Goal: Task Accomplishment & Management: Manage account settings

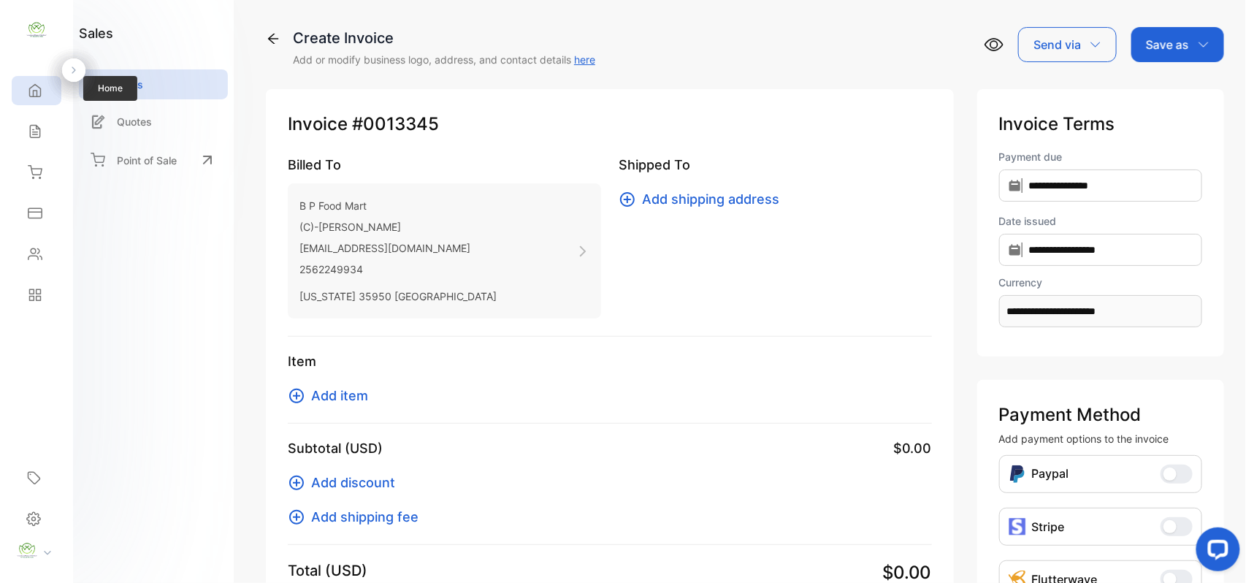
click at [35, 96] on icon at bounding box center [35, 90] width 15 height 15
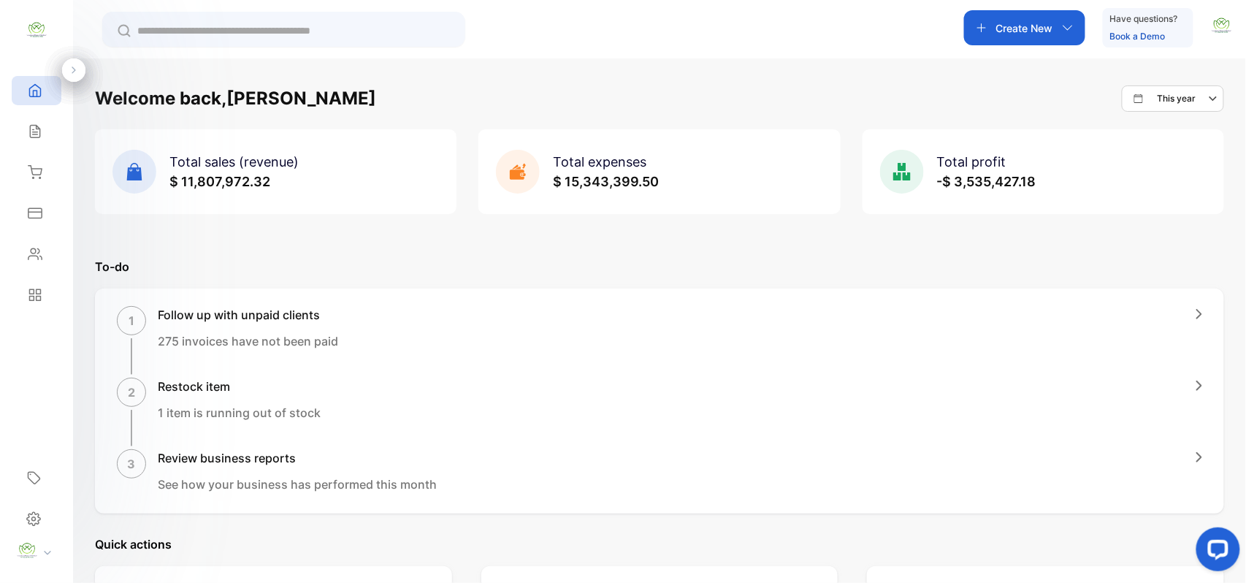
click at [1050, 23] on p "Create New" at bounding box center [1024, 27] width 57 height 15
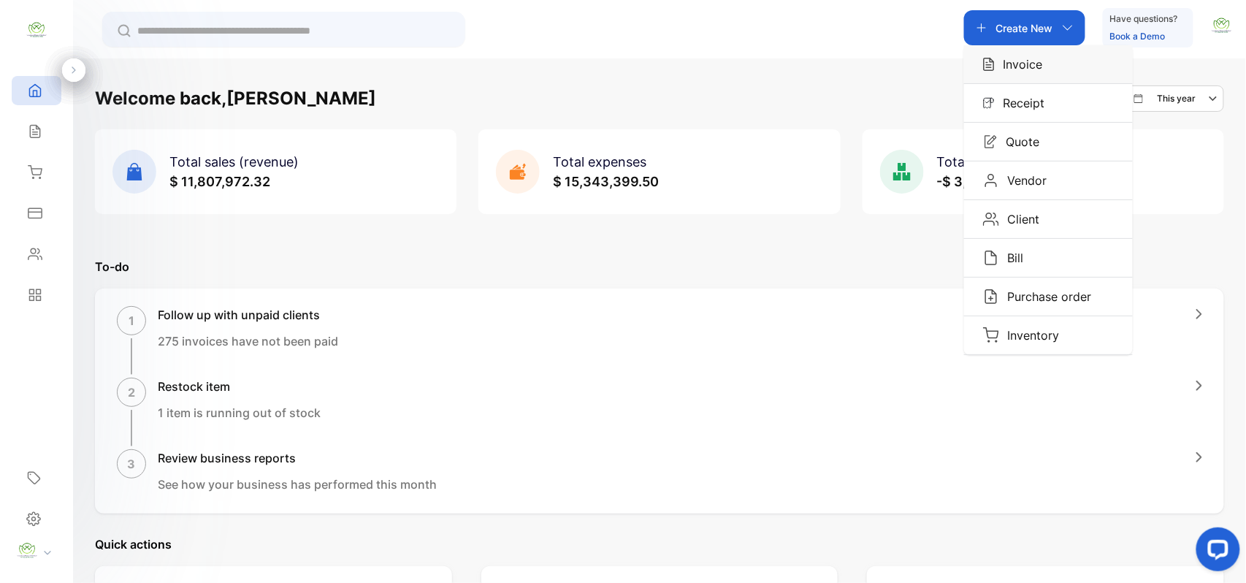
click at [1029, 57] on p "Invoice" at bounding box center [1019, 65] width 48 height 18
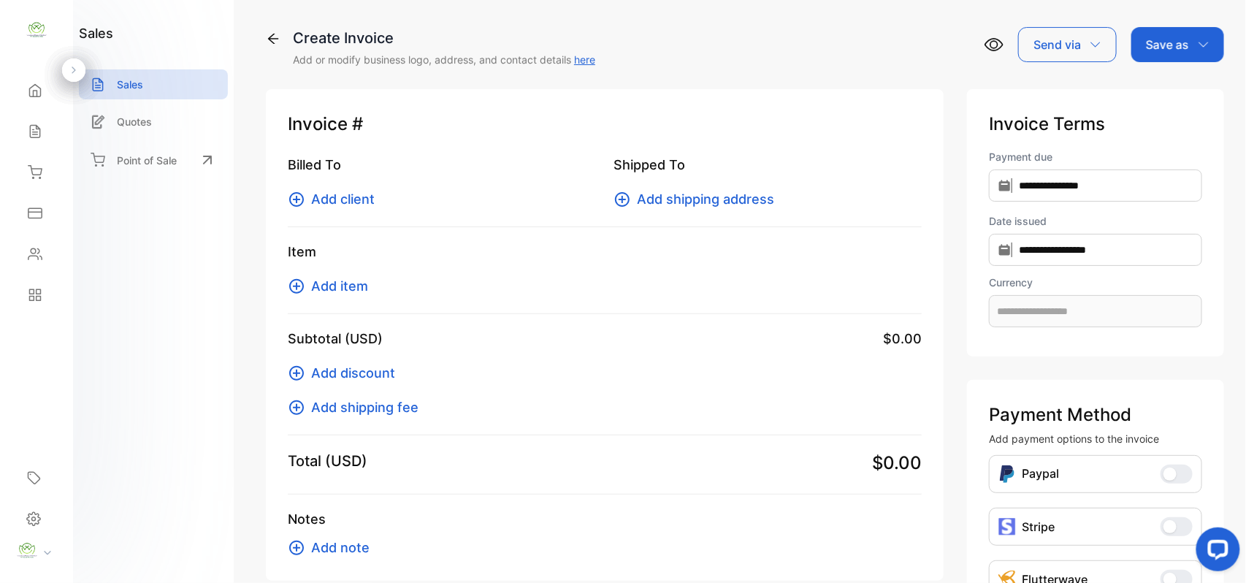
type input "**********"
click at [297, 192] on icon at bounding box center [296, 199] width 15 height 15
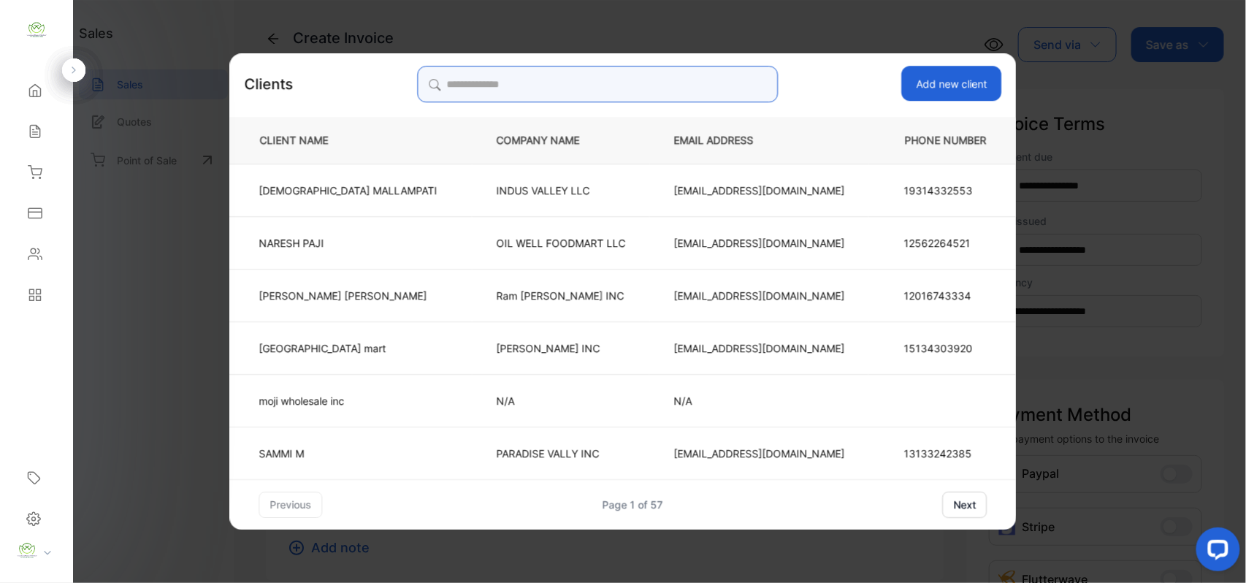
click at [594, 85] on input "search" at bounding box center [597, 84] width 361 height 37
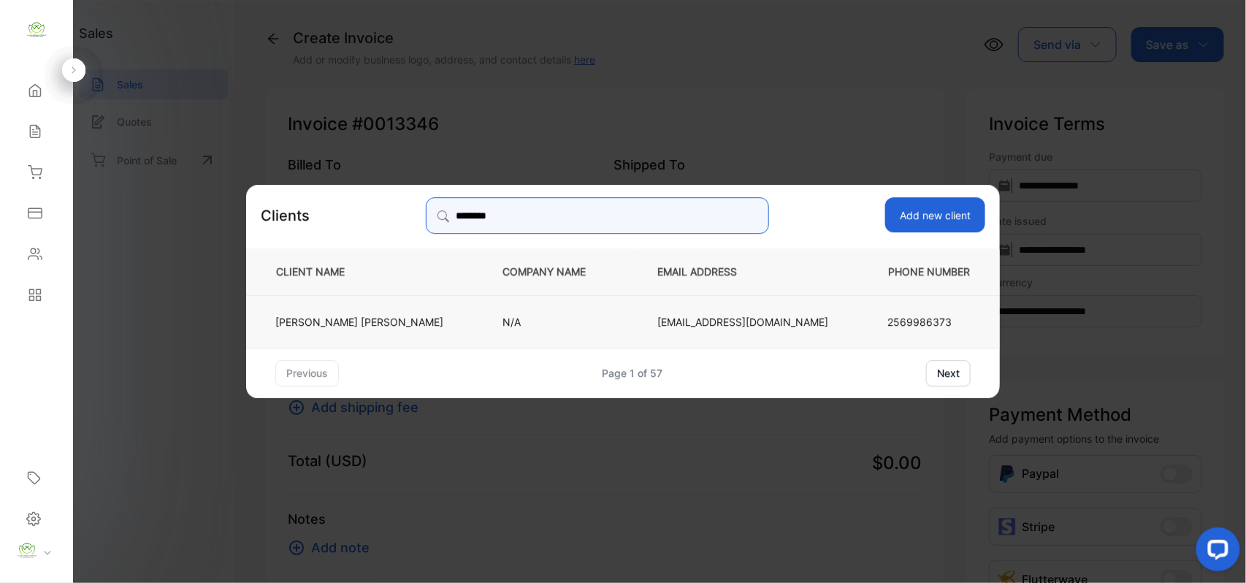
type input "********"
click at [888, 319] on p "2569986373" at bounding box center [929, 320] width 83 height 15
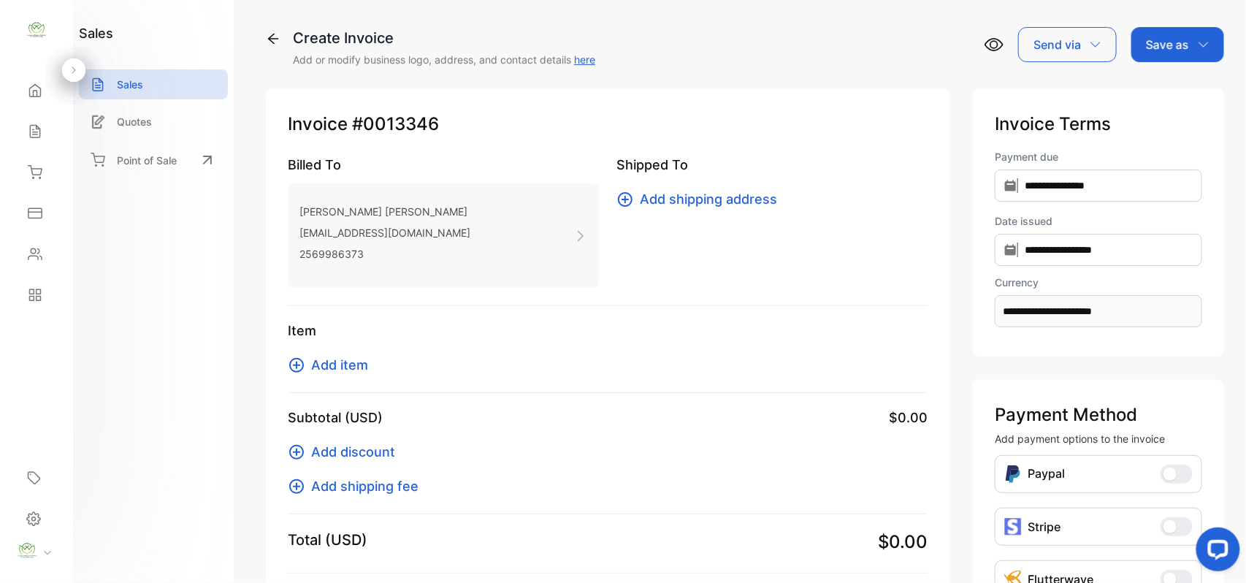
click at [296, 369] on icon at bounding box center [297, 365] width 18 height 18
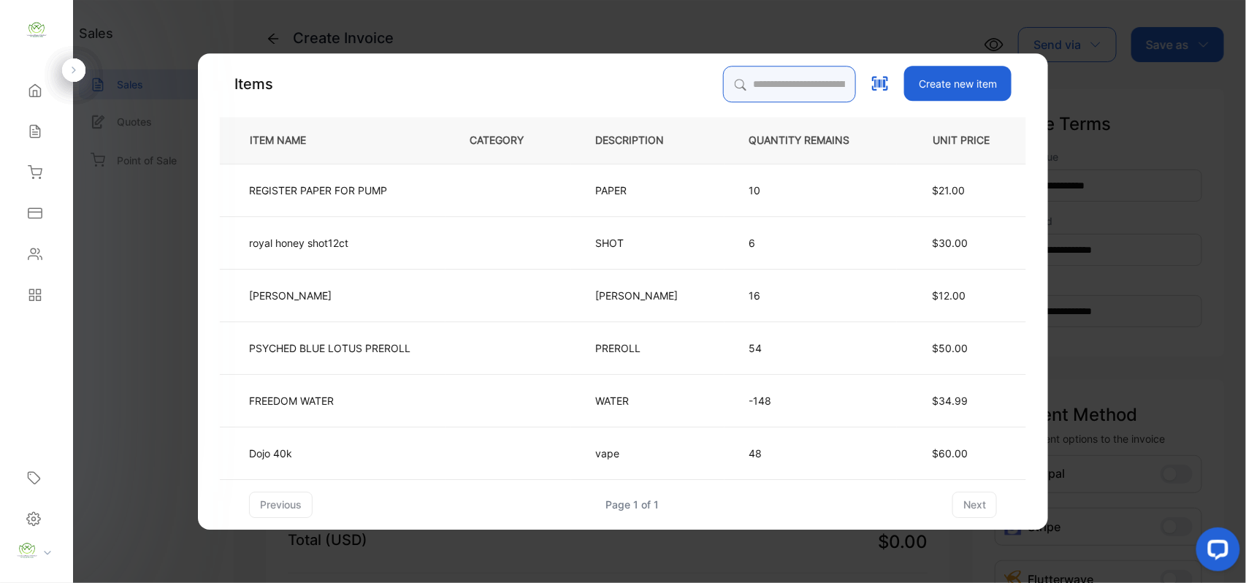
click at [723, 80] on input "search" at bounding box center [789, 84] width 133 height 37
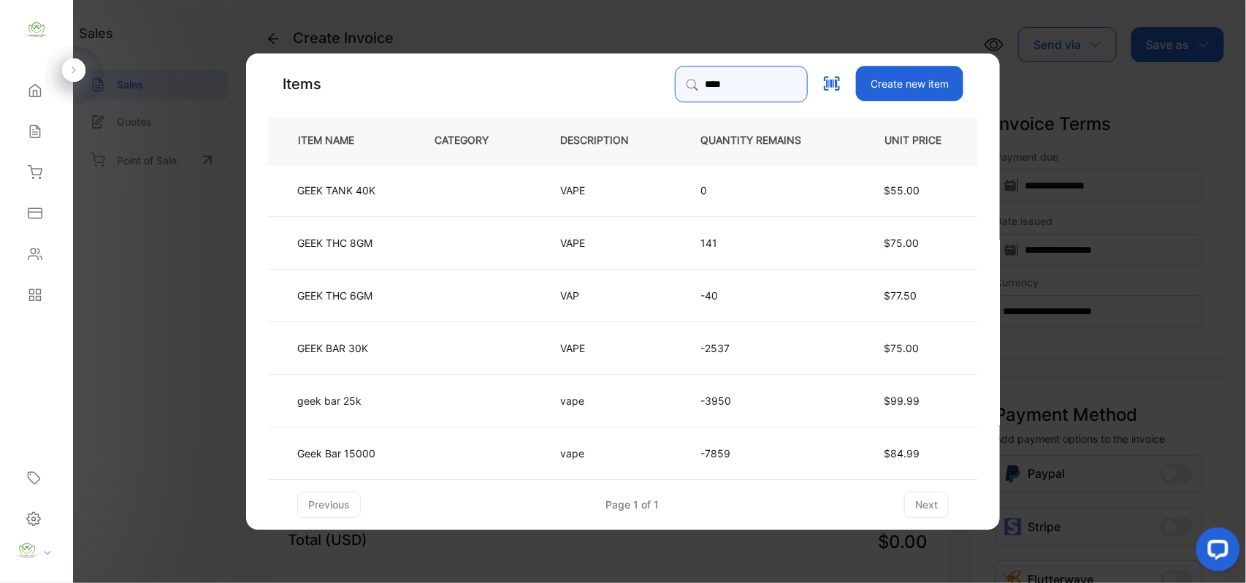
type input "****"
click at [899, 451] on span "$84.99" at bounding box center [902, 452] width 36 height 12
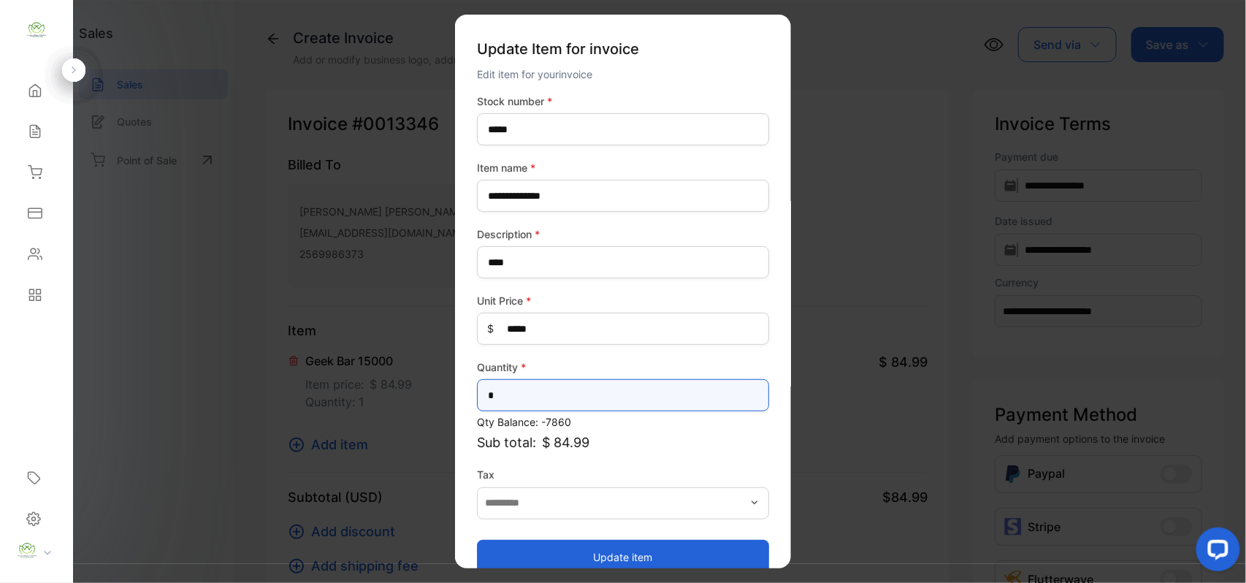
click at [533, 390] on input "*" at bounding box center [623, 395] width 292 height 32
type input "*"
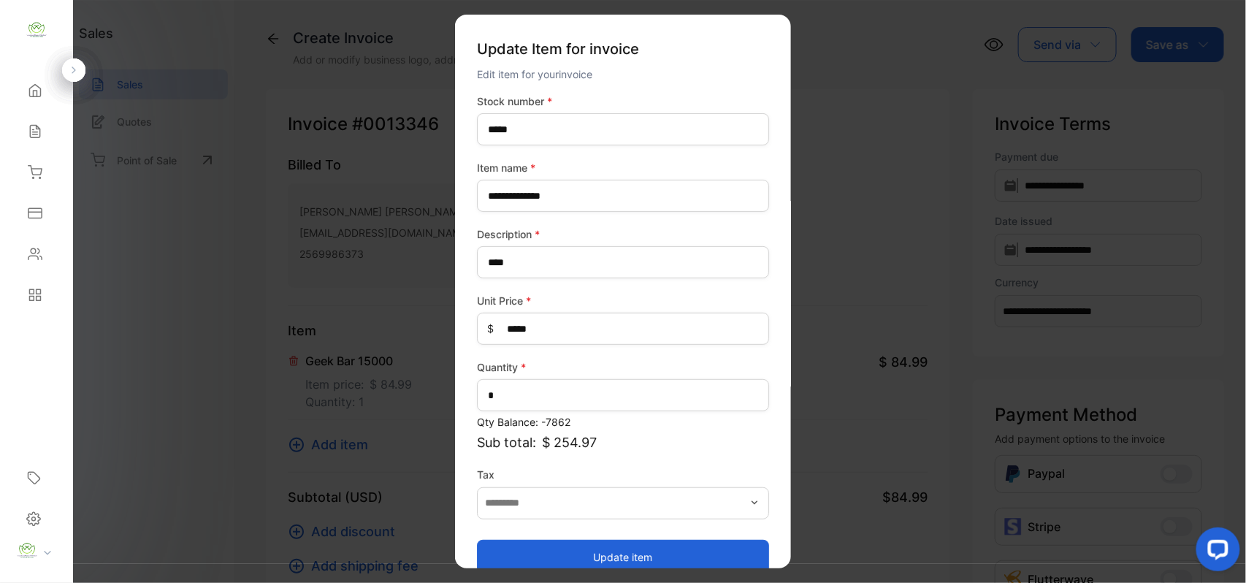
click at [633, 550] on button "Update item" at bounding box center [623, 556] width 292 height 35
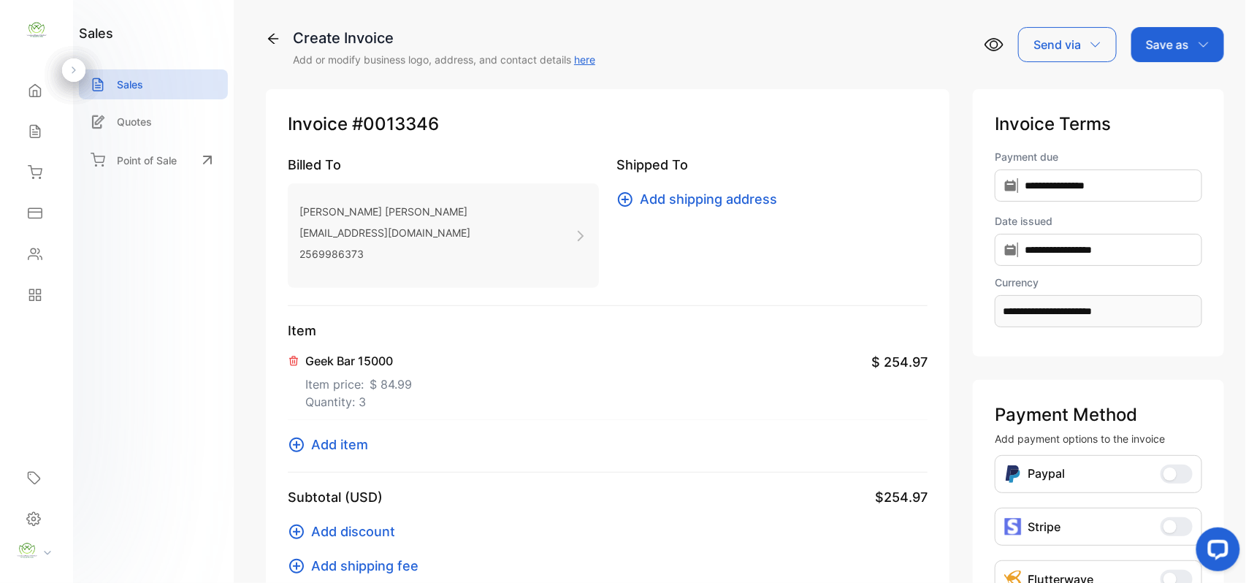
click at [302, 447] on icon at bounding box center [297, 445] width 18 height 18
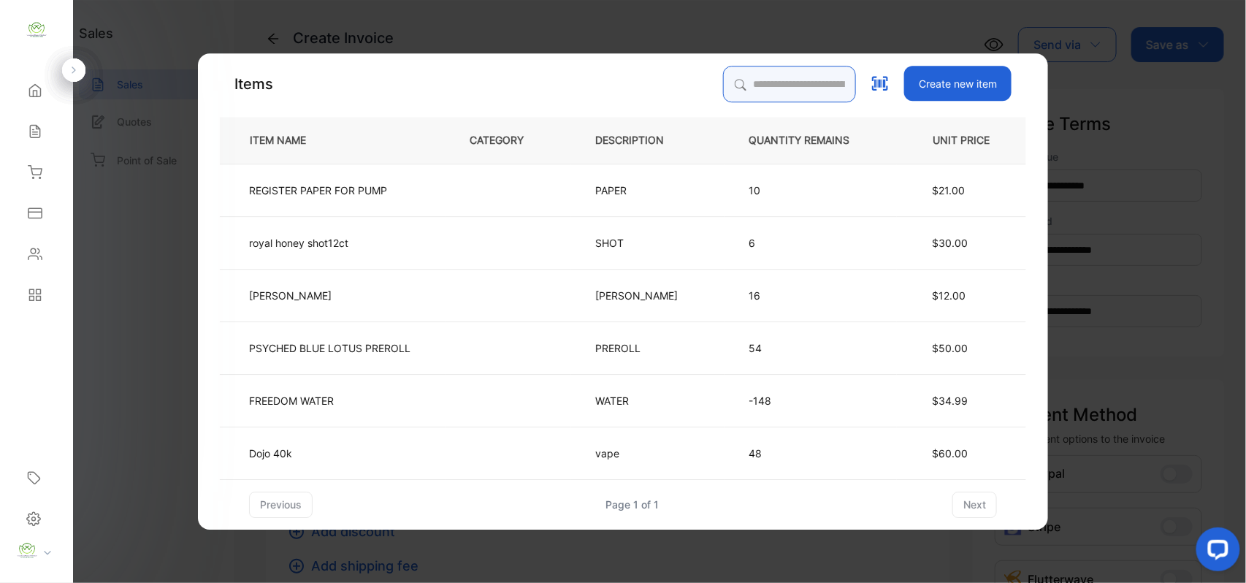
click at [781, 97] on input "search" at bounding box center [789, 84] width 133 height 37
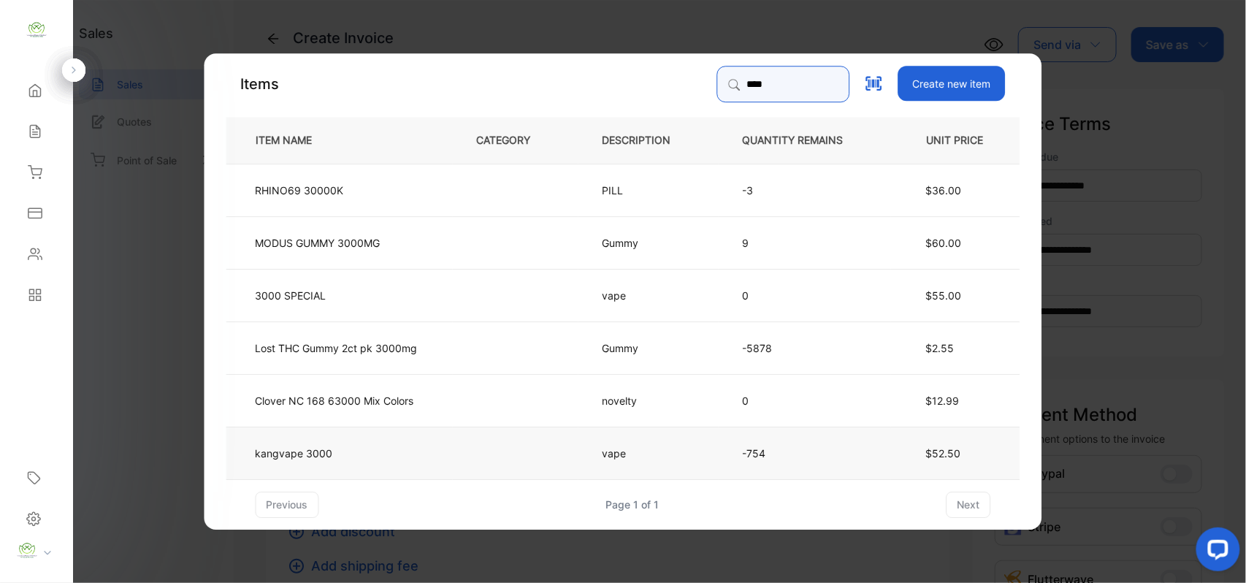
type input "****"
click at [439, 453] on td "kangvape 3000" at bounding box center [339, 452] width 226 height 53
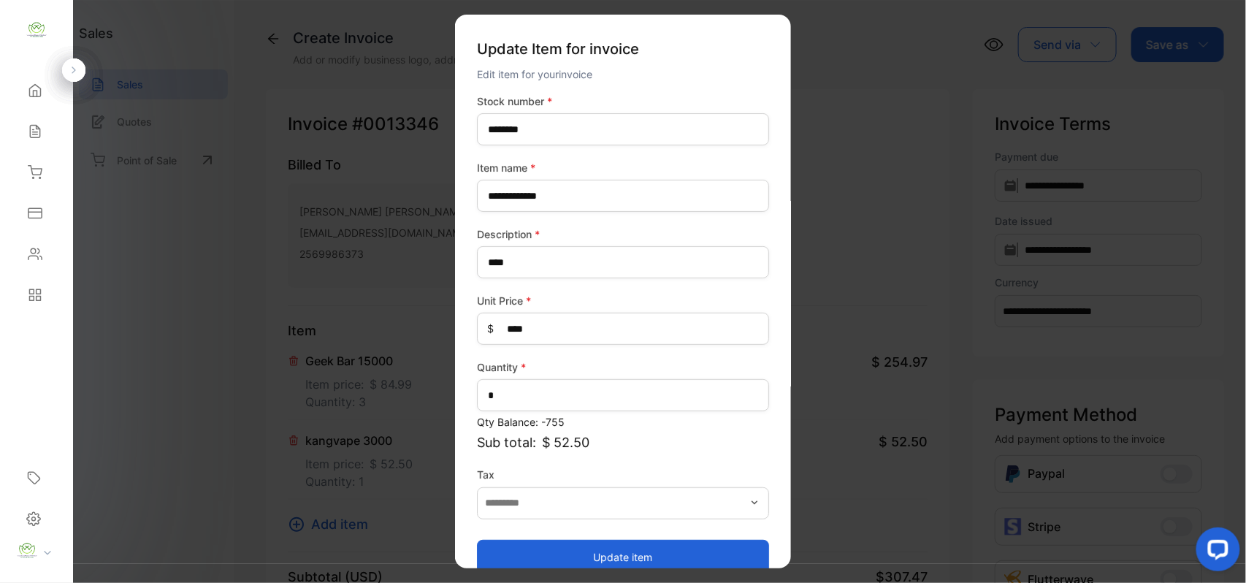
click at [663, 541] on button "Update item" at bounding box center [623, 556] width 292 height 35
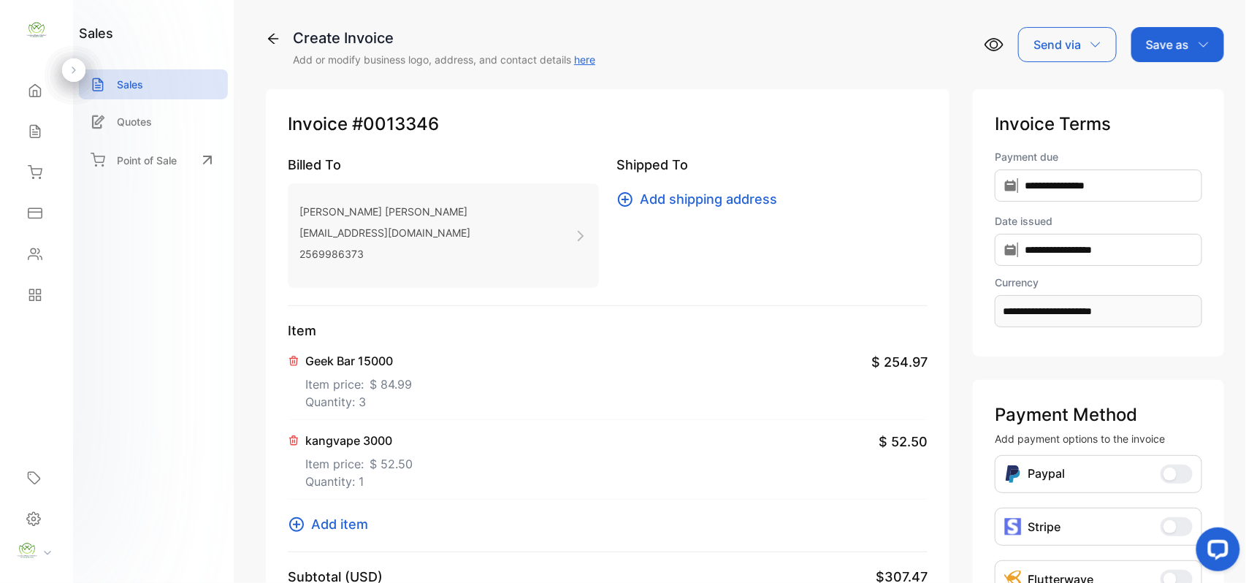
click at [308, 530] on button "Add item" at bounding box center [332, 524] width 89 height 20
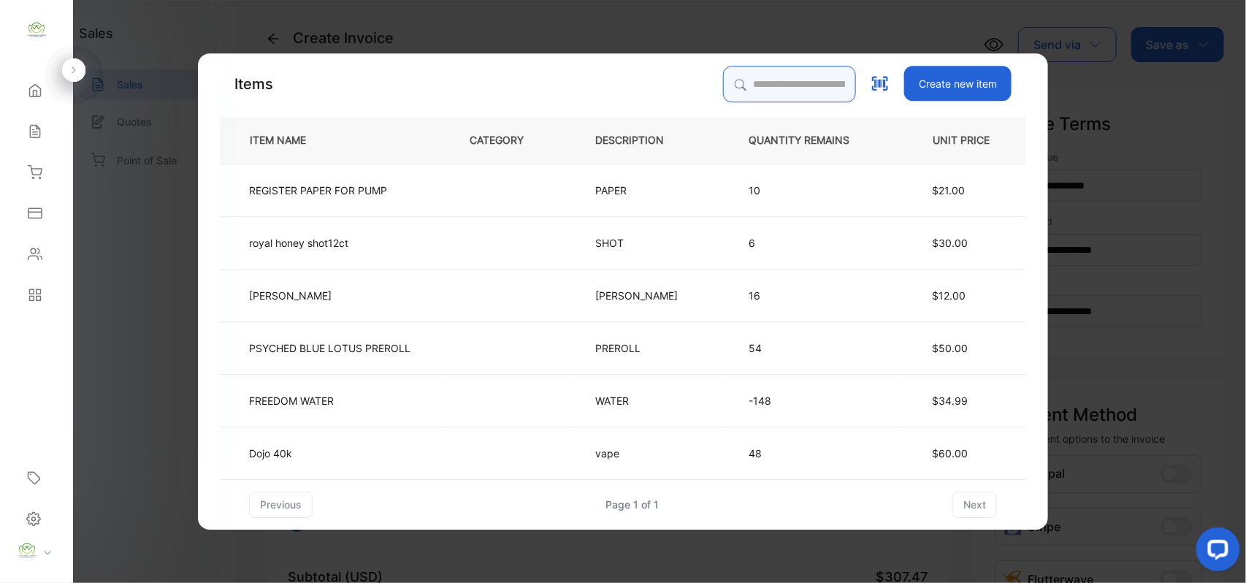
click at [790, 91] on input "search" at bounding box center [789, 84] width 133 height 37
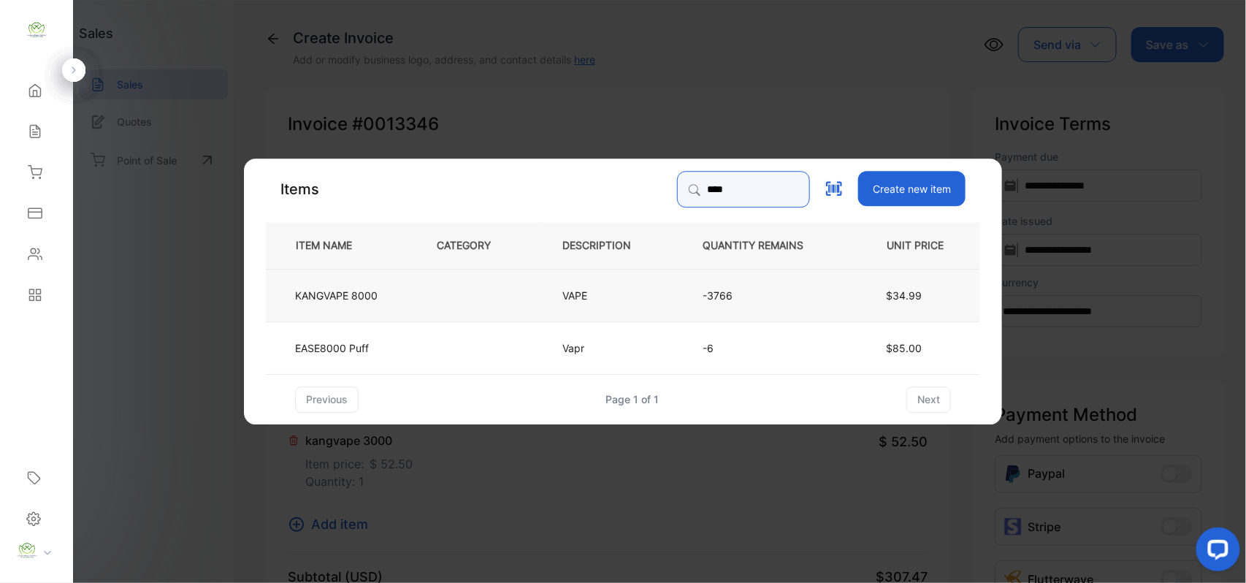
type input "****"
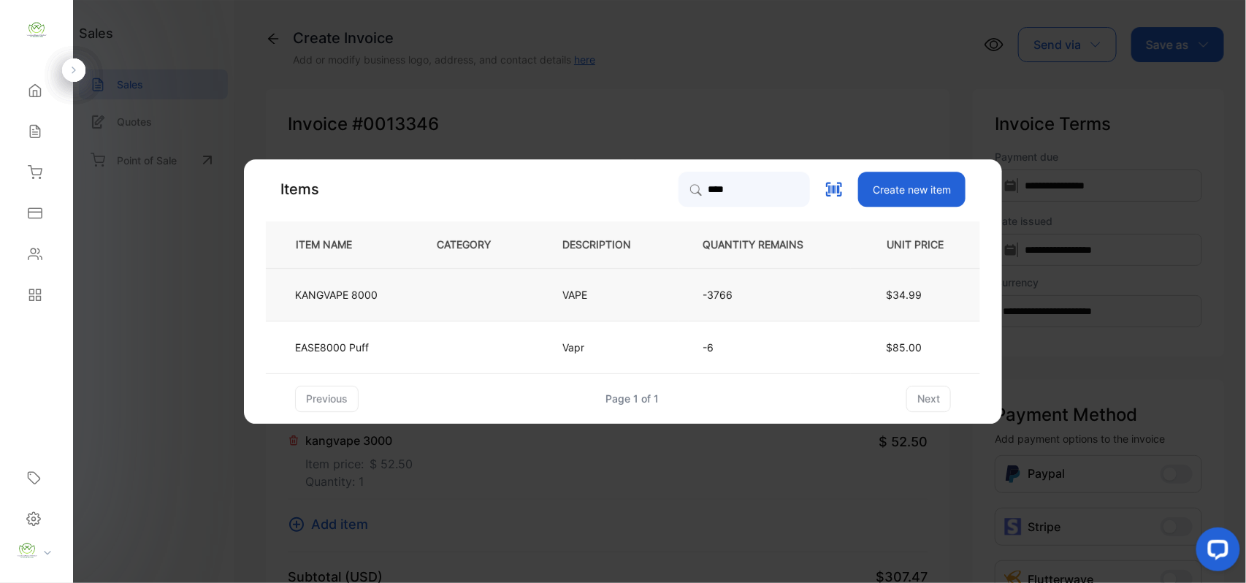
click at [597, 304] on td "VAPE" at bounding box center [608, 294] width 140 height 53
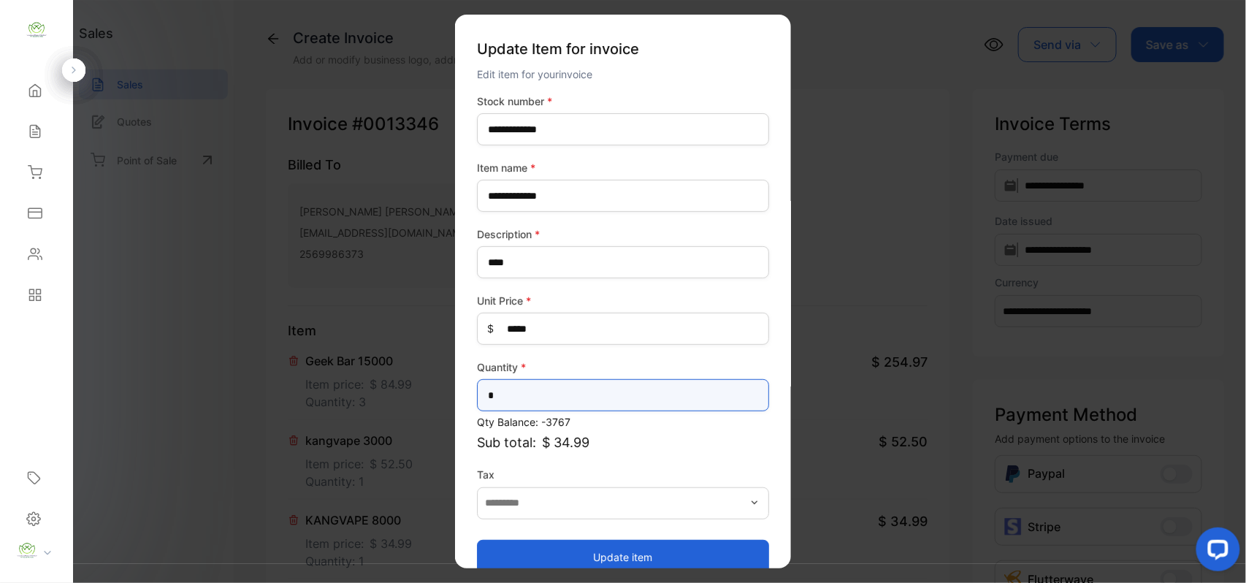
click at [555, 392] on input "*" at bounding box center [623, 395] width 292 height 32
type input "*"
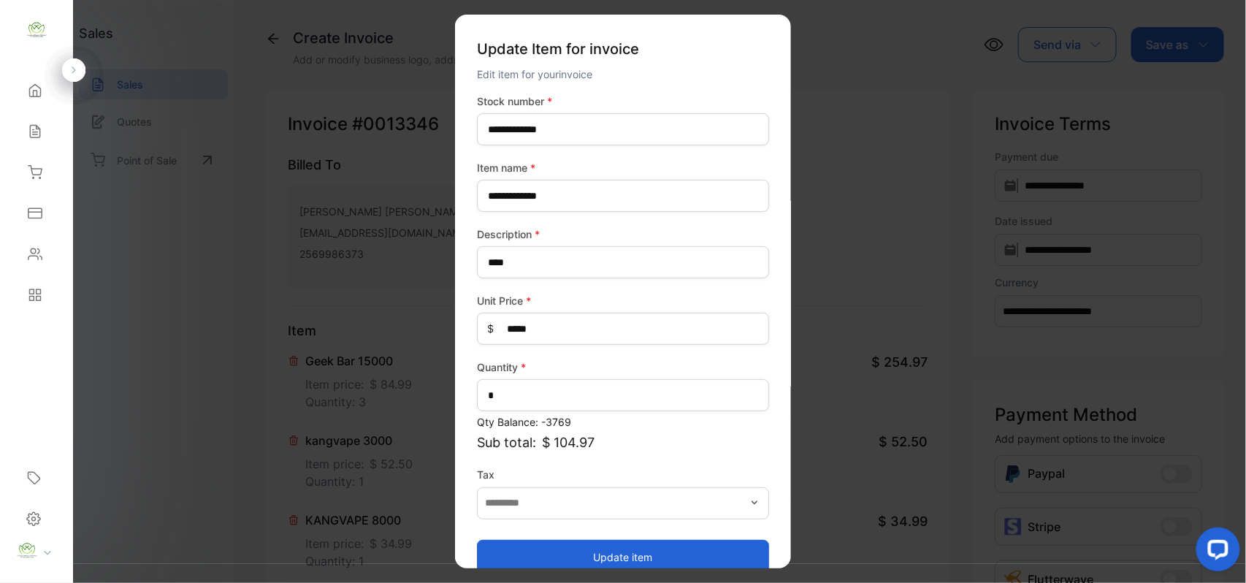
click at [618, 551] on button "Update item" at bounding box center [623, 556] width 292 height 35
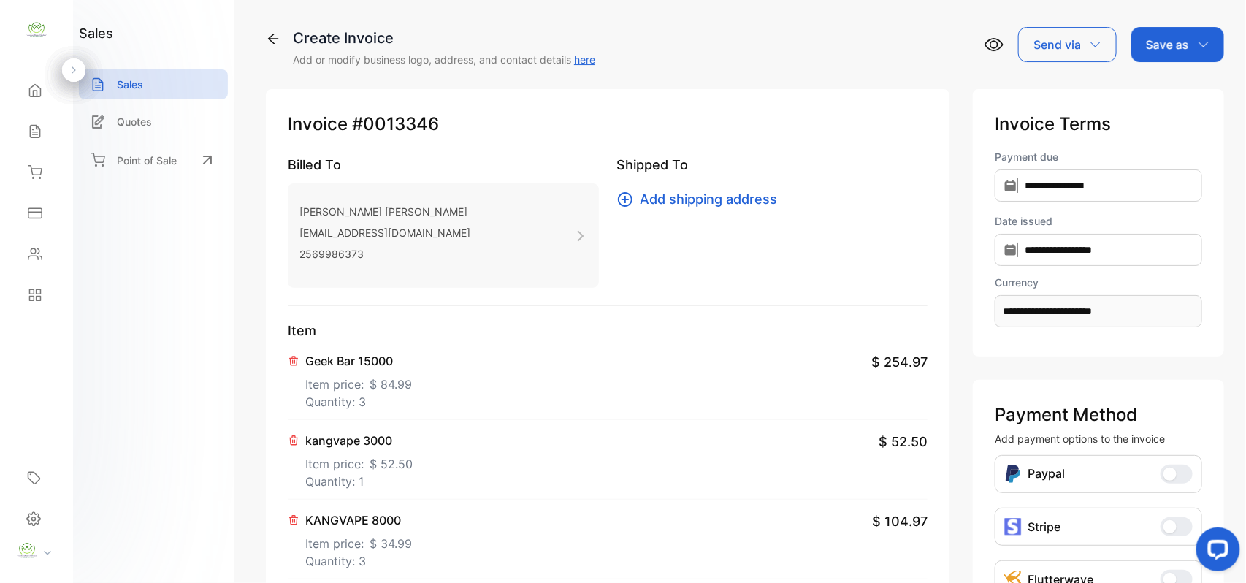
click at [349, 359] on p "Geek Bar 15000" at bounding box center [358, 361] width 107 height 18
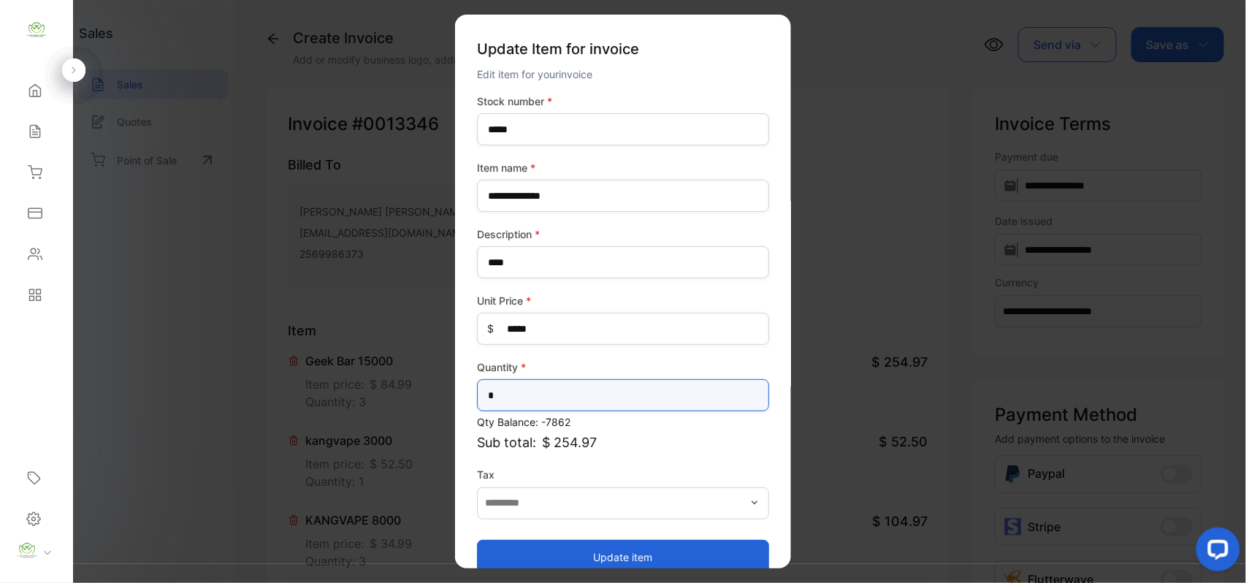
click at [584, 392] on input "*" at bounding box center [623, 395] width 292 height 32
type input "*"
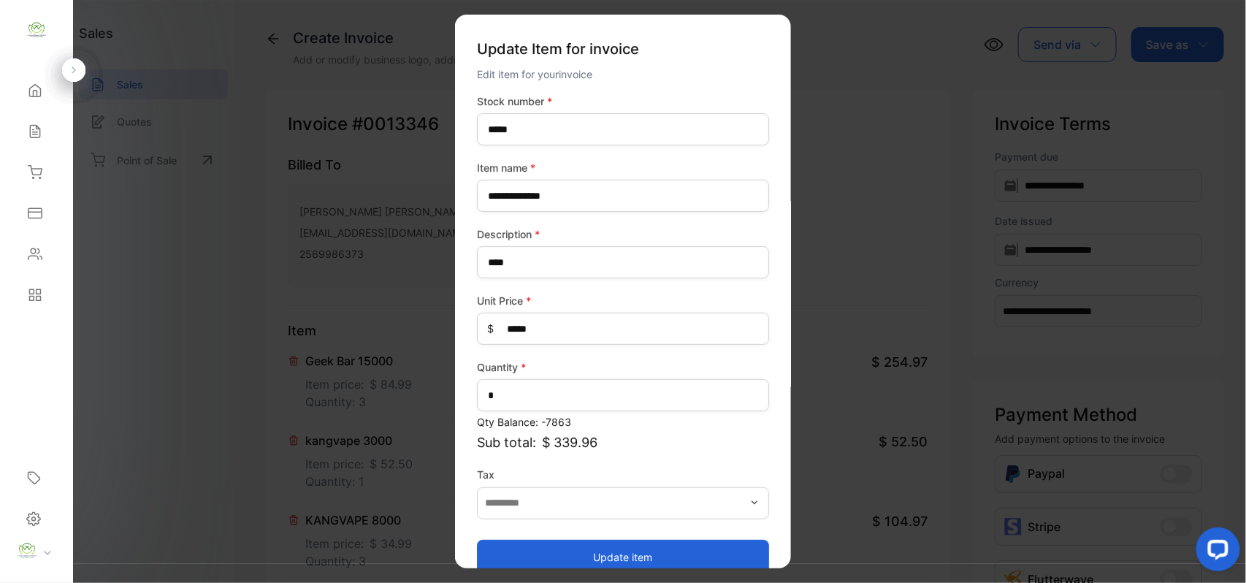
click at [661, 553] on button "Update item" at bounding box center [623, 556] width 292 height 35
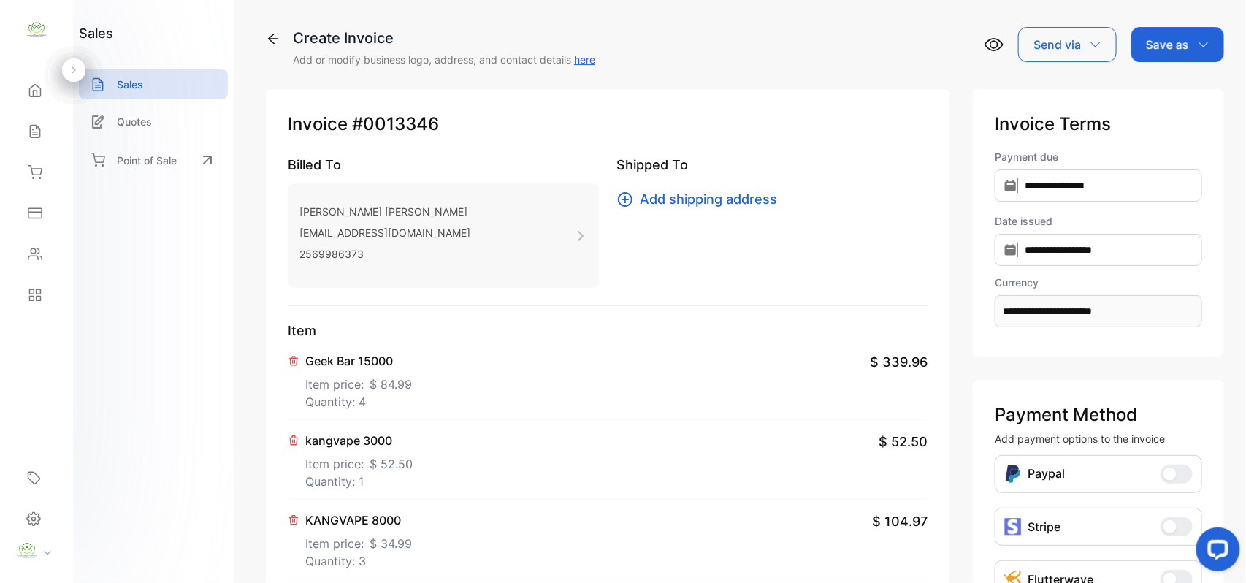
click at [1172, 36] on p "Save as" at bounding box center [1167, 45] width 43 height 18
click at [1150, 79] on div "Invoice" at bounding box center [1174, 92] width 84 height 29
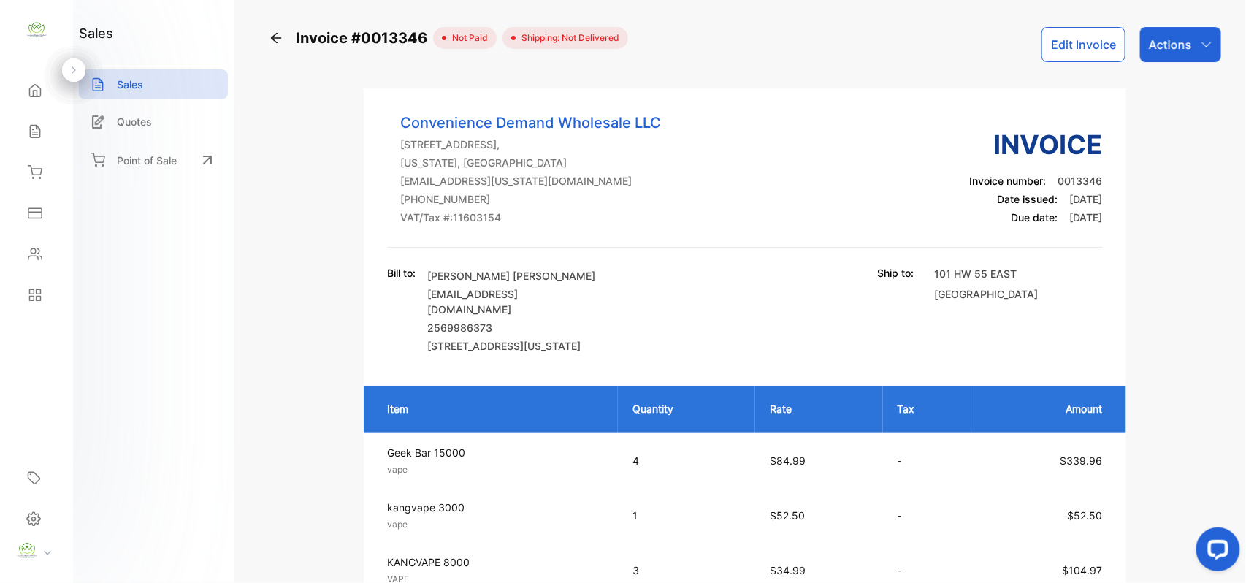
click at [1208, 44] on icon "button" at bounding box center [1207, 45] width 12 height 12
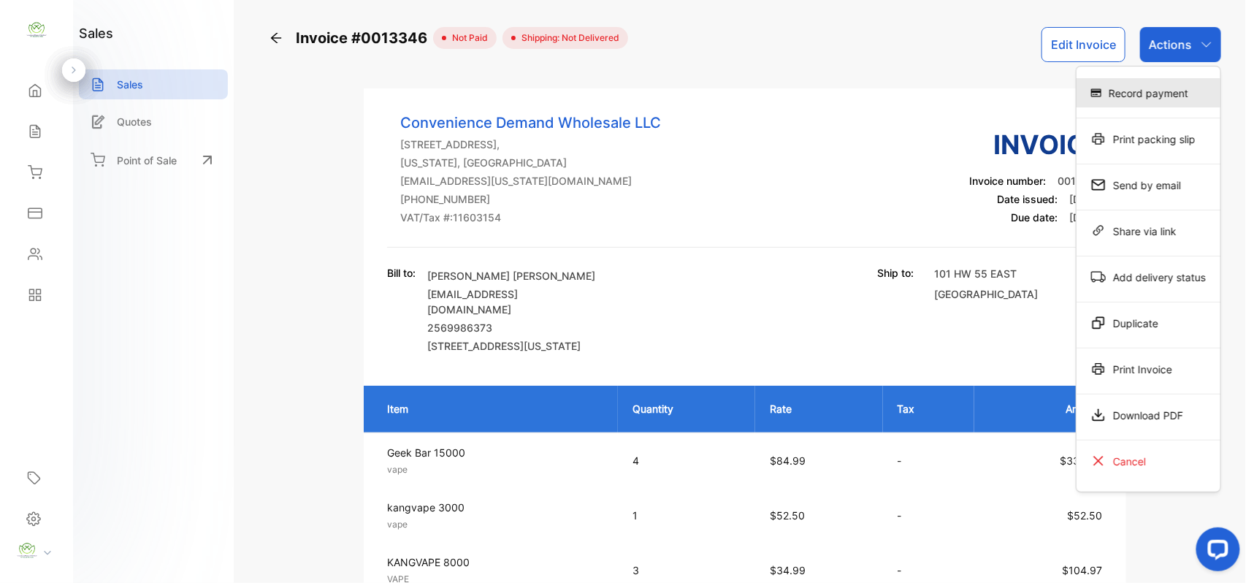
click at [1170, 88] on div "Record payment" at bounding box center [1149, 92] width 144 height 29
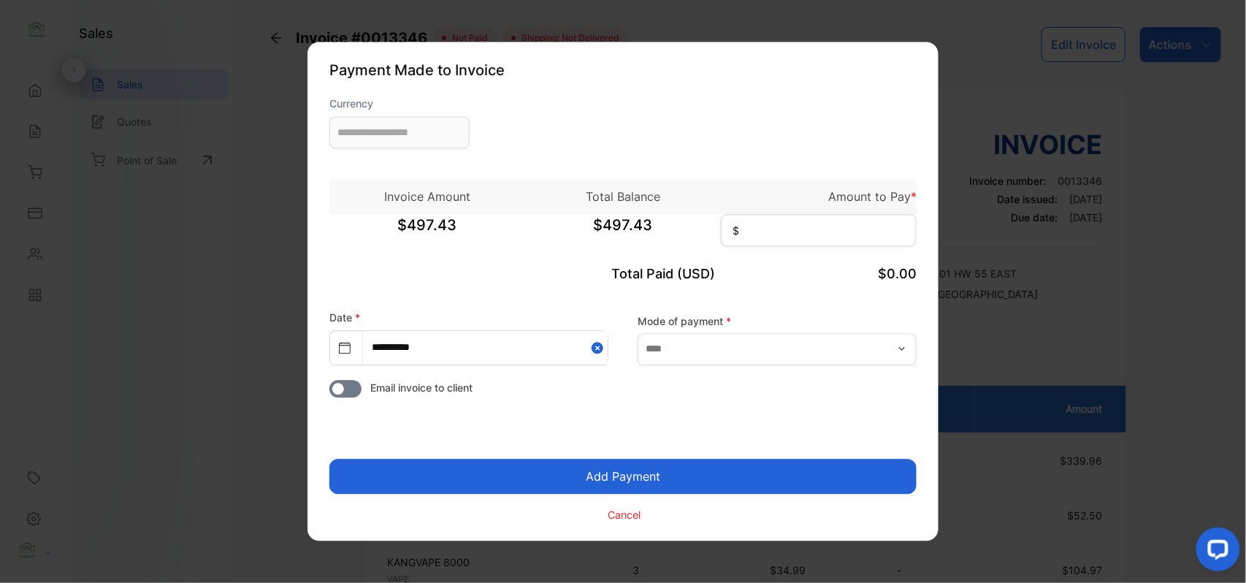
type input "**********"
click at [799, 245] on input at bounding box center [819, 231] width 196 height 32
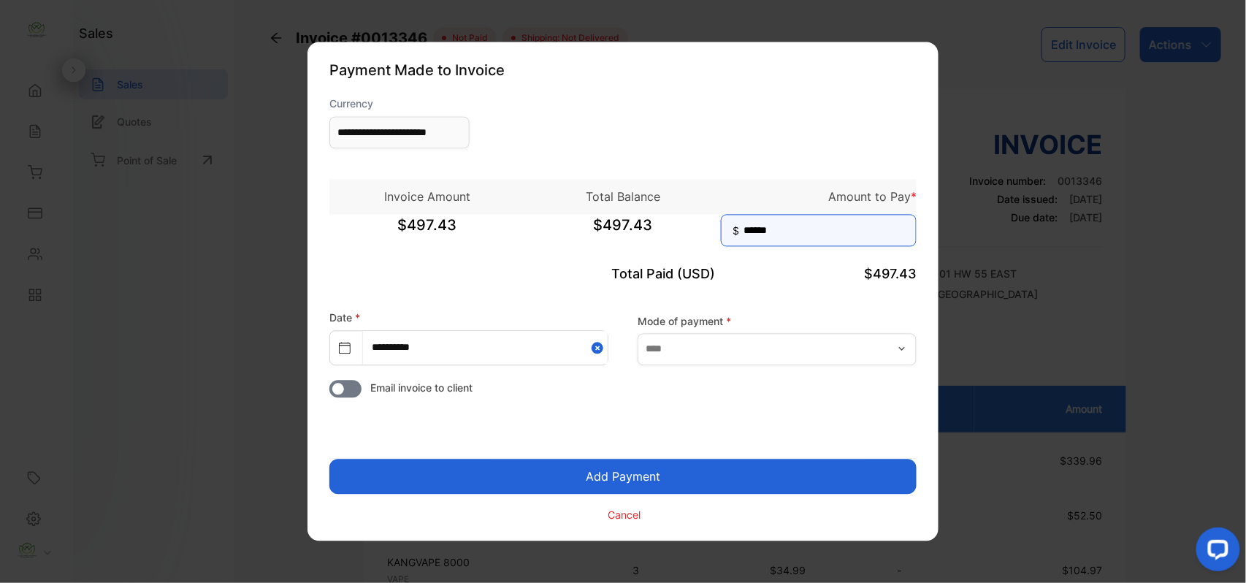
type input "******"
click at [705, 466] on button "Add Payment" at bounding box center [622, 476] width 587 height 35
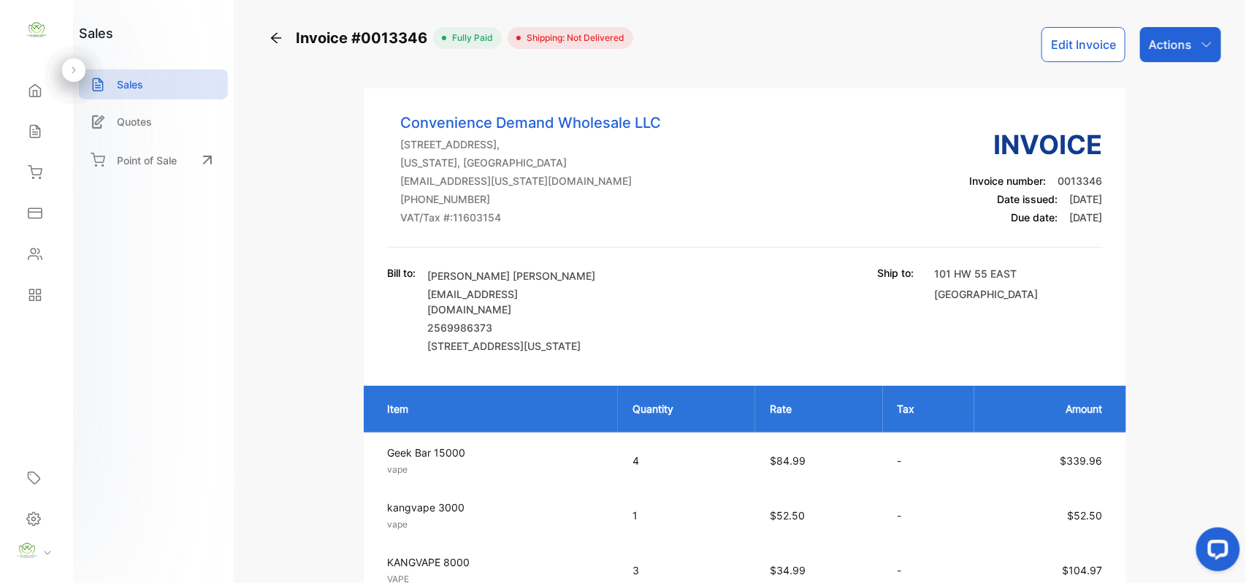
click at [1181, 38] on p "Actions" at bounding box center [1170, 45] width 43 height 18
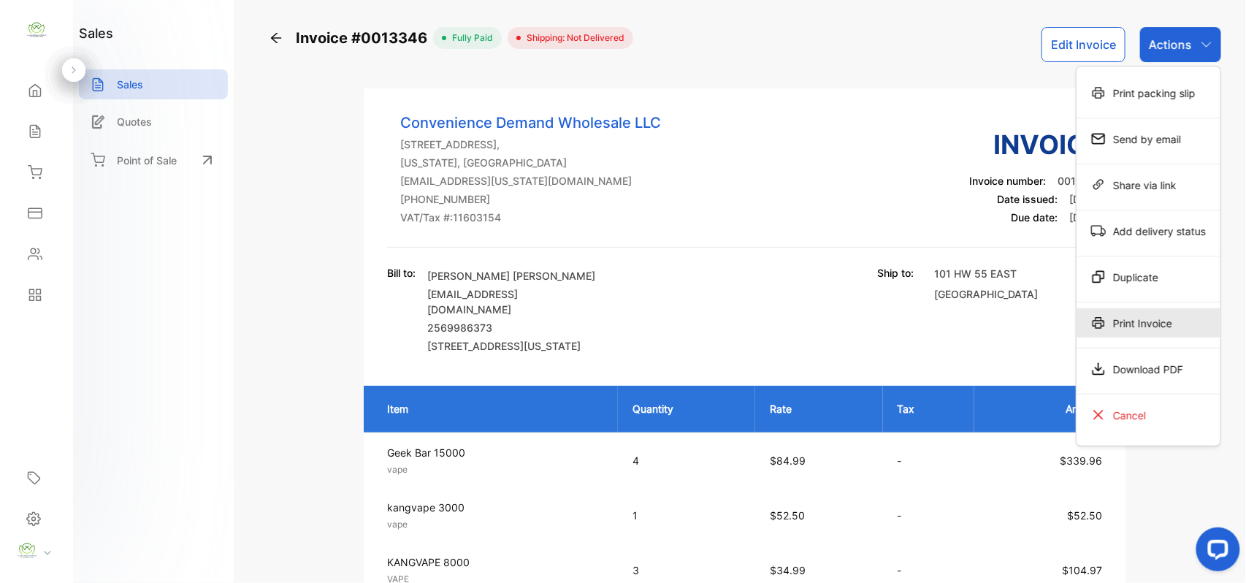
click at [1150, 320] on div "Print Invoice" at bounding box center [1149, 322] width 144 height 29
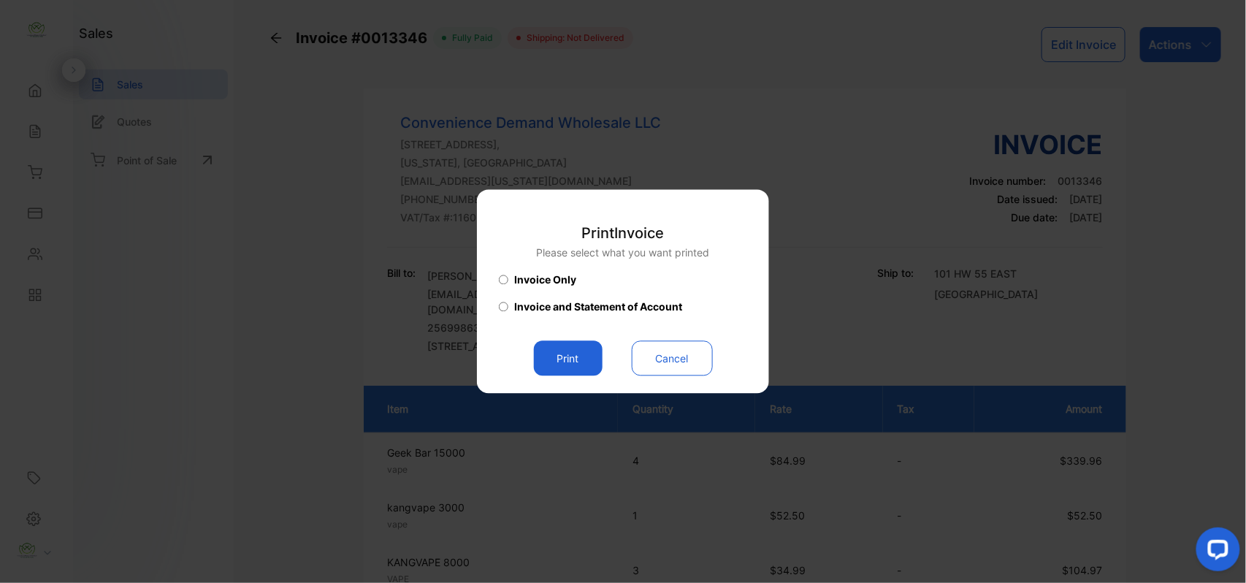
click at [558, 352] on button "Print" at bounding box center [568, 358] width 69 height 35
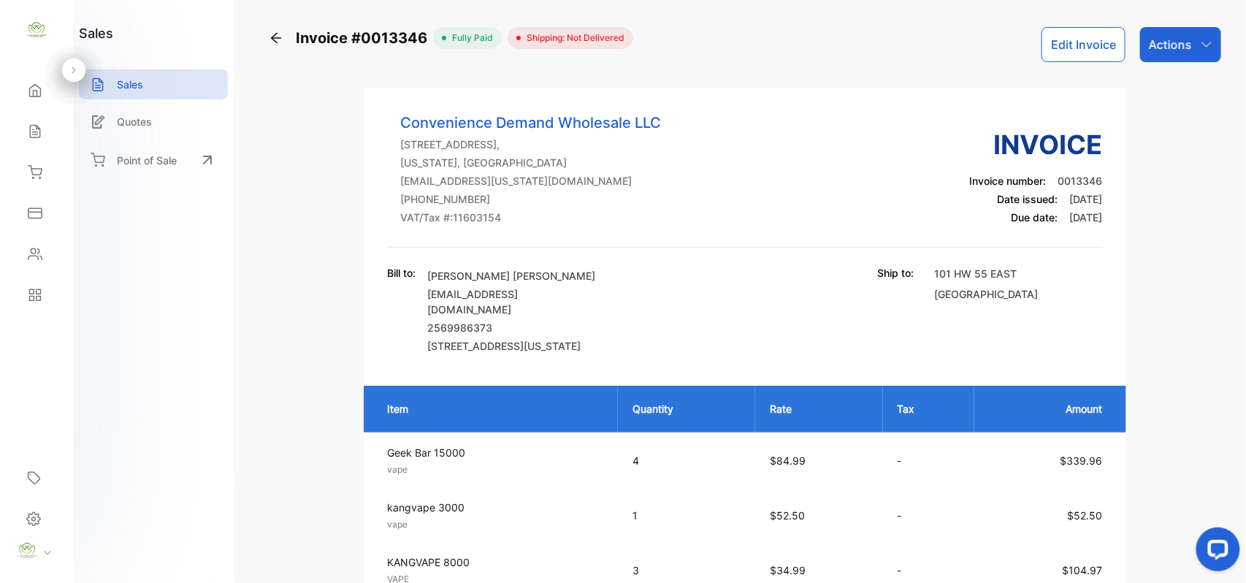
click at [34, 91] on icon at bounding box center [35, 91] width 11 height 12
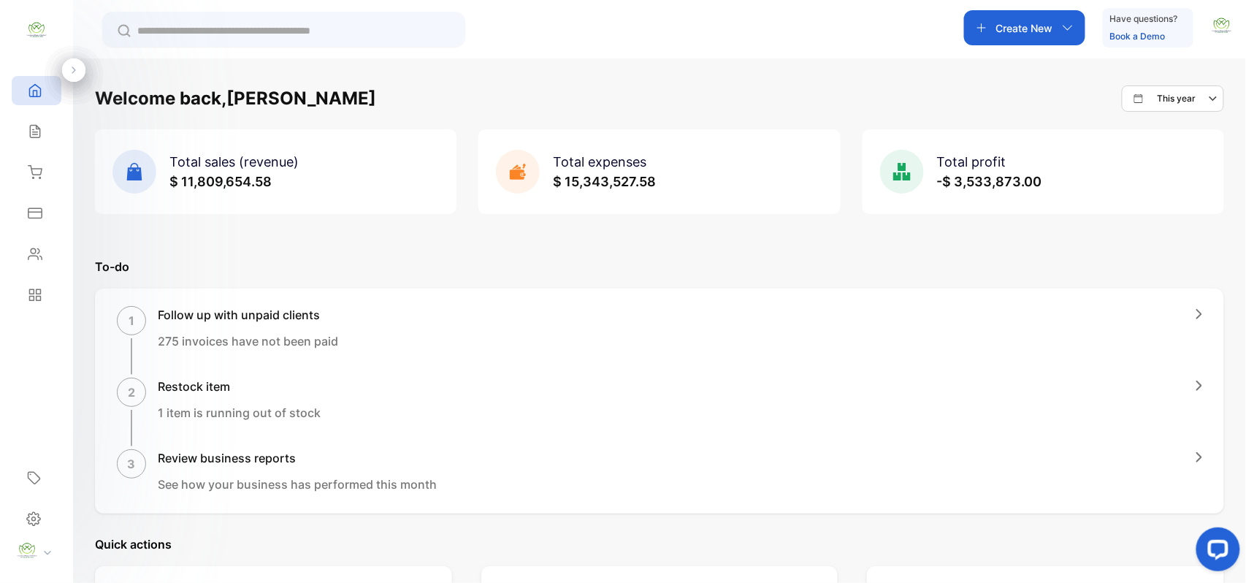
click at [1034, 34] on p "Create New" at bounding box center [1024, 27] width 57 height 15
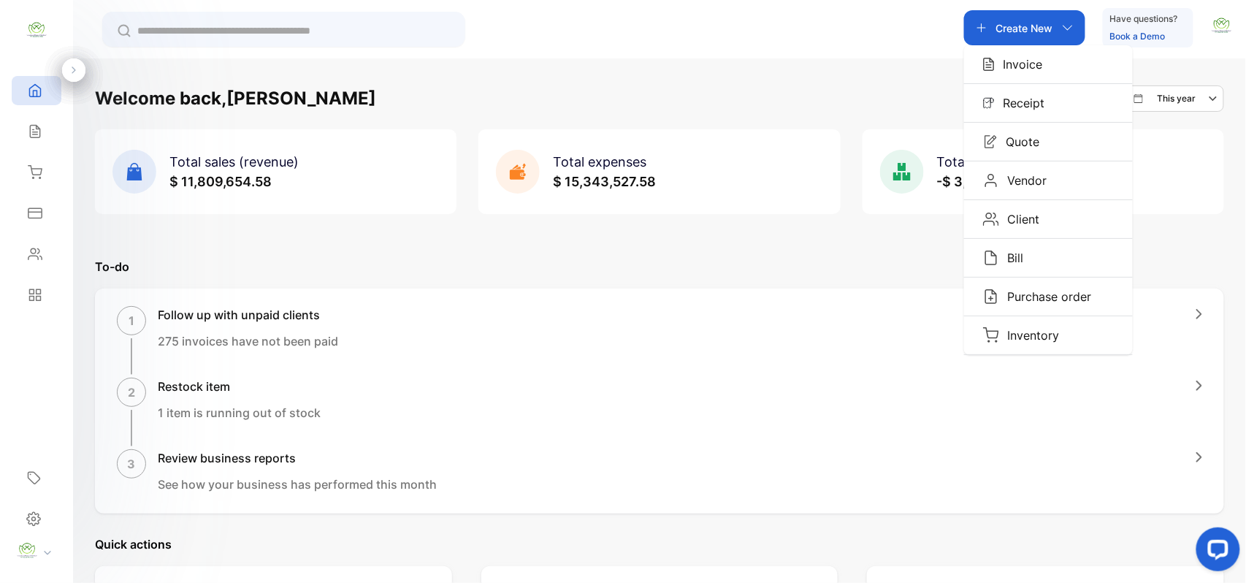
click at [1021, 56] on p "Invoice" at bounding box center [1019, 65] width 48 height 18
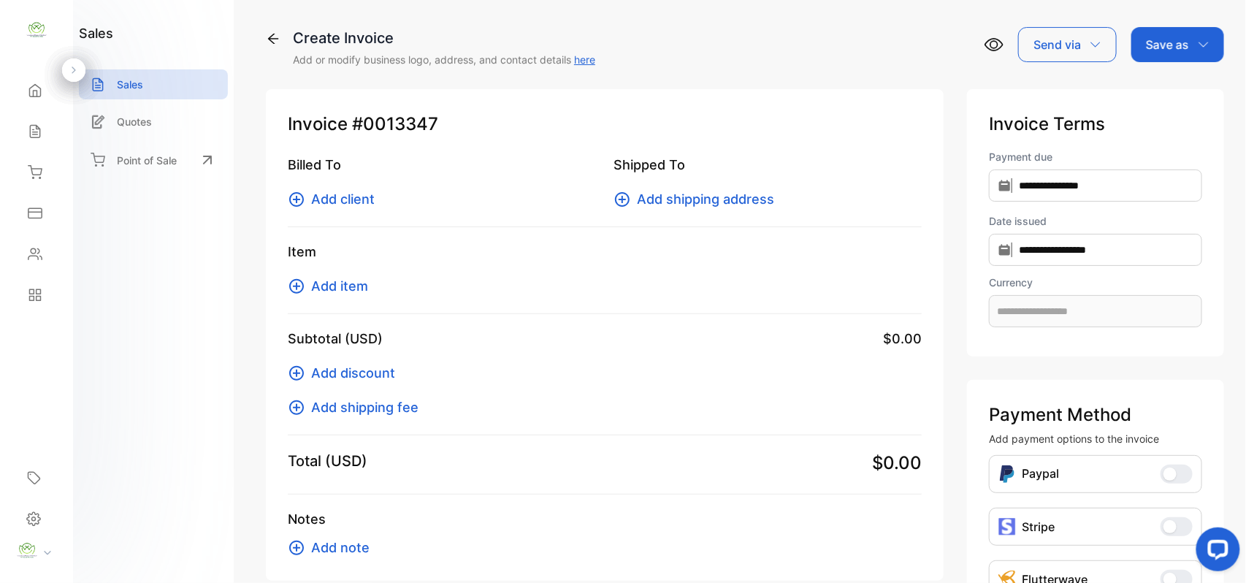
type input "**********"
click at [305, 202] on icon at bounding box center [297, 200] width 18 height 18
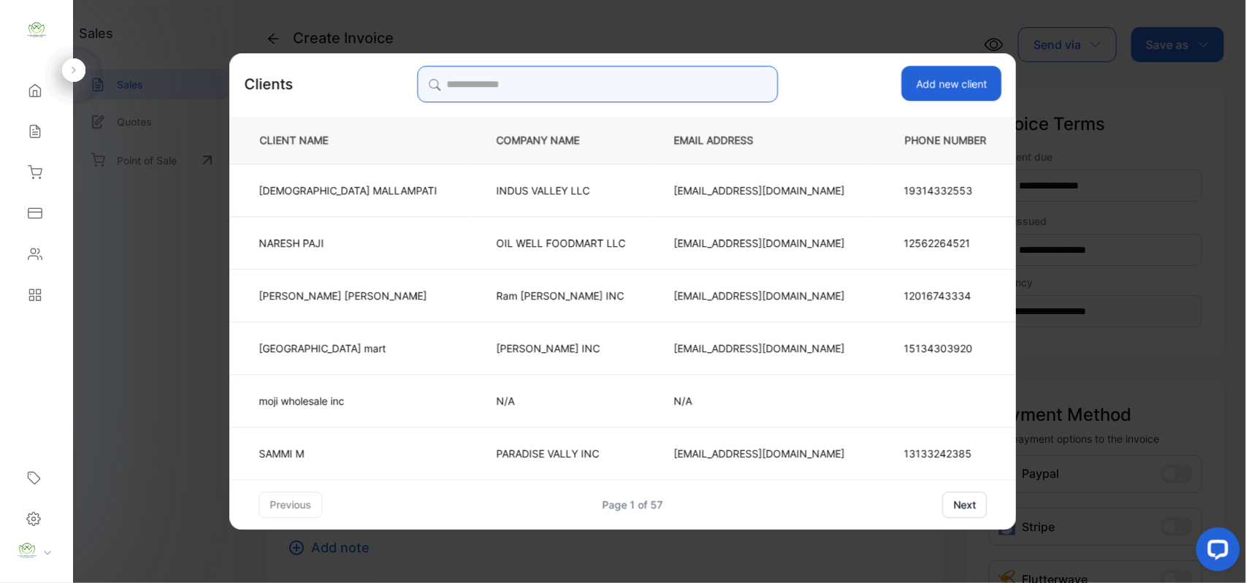
click at [644, 83] on input "search" at bounding box center [597, 84] width 361 height 37
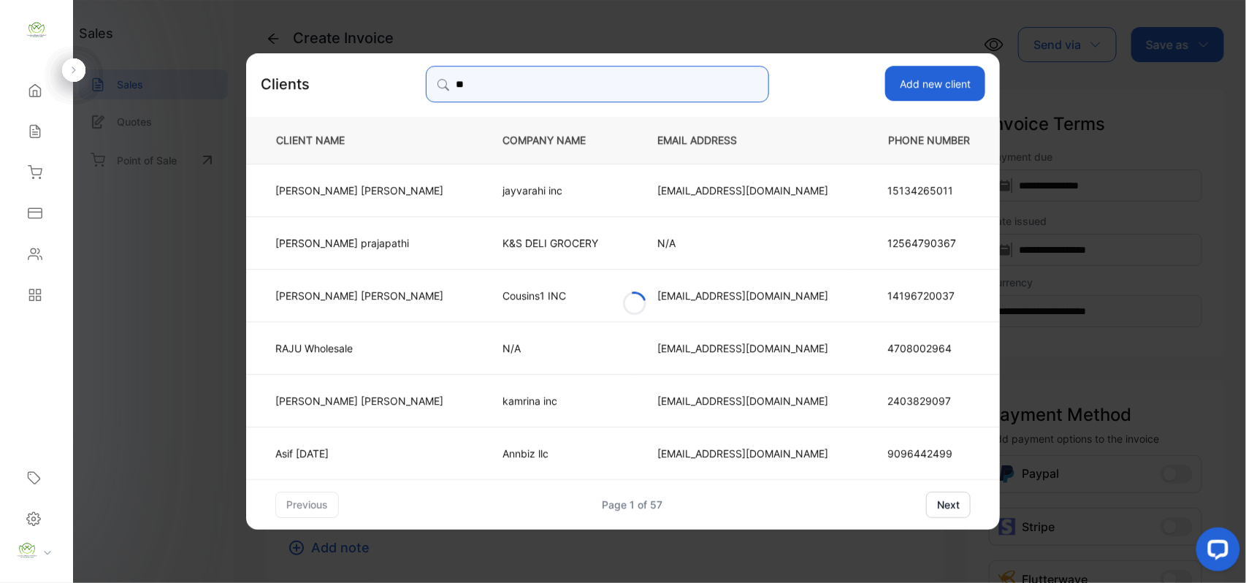
type input "*"
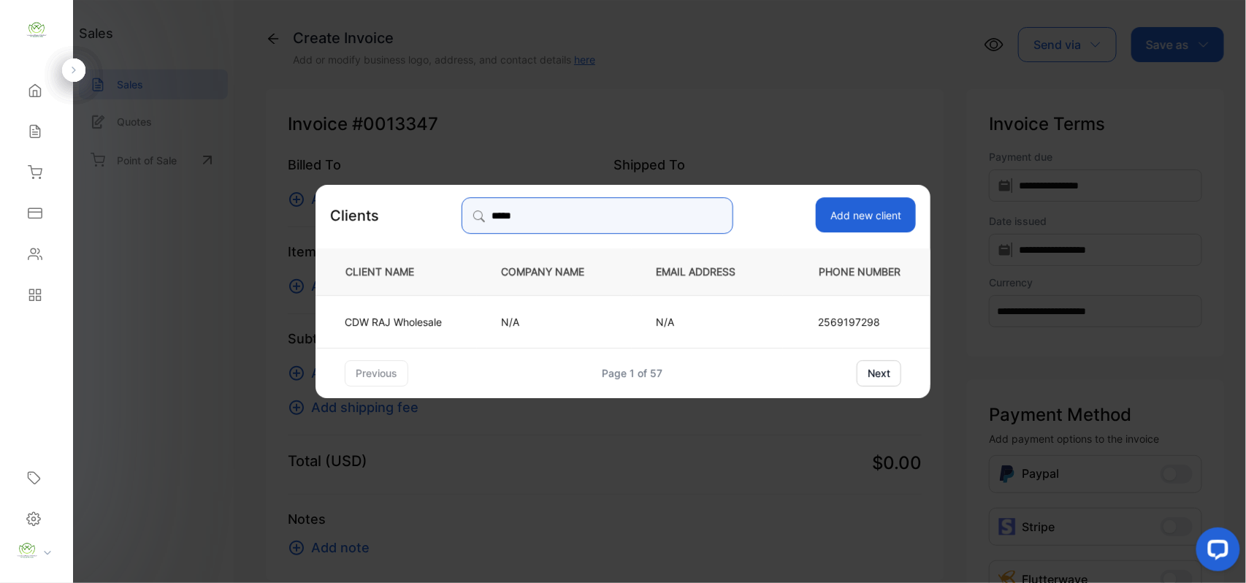
type input "*****"
click at [419, 323] on p "CDW RAJ Wholesale" at bounding box center [393, 320] width 97 height 15
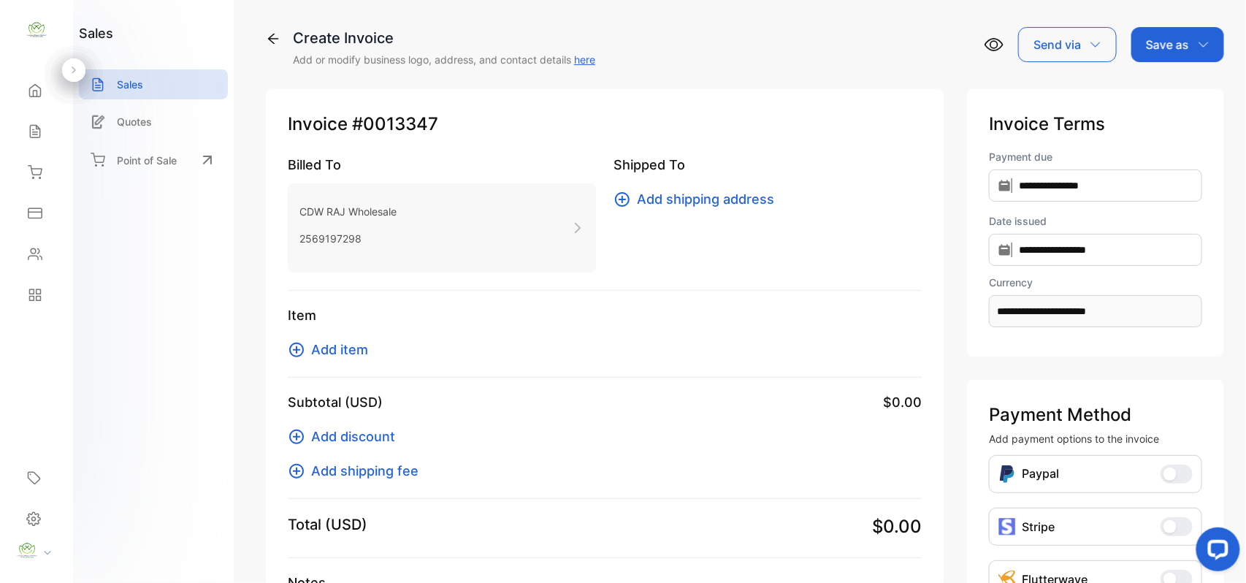
click at [299, 348] on icon at bounding box center [297, 350] width 18 height 18
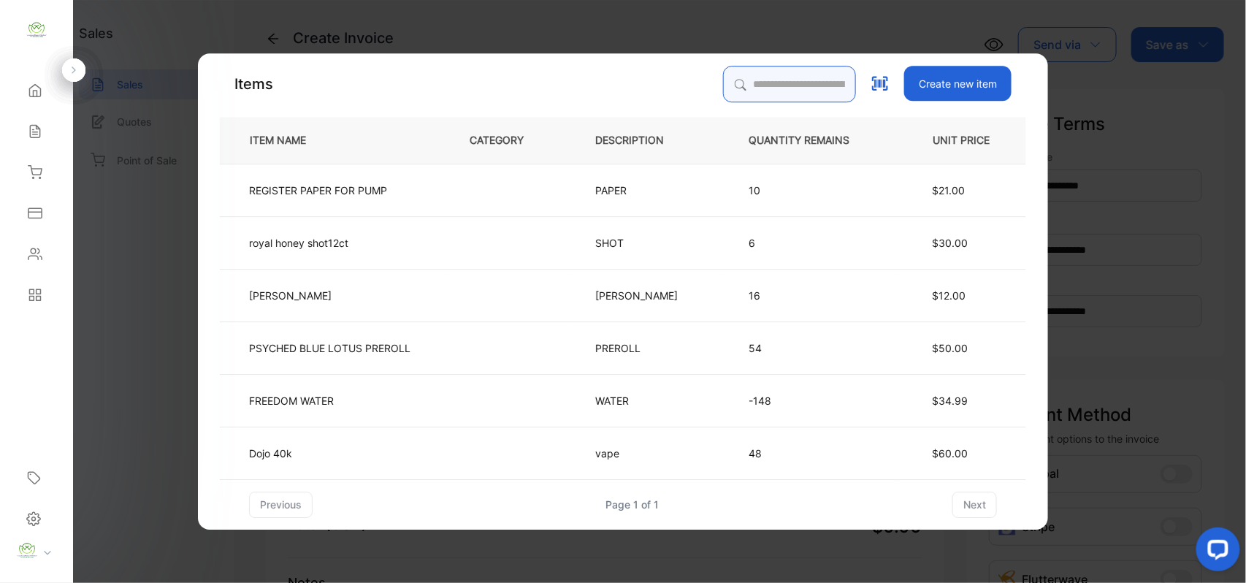
click at [734, 72] on input "search" at bounding box center [789, 84] width 133 height 37
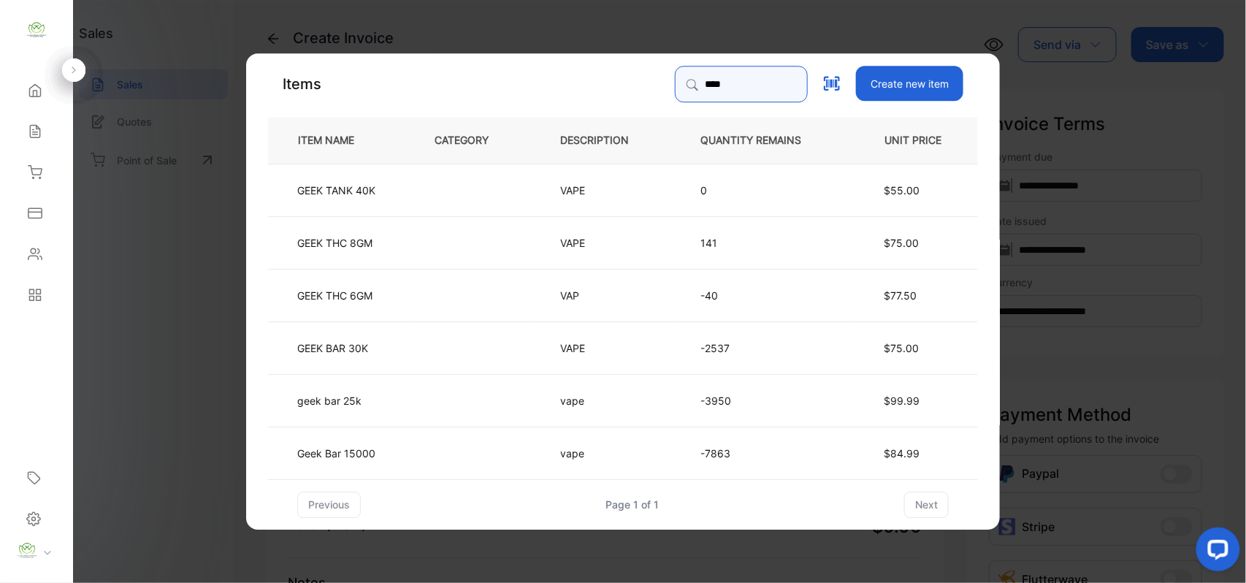
type input "****"
click at [901, 453] on span "$84.99" at bounding box center [902, 452] width 36 height 12
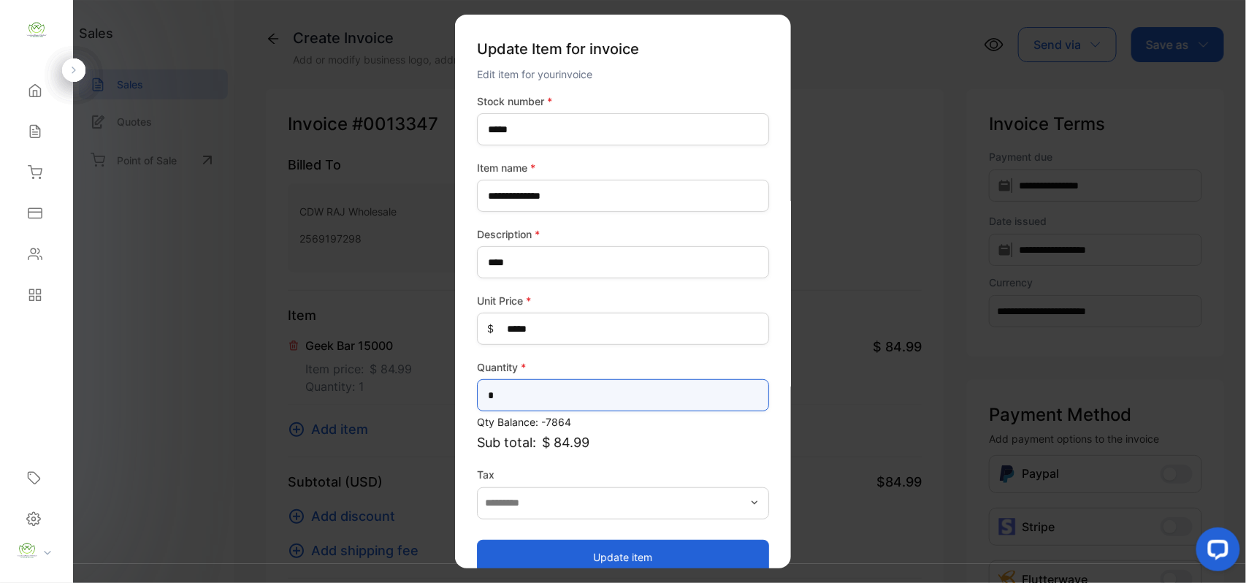
click at [565, 389] on input "*" at bounding box center [623, 395] width 292 height 32
type input "**"
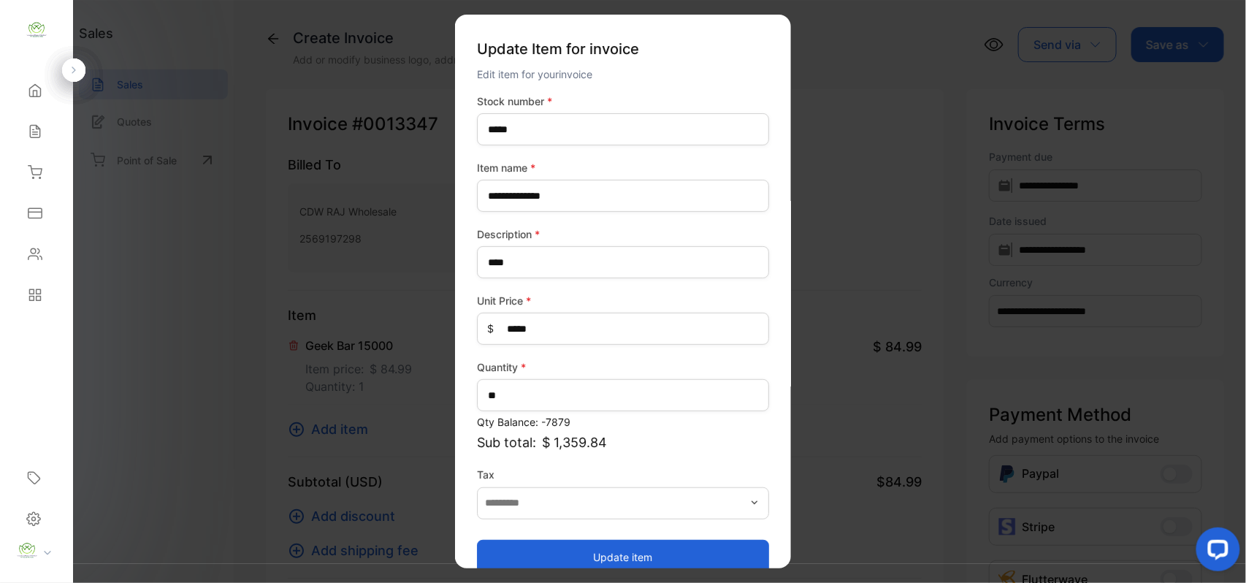
click at [533, 541] on button "Update item" at bounding box center [623, 556] width 292 height 35
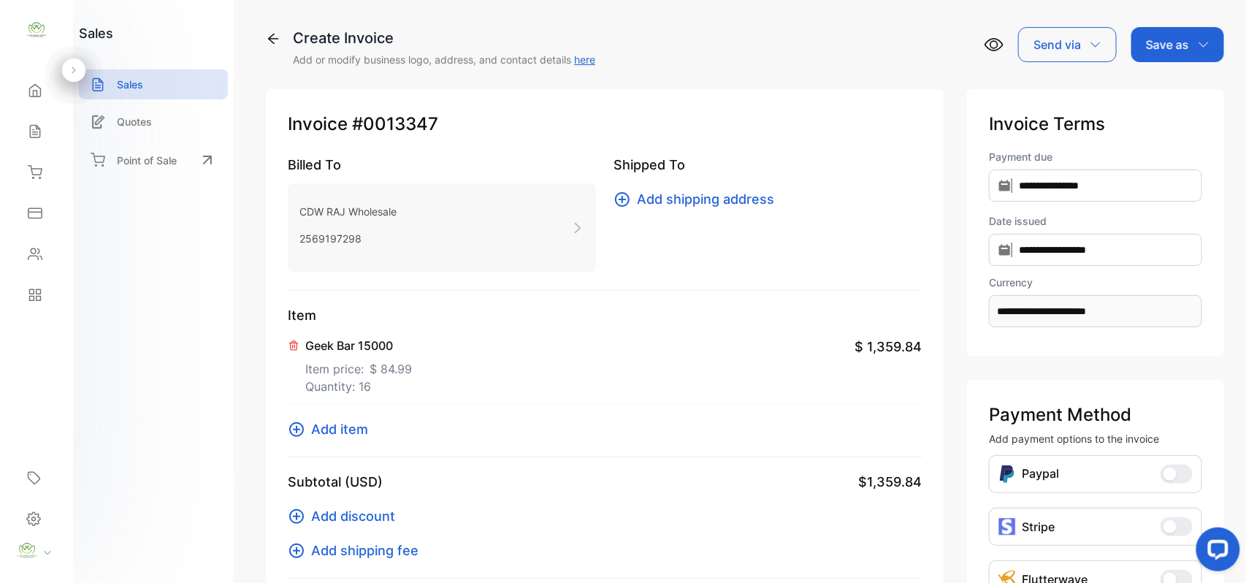
click at [292, 427] on icon at bounding box center [297, 430] width 18 height 18
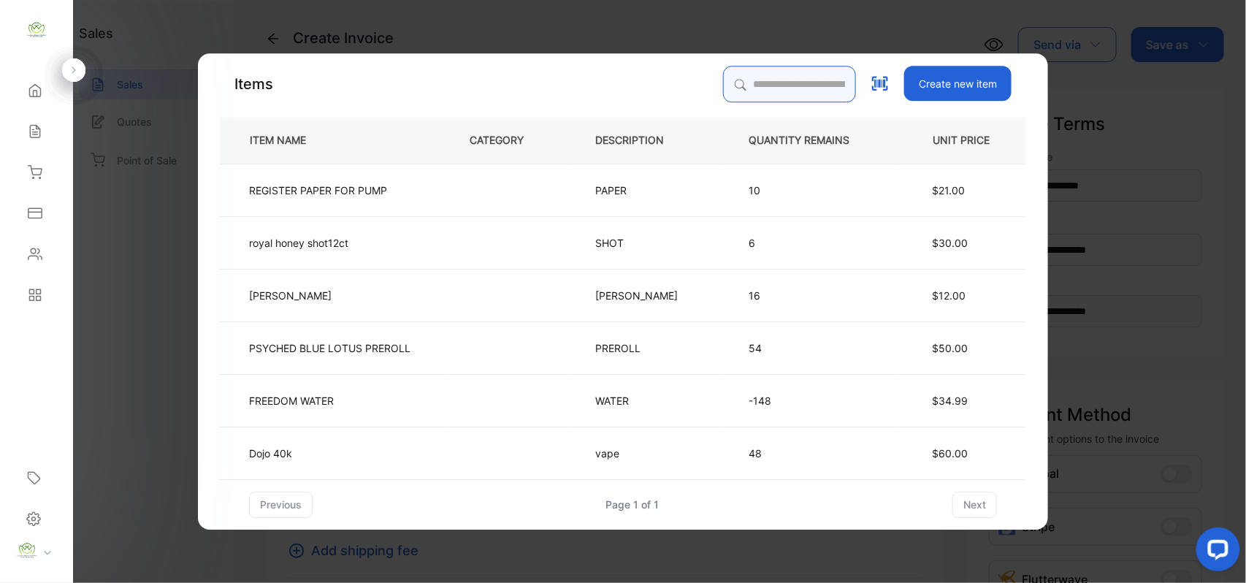
click at [770, 72] on input "search" at bounding box center [789, 84] width 133 height 37
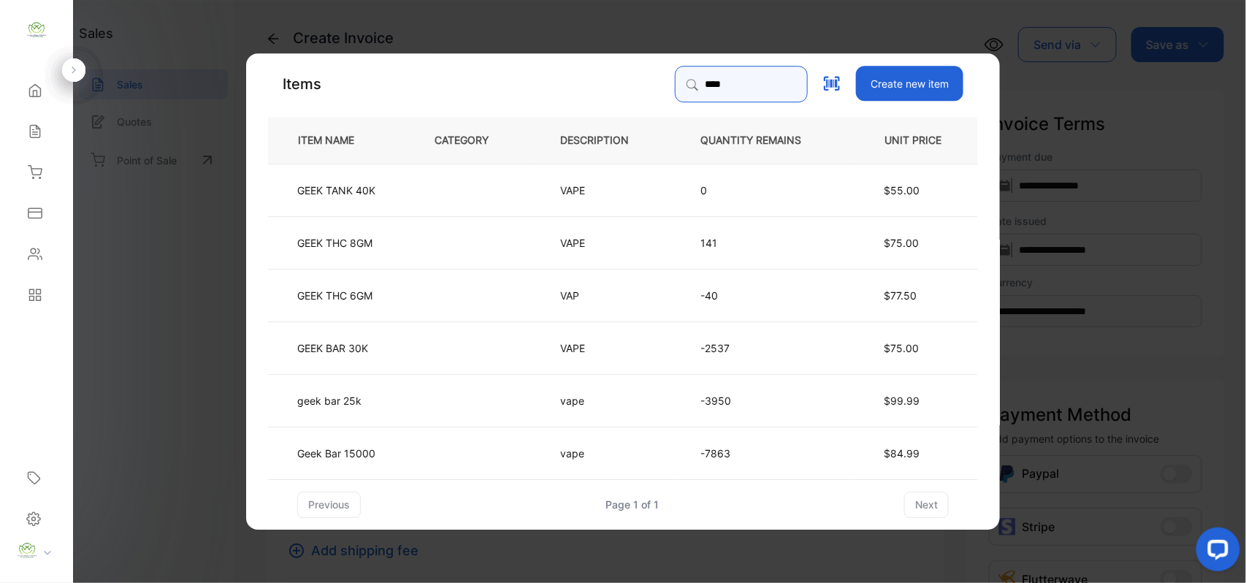
type input "****"
click at [673, 410] on td "vape" at bounding box center [606, 399] width 140 height 53
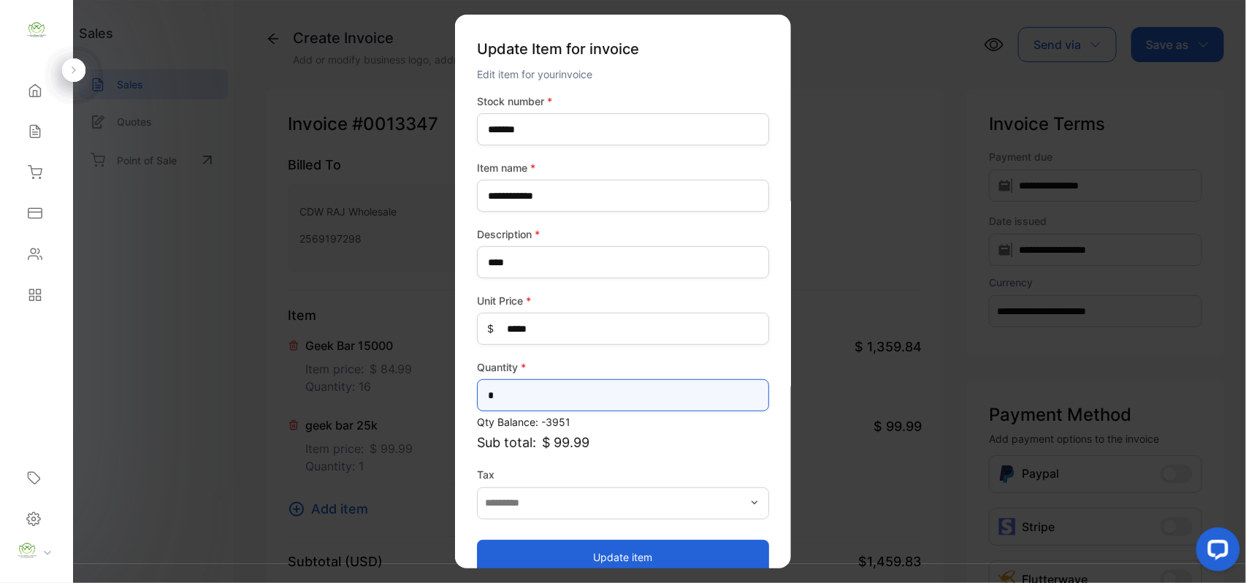
click at [573, 392] on input "*" at bounding box center [623, 395] width 292 height 32
type input "*"
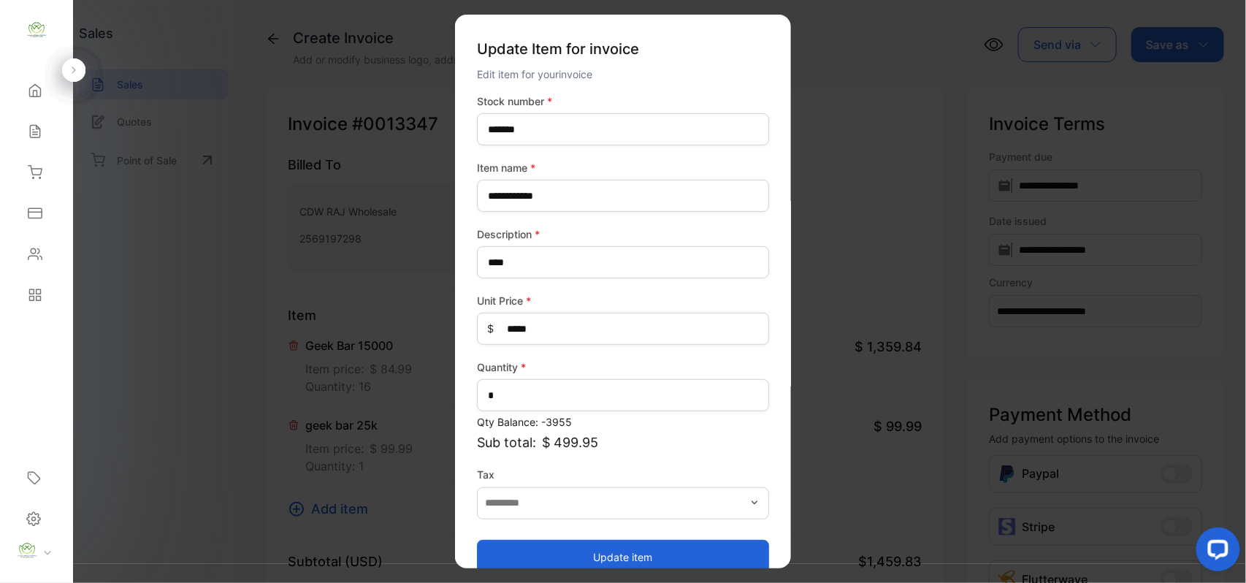
click at [581, 552] on button "Update item" at bounding box center [623, 556] width 292 height 35
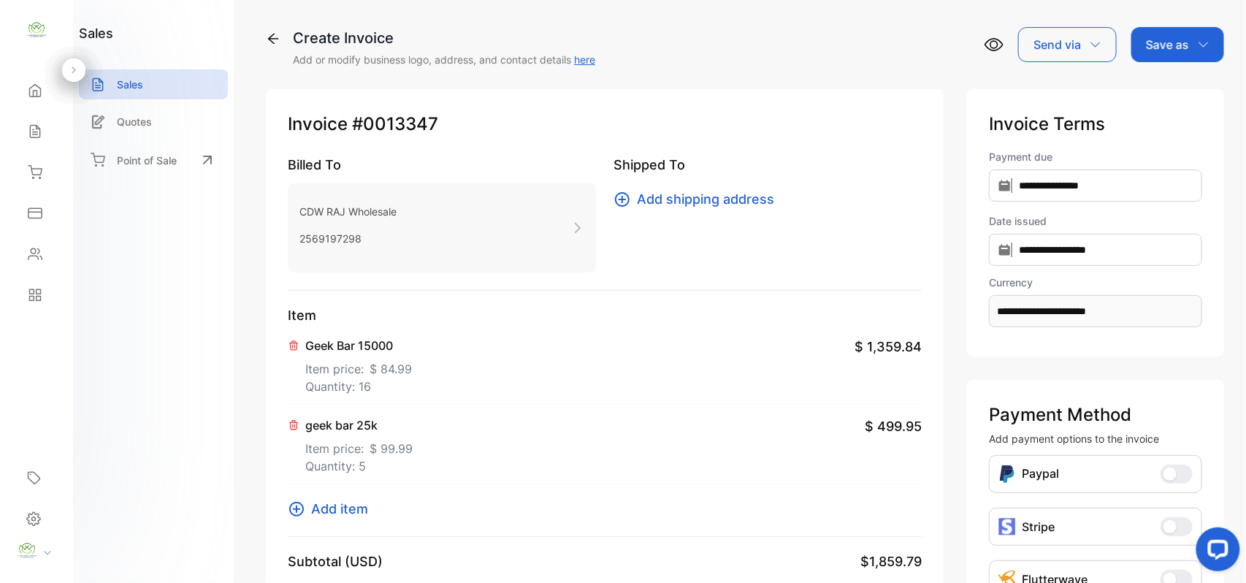
click at [298, 508] on icon at bounding box center [297, 509] width 18 height 18
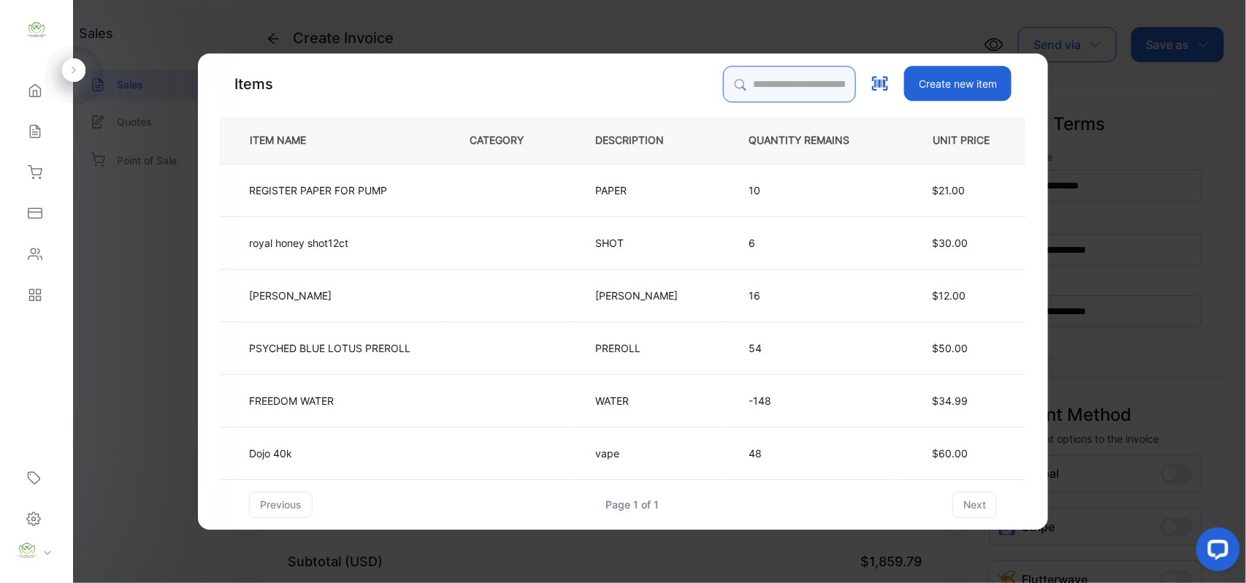
click at [816, 80] on input "search" at bounding box center [789, 84] width 133 height 37
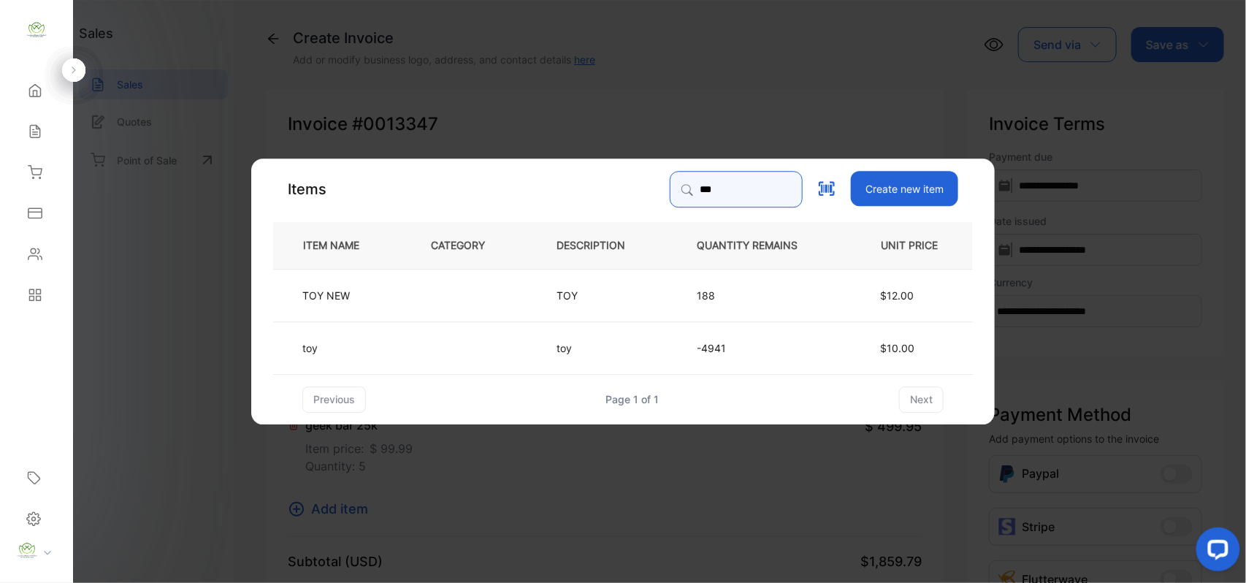
type input "***"
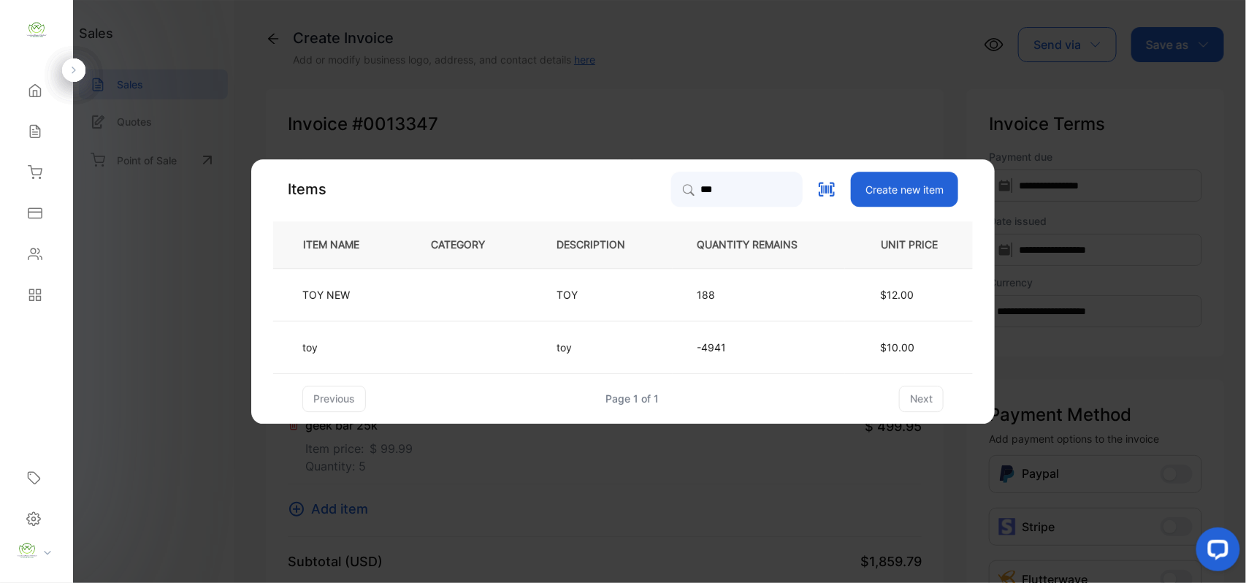
click at [798, 363] on td "-4941" at bounding box center [759, 347] width 172 height 53
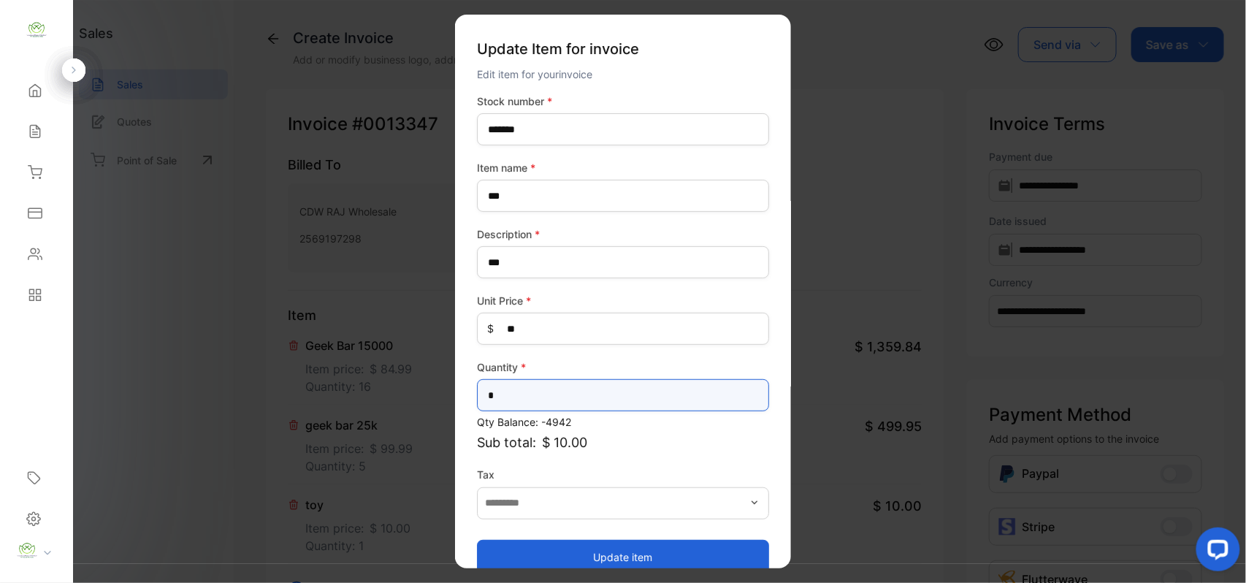
click at [612, 387] on input "*" at bounding box center [623, 395] width 292 height 32
type input "*"
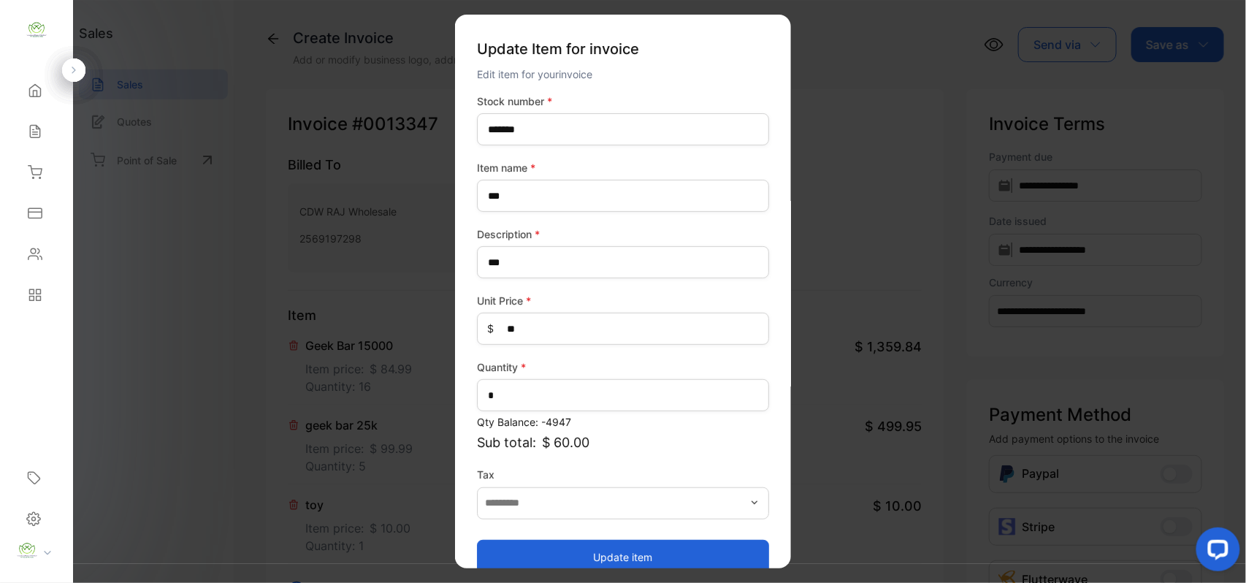
click at [687, 560] on button "Update item" at bounding box center [623, 556] width 292 height 35
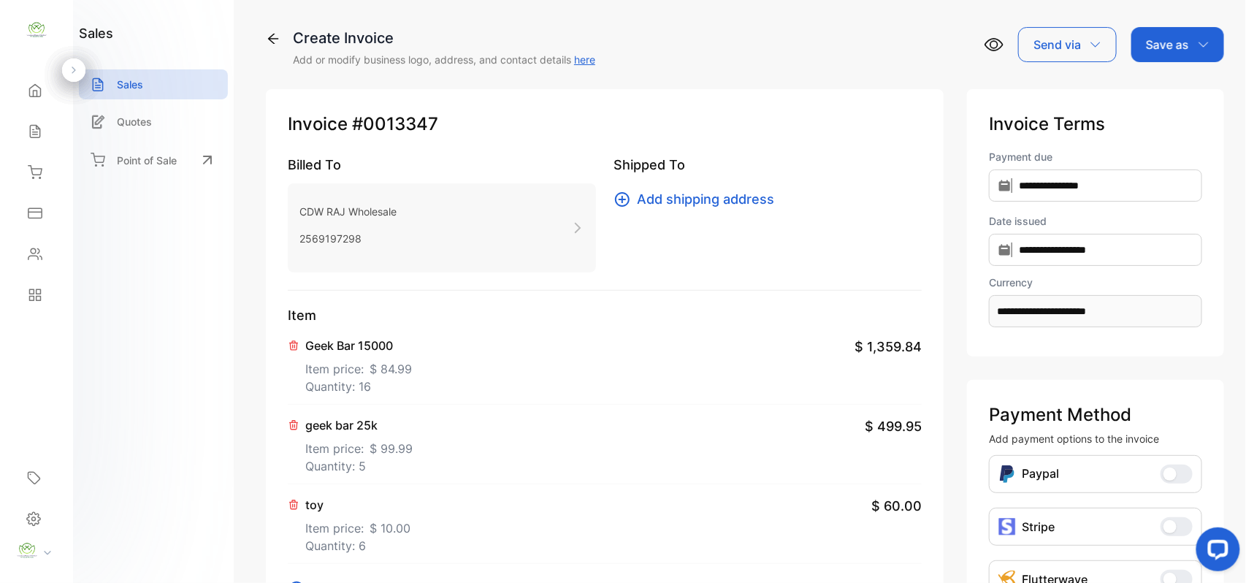
click at [1160, 42] on p "Save as" at bounding box center [1167, 45] width 43 height 18
click at [1147, 91] on div "Invoice" at bounding box center [1174, 92] width 84 height 29
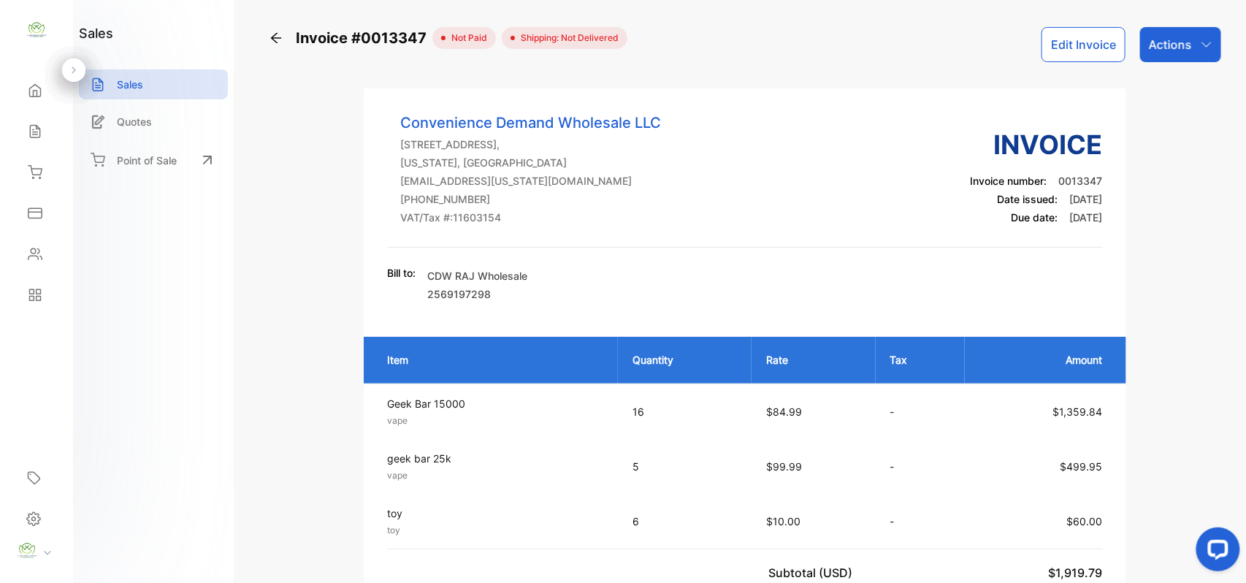
click at [1193, 42] on div "Actions" at bounding box center [1180, 44] width 81 height 35
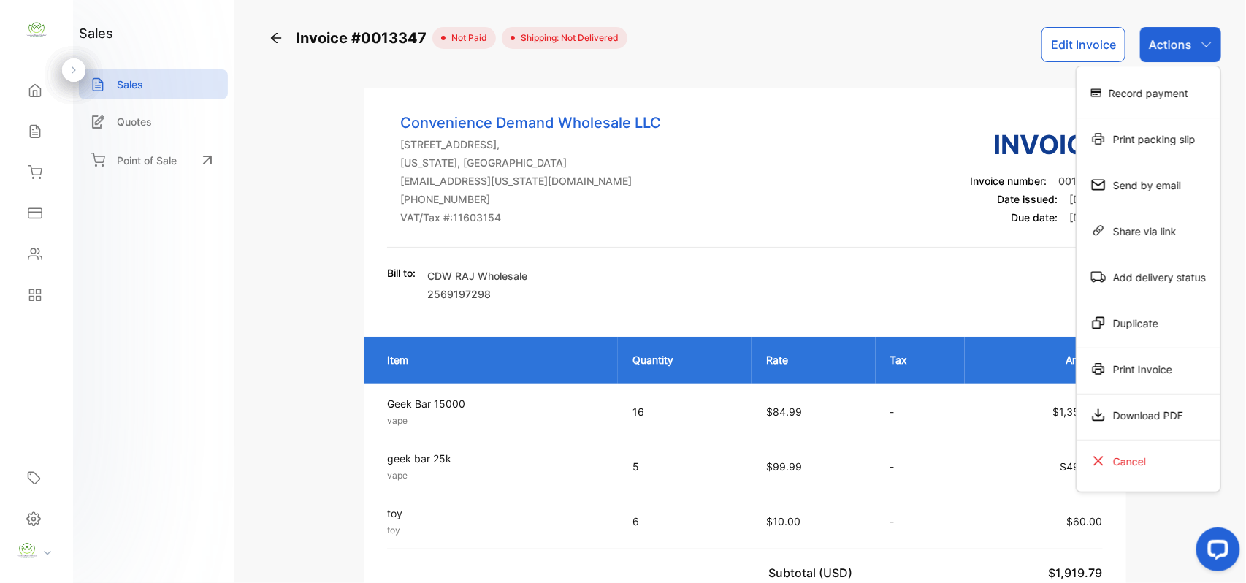
click at [1161, 374] on div "Print Invoice" at bounding box center [1149, 368] width 144 height 29
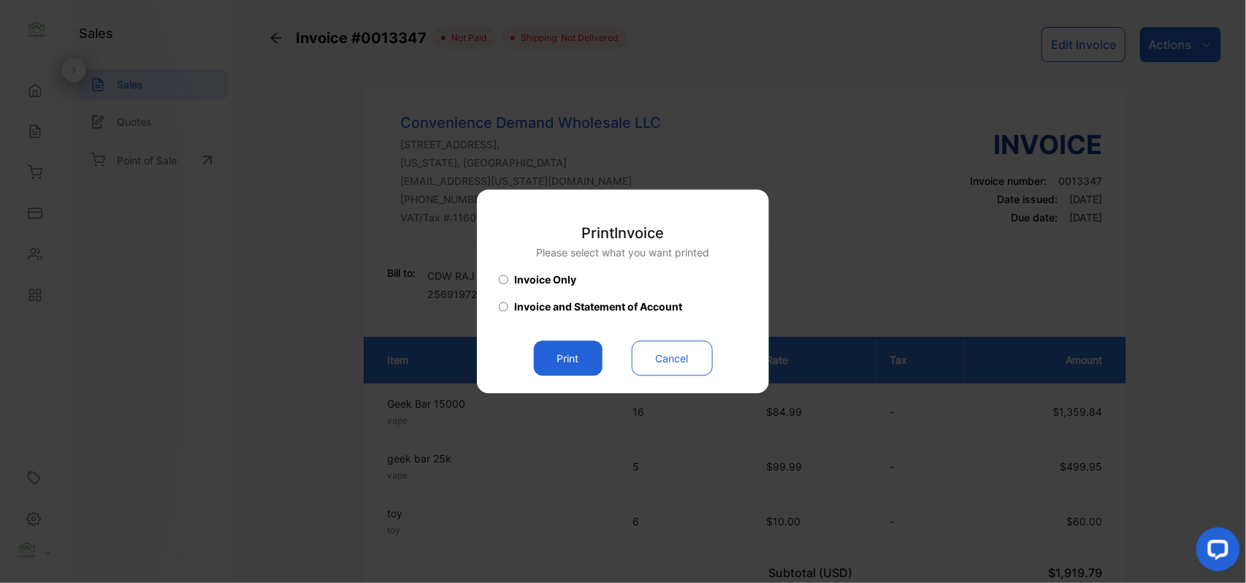
click at [567, 360] on button "Print" at bounding box center [568, 358] width 69 height 35
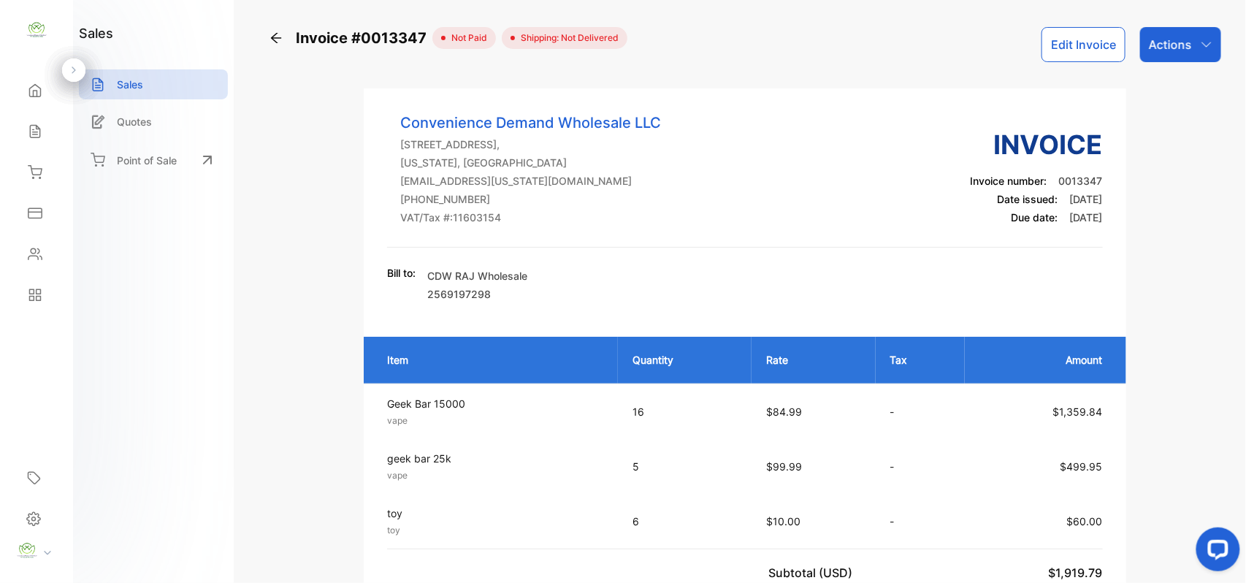
click at [273, 38] on icon at bounding box center [276, 38] width 10 height 10
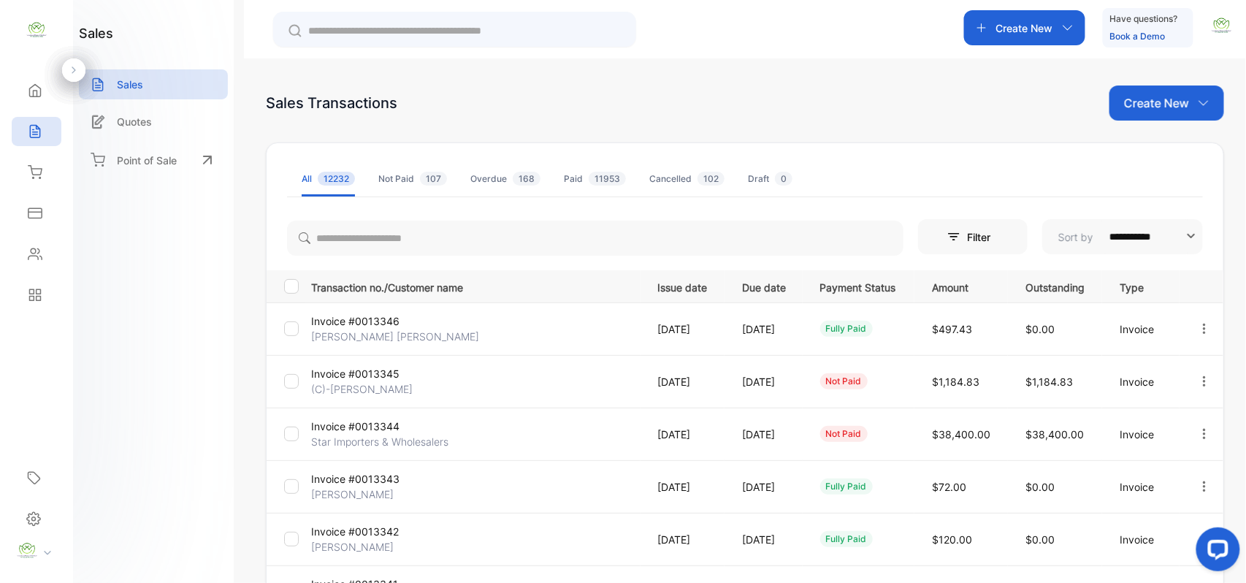
click at [1134, 104] on div "**********" at bounding box center [745, 496] width 958 height 822
click at [1158, 103] on p "Create New" at bounding box center [1156, 103] width 65 height 18
click at [1166, 156] on span "Invoice" at bounding box center [1169, 151] width 34 height 15
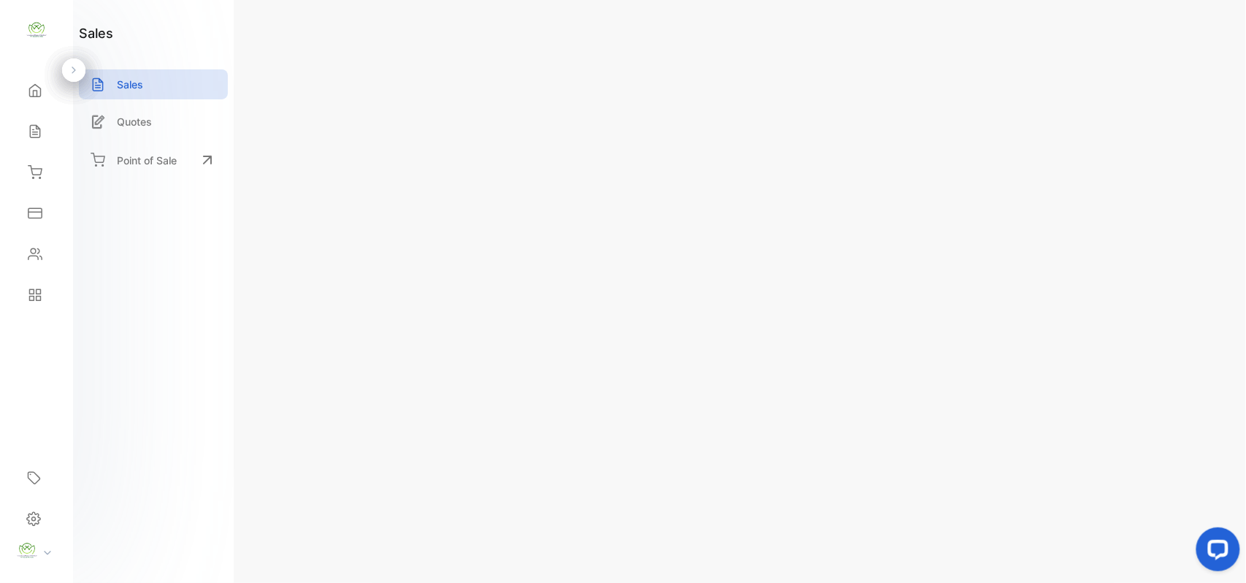
click at [357, 290] on span "Add item" at bounding box center [339, 286] width 57 height 20
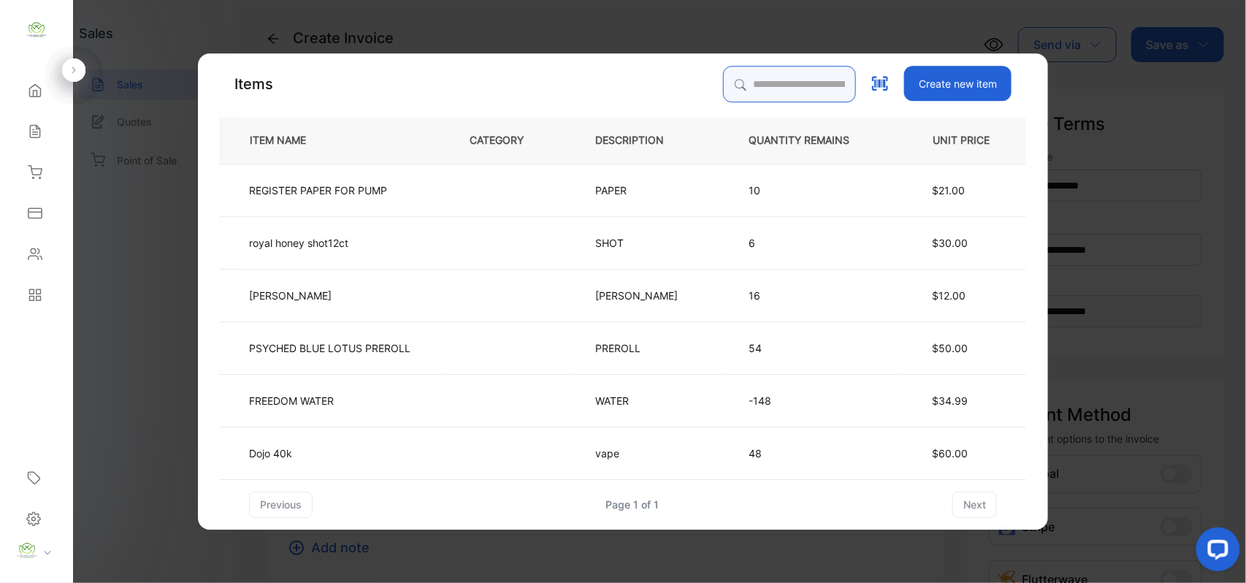
click at [760, 91] on input "search" at bounding box center [789, 84] width 133 height 37
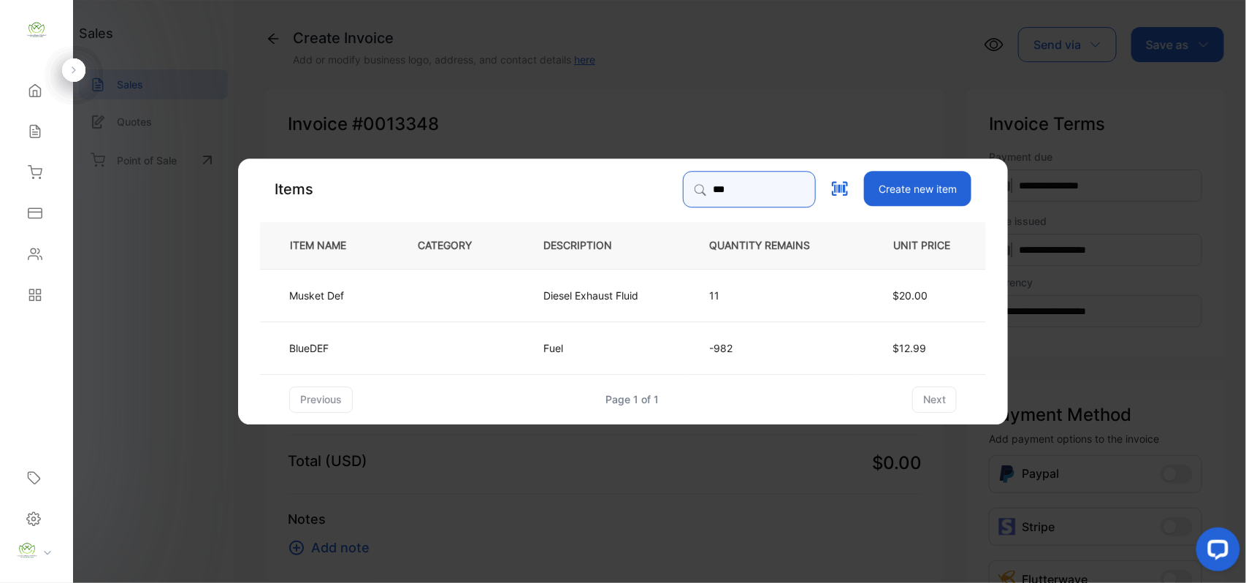
type input "***"
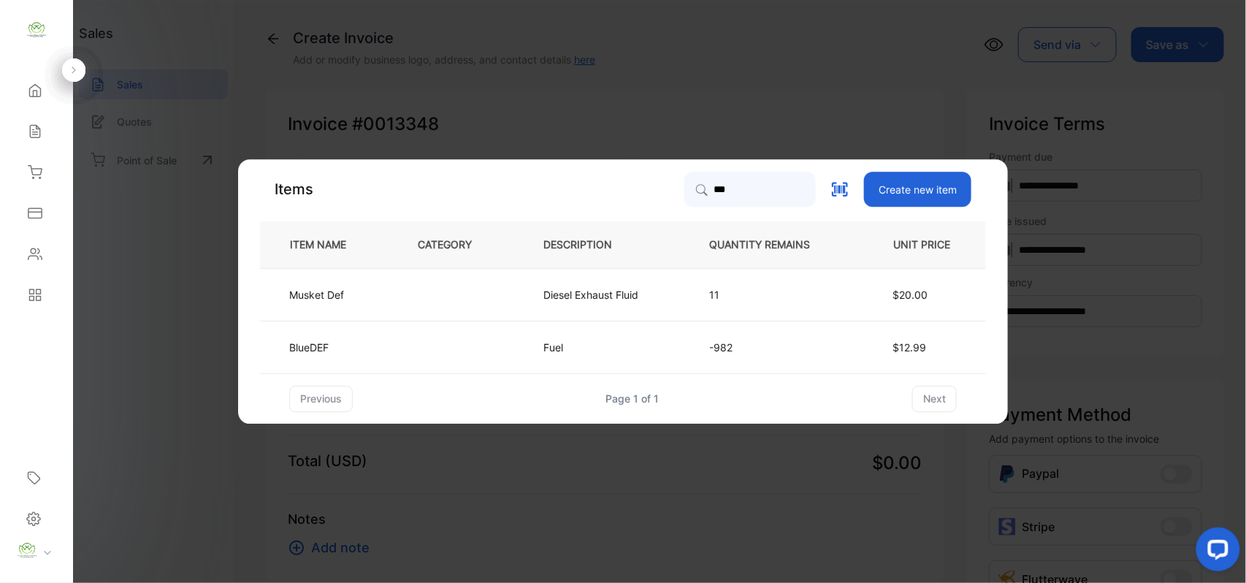
click at [436, 343] on td at bounding box center [457, 347] width 126 height 53
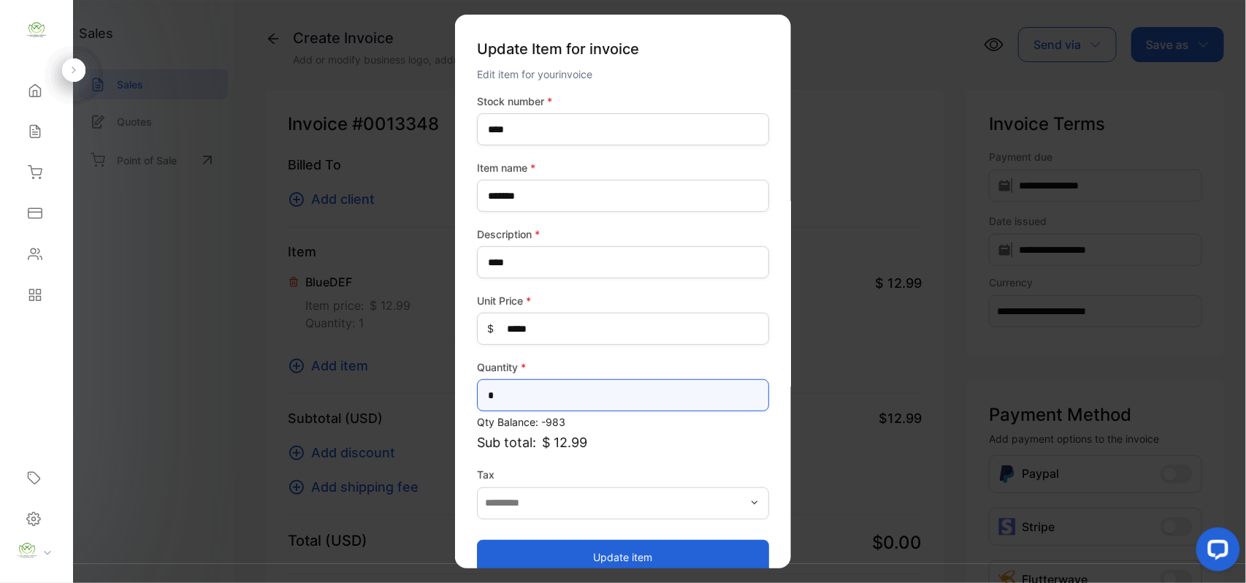
drag, startPoint x: 535, startPoint y: 393, endPoint x: 260, endPoint y: 378, distance: 275.8
type input "*"
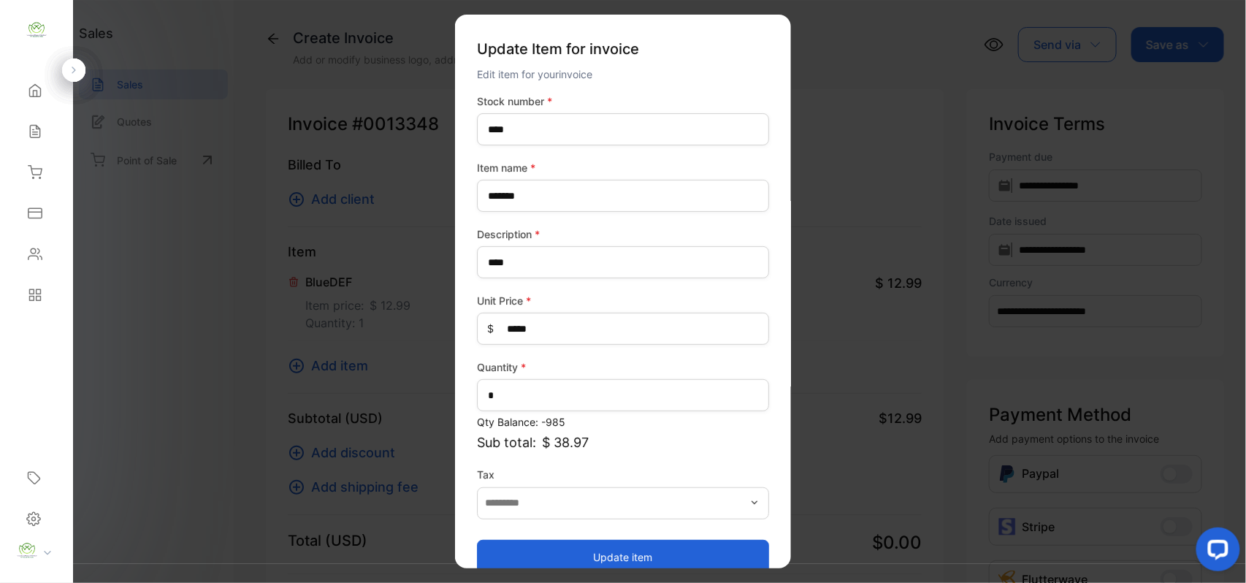
click at [541, 550] on button "Update item" at bounding box center [623, 556] width 292 height 35
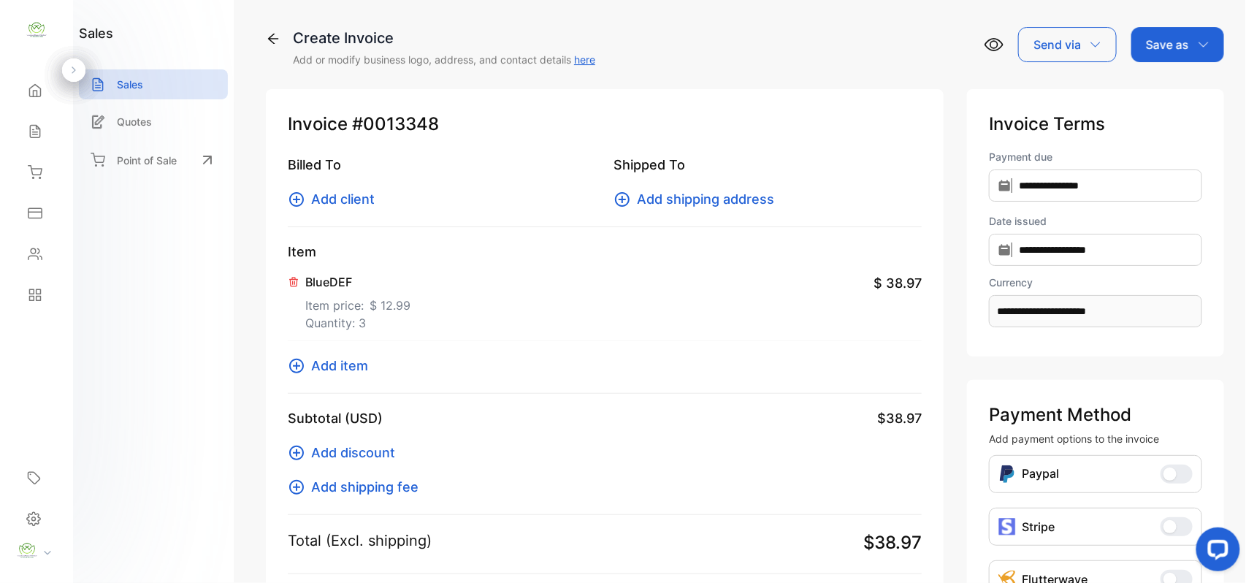
click at [329, 363] on span "Add item" at bounding box center [339, 366] width 57 height 20
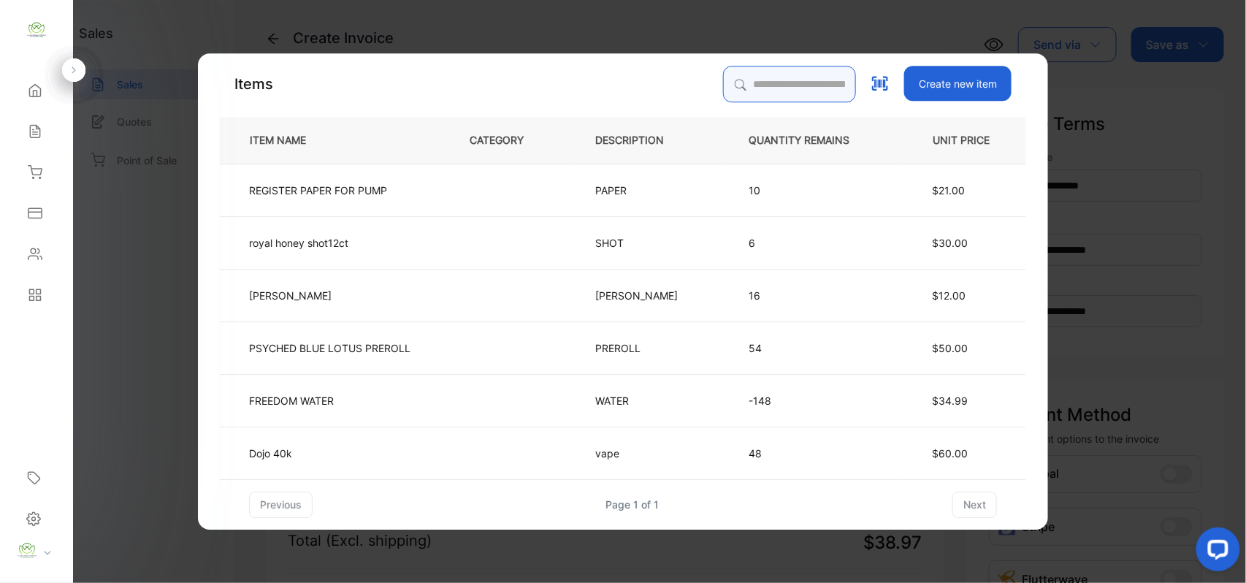
click at [733, 86] on input "search" at bounding box center [789, 84] width 133 height 37
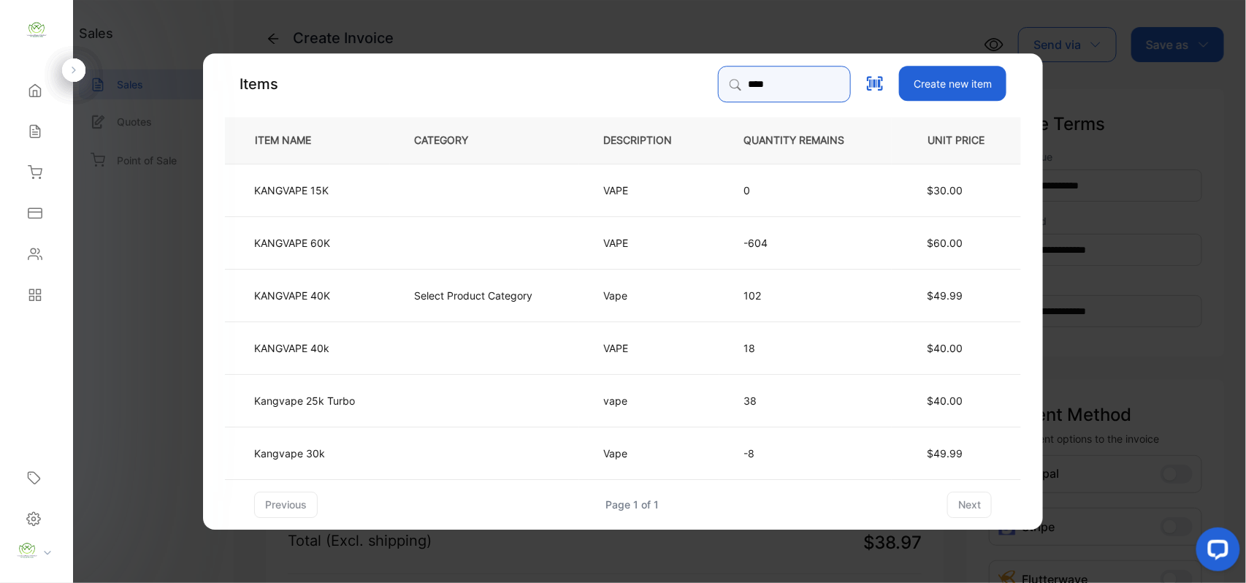
type input "**********"
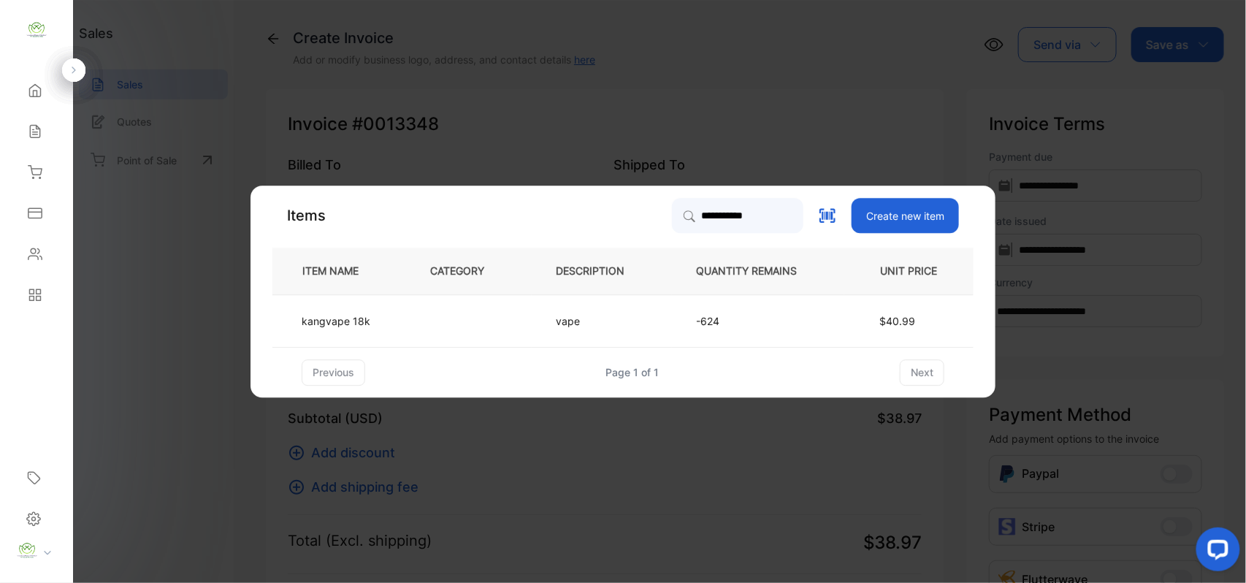
click at [437, 314] on td at bounding box center [469, 320] width 126 height 53
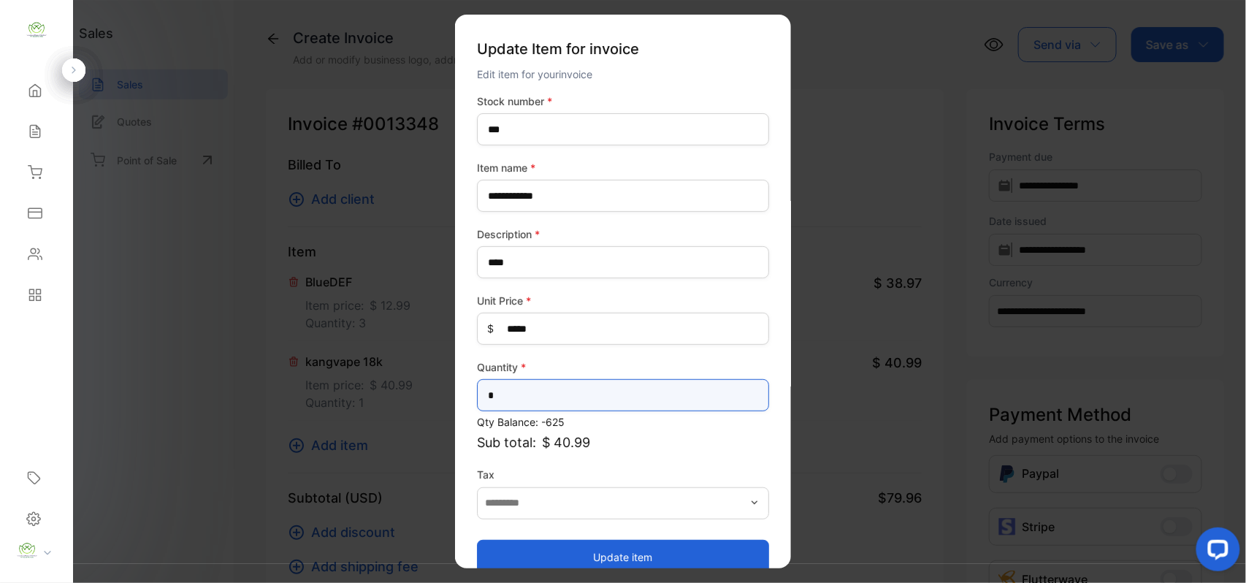
drag, startPoint x: 527, startPoint y: 390, endPoint x: 357, endPoint y: 405, distance: 170.1
type input "*"
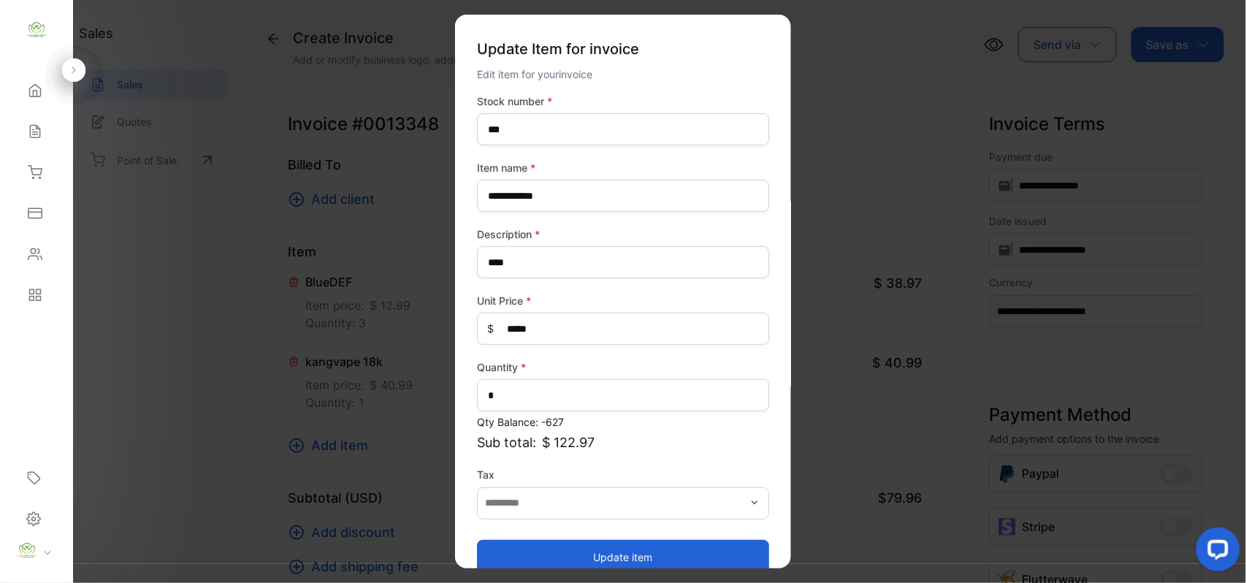
drag, startPoint x: 535, startPoint y: 554, endPoint x: 523, endPoint y: 549, distance: 12.5
click at [535, 554] on button "Update item" at bounding box center [623, 556] width 292 height 35
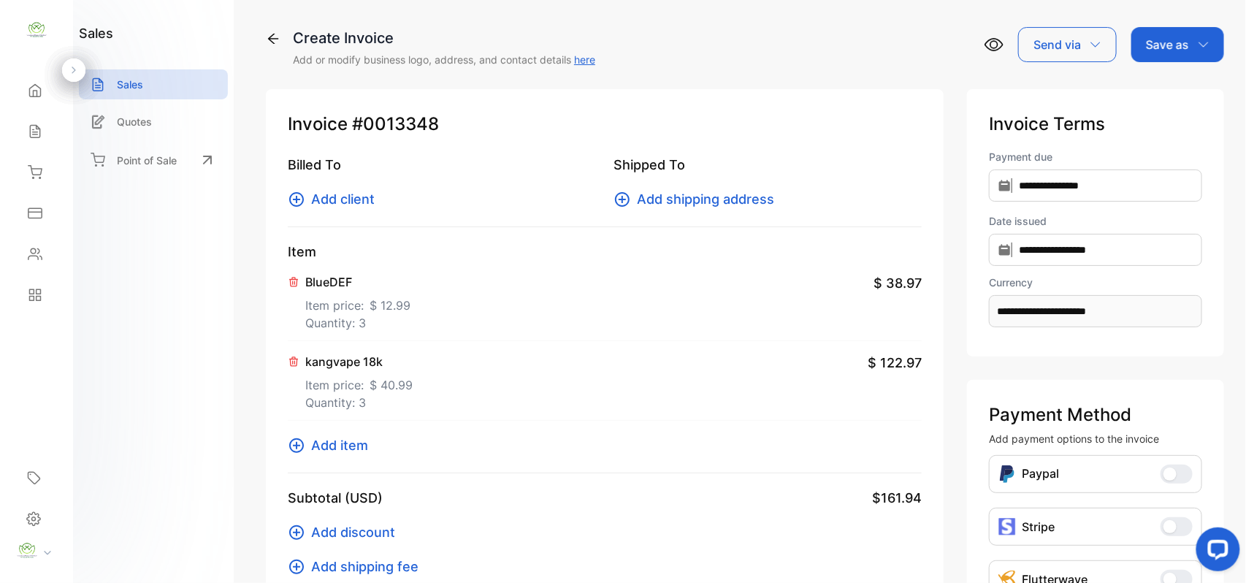
click at [343, 448] on span "Add item" at bounding box center [339, 445] width 57 height 20
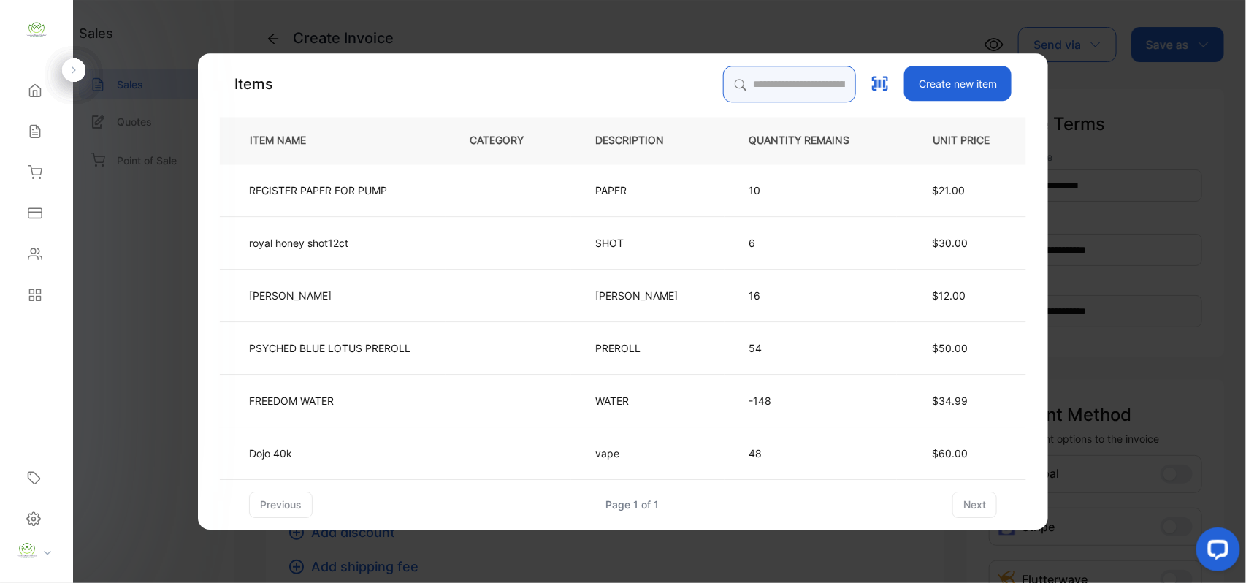
click at [728, 72] on input "search" at bounding box center [789, 84] width 133 height 37
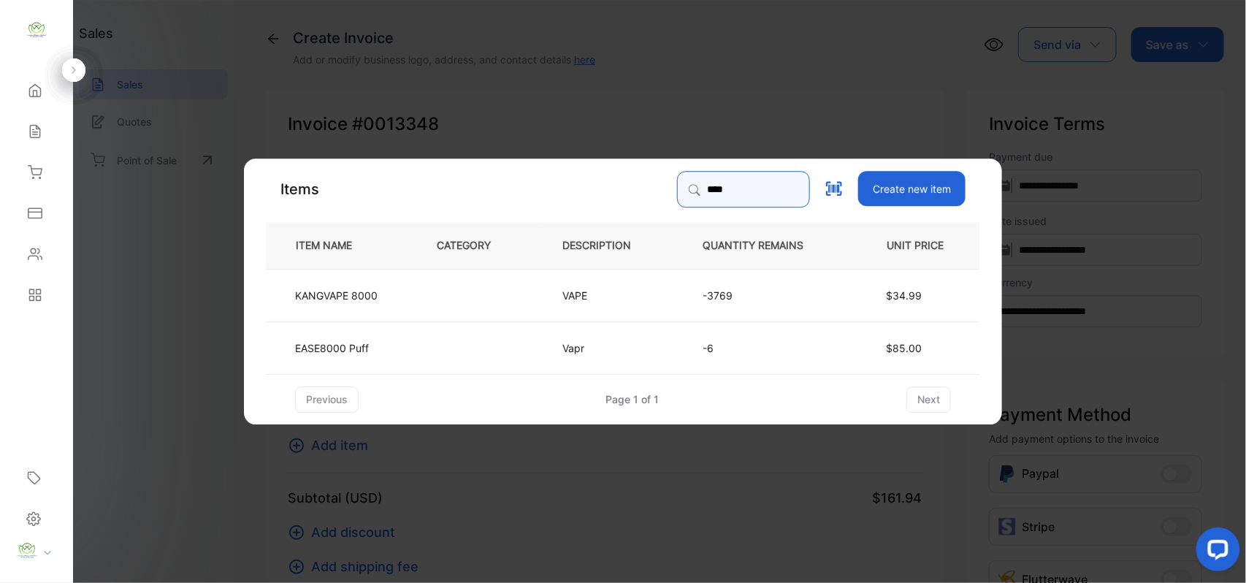
type input "****"
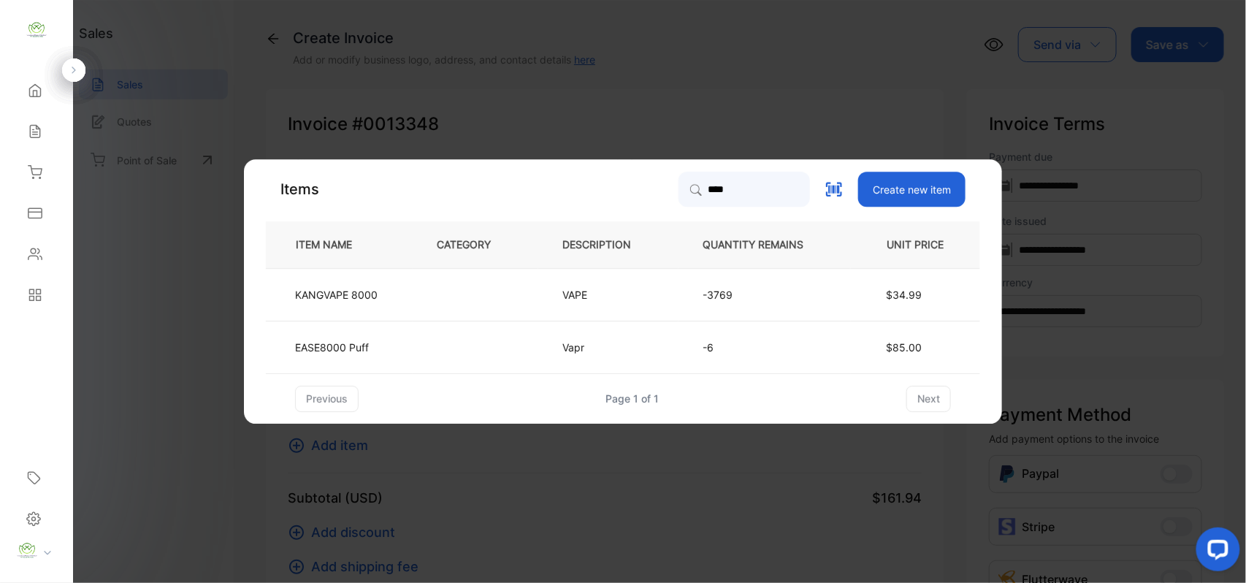
click at [393, 305] on td "KANGVAPE 8000" at bounding box center [339, 294] width 147 height 53
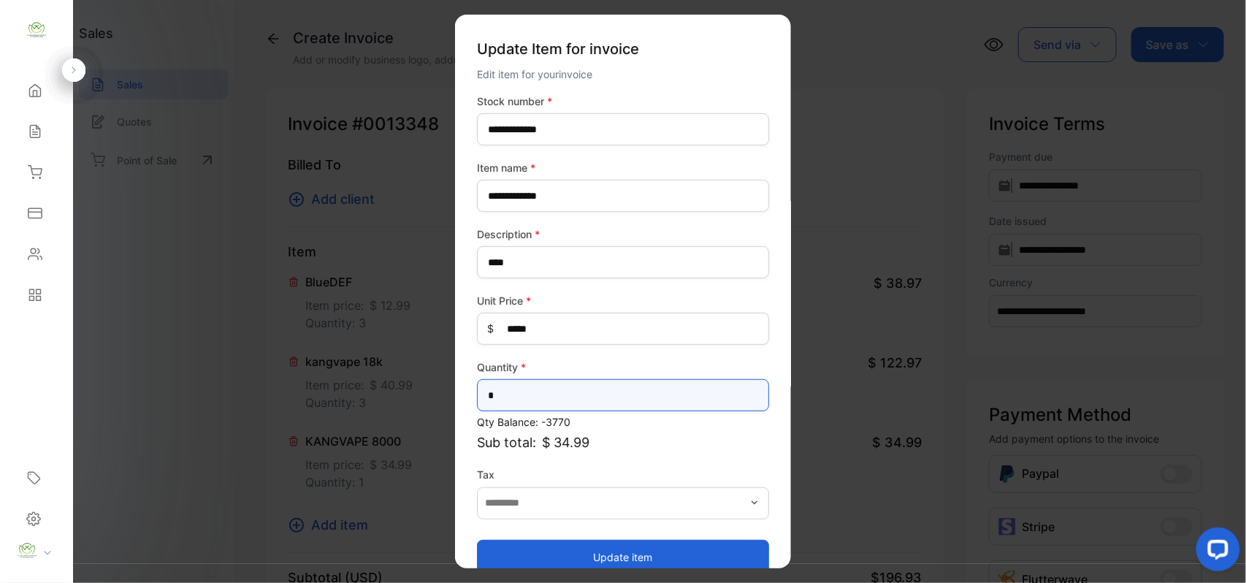
click at [526, 402] on input "*" at bounding box center [623, 395] width 292 height 32
type input "**"
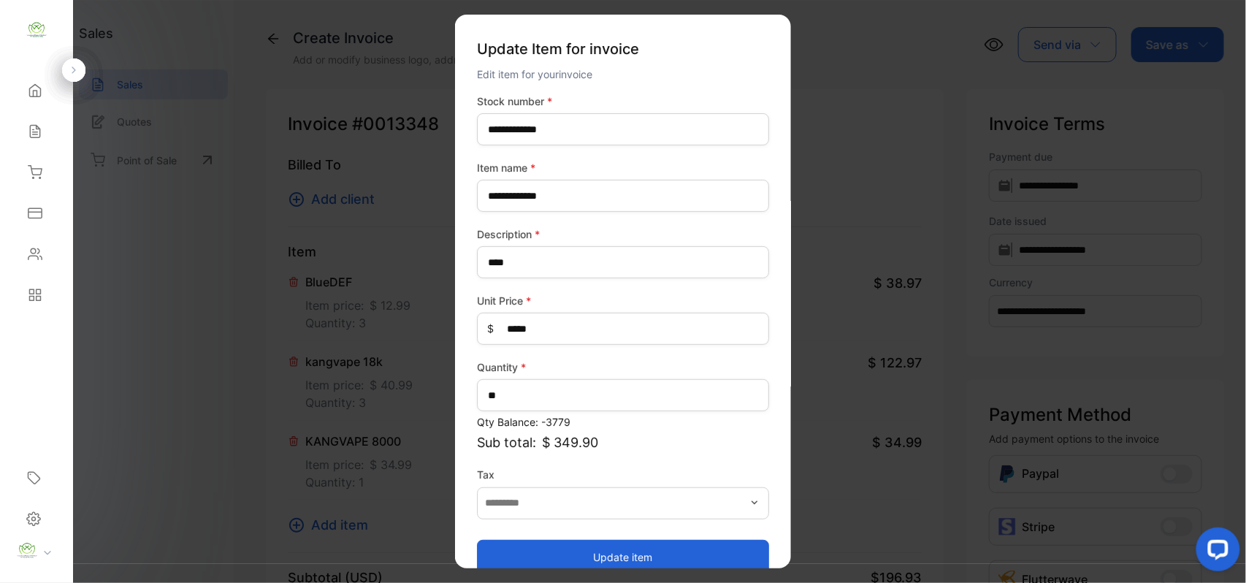
click at [519, 542] on button "Update item" at bounding box center [623, 556] width 292 height 35
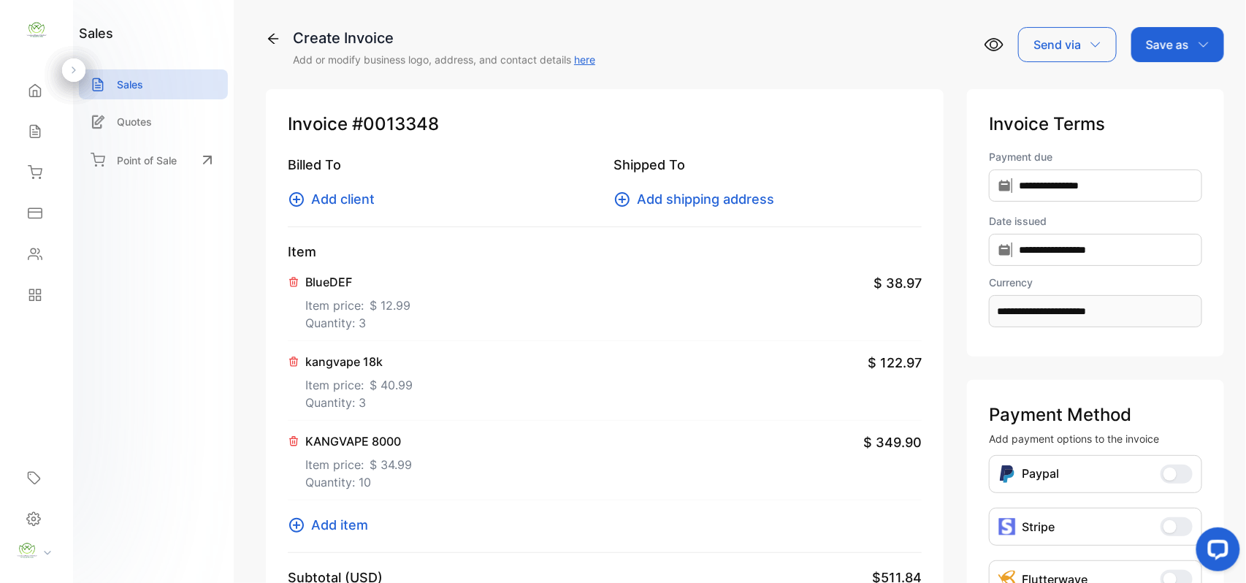
click at [296, 529] on icon at bounding box center [297, 525] width 18 height 18
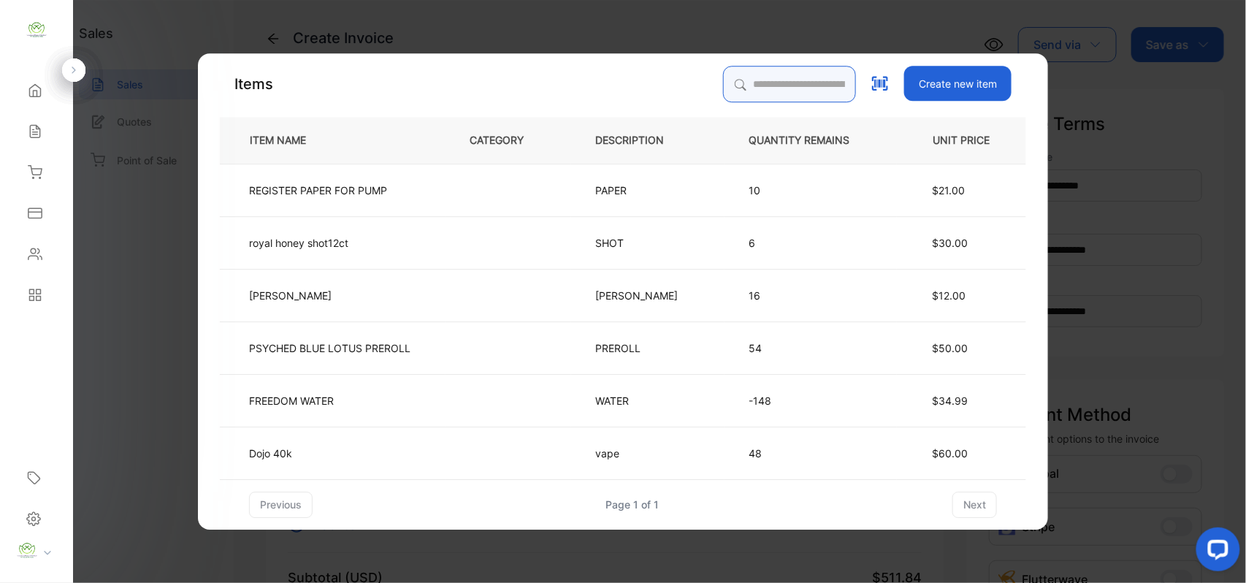
click at [744, 74] on input "search" at bounding box center [789, 84] width 133 height 37
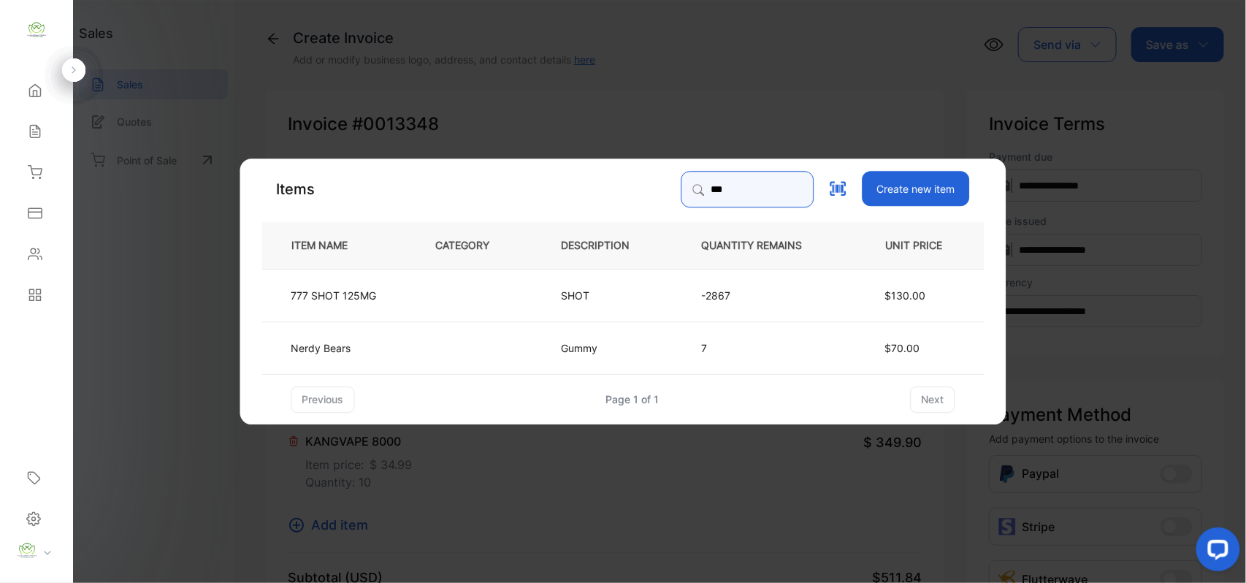
type input "***"
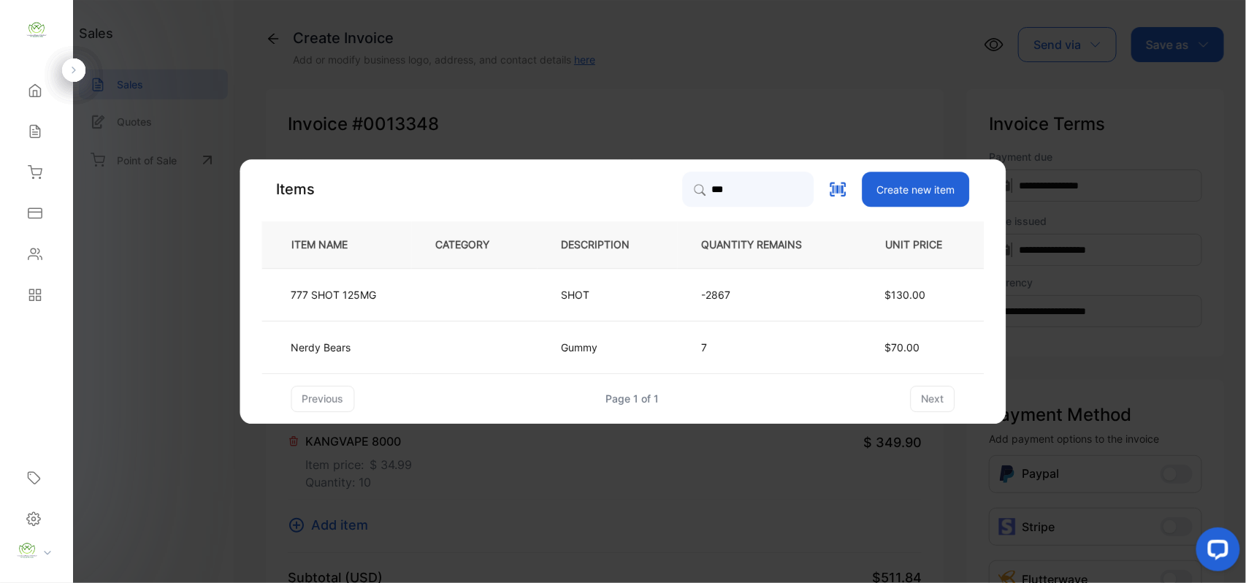
click at [441, 308] on td at bounding box center [475, 294] width 126 height 53
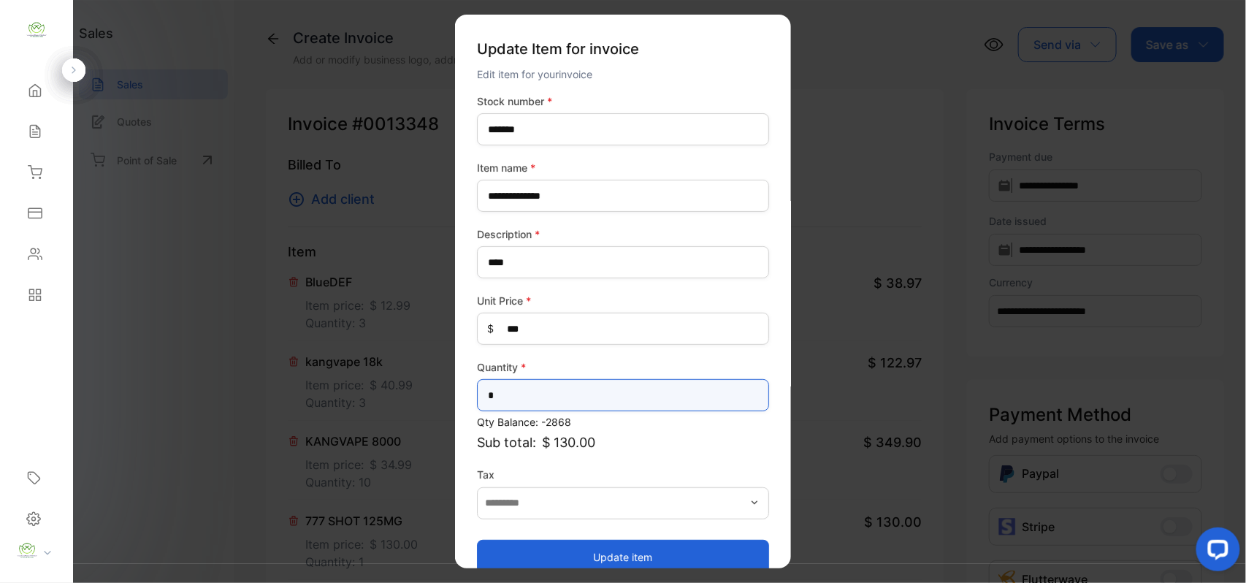
drag, startPoint x: 548, startPoint y: 397, endPoint x: 403, endPoint y: 394, distance: 144.7
type input "*"
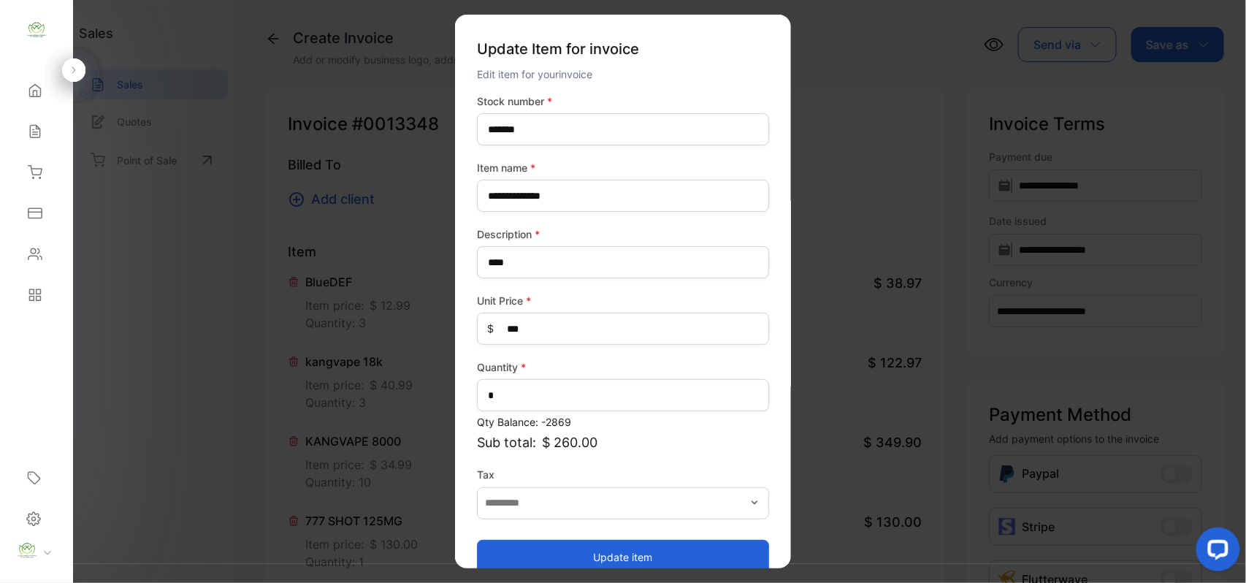
click at [527, 546] on button "Update item" at bounding box center [623, 556] width 292 height 35
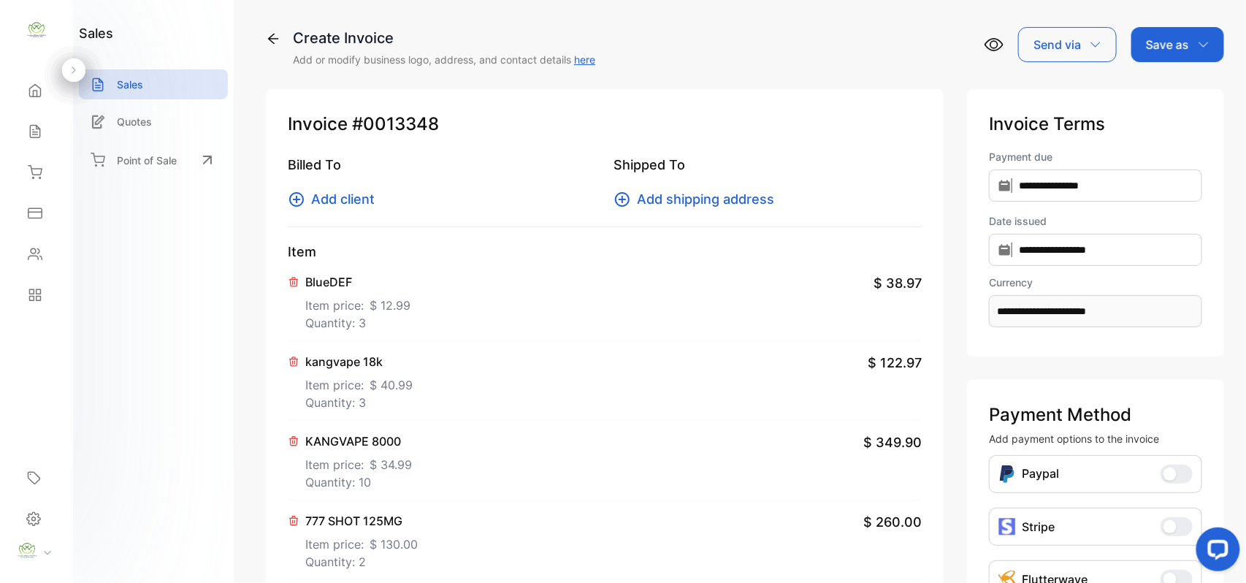
click at [357, 202] on span "Add client" at bounding box center [343, 199] width 64 height 20
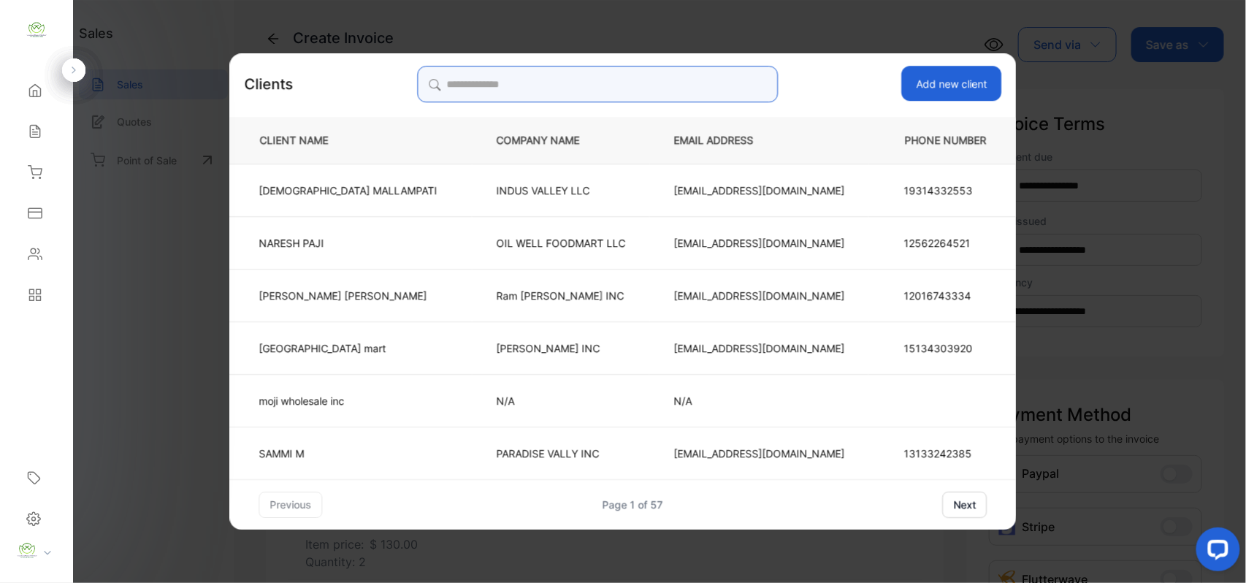
click at [582, 77] on input "search" at bounding box center [597, 84] width 361 height 37
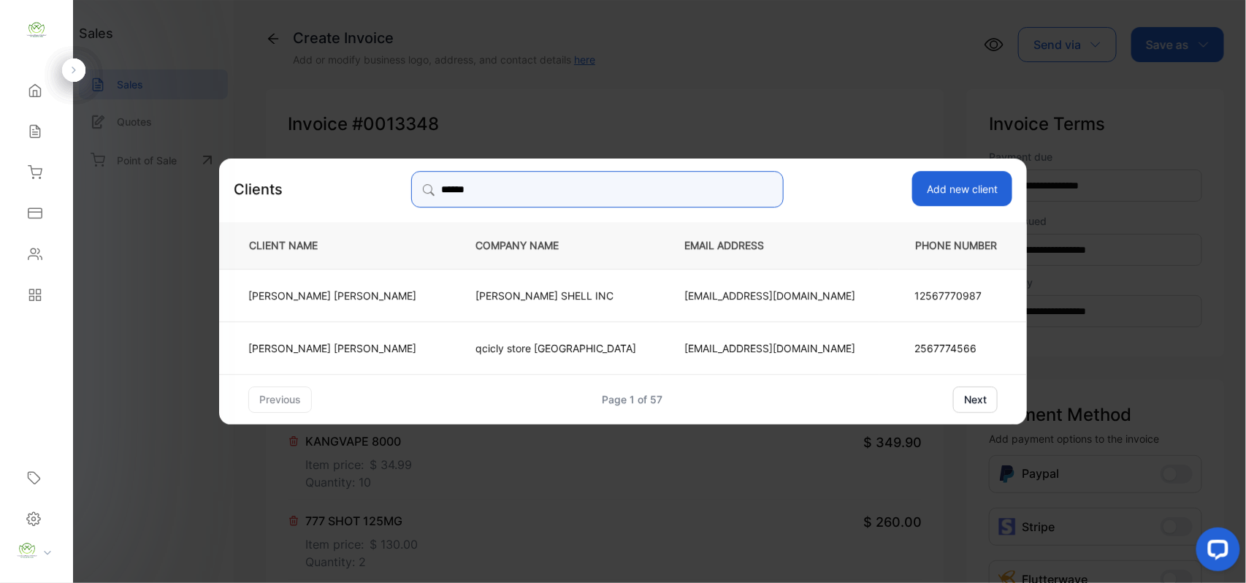
type input "******"
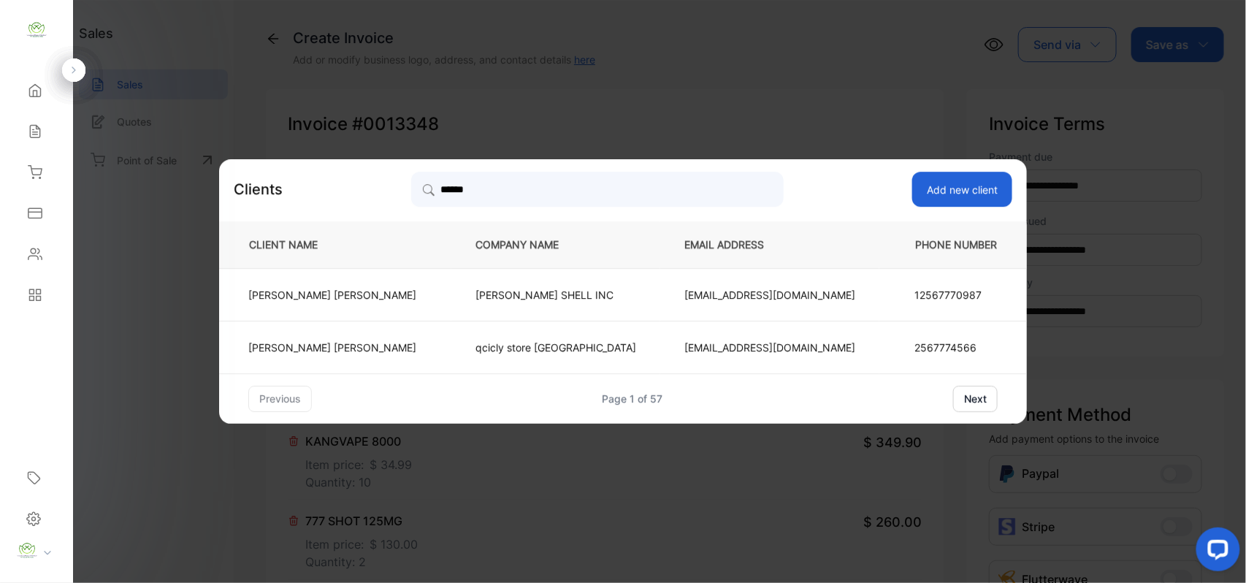
click at [419, 310] on td "Chintan Patel" at bounding box center [335, 294] width 232 height 53
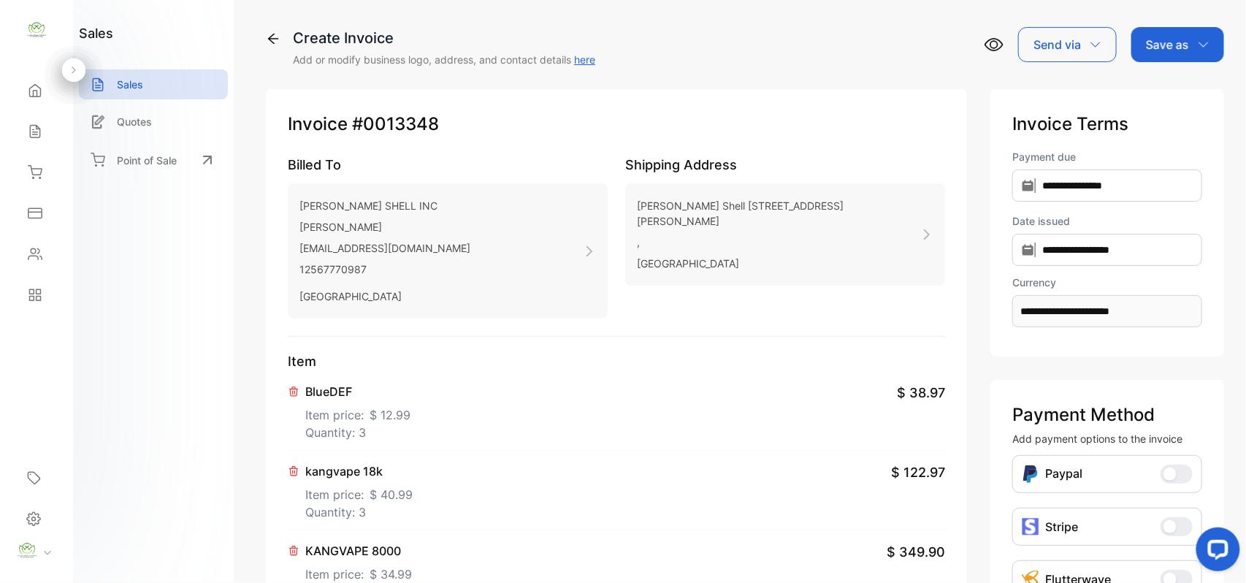
click at [1152, 36] on p "Save as" at bounding box center [1167, 45] width 43 height 18
click at [1161, 94] on div "Invoice" at bounding box center [1174, 92] width 84 height 29
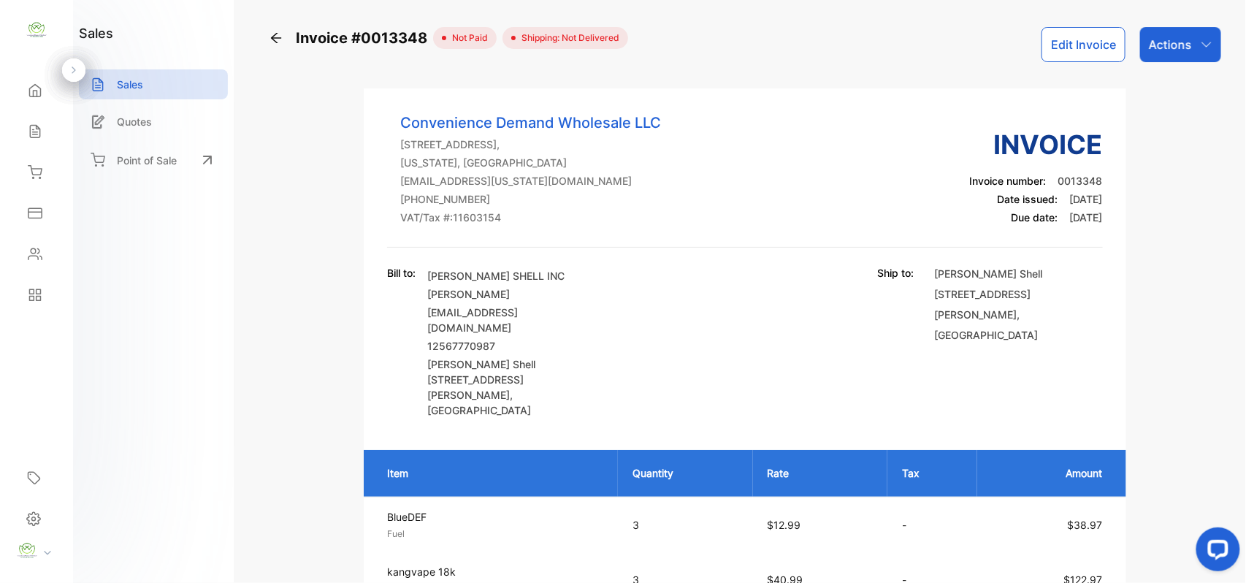
click at [1155, 50] on p "Actions" at bounding box center [1170, 45] width 43 height 18
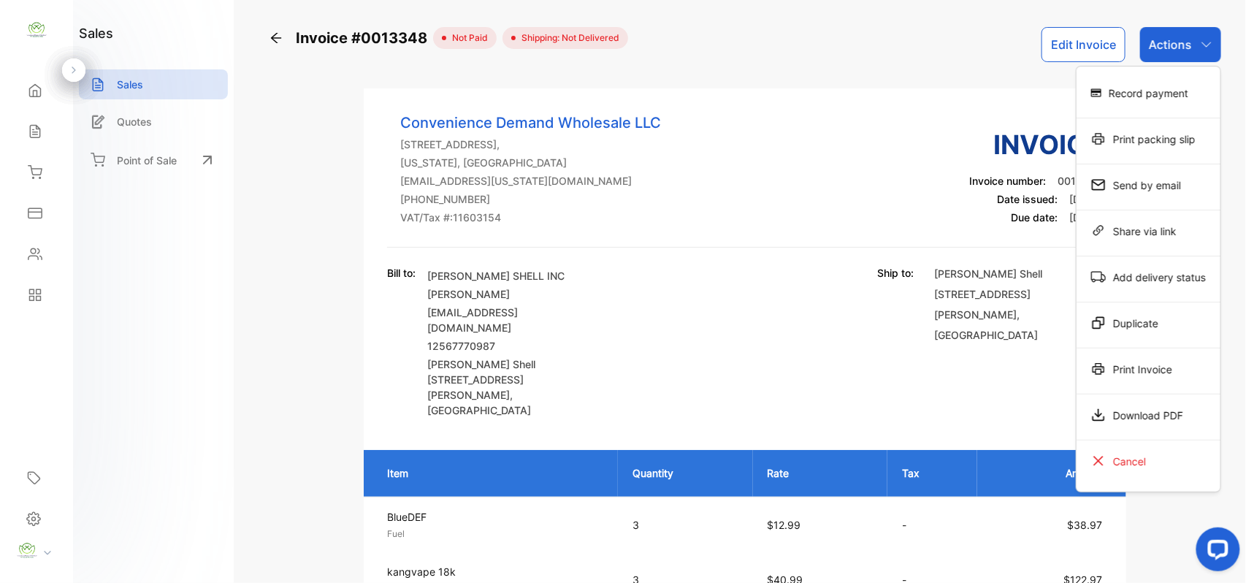
click at [1140, 359] on div "Print Invoice" at bounding box center [1149, 368] width 144 height 29
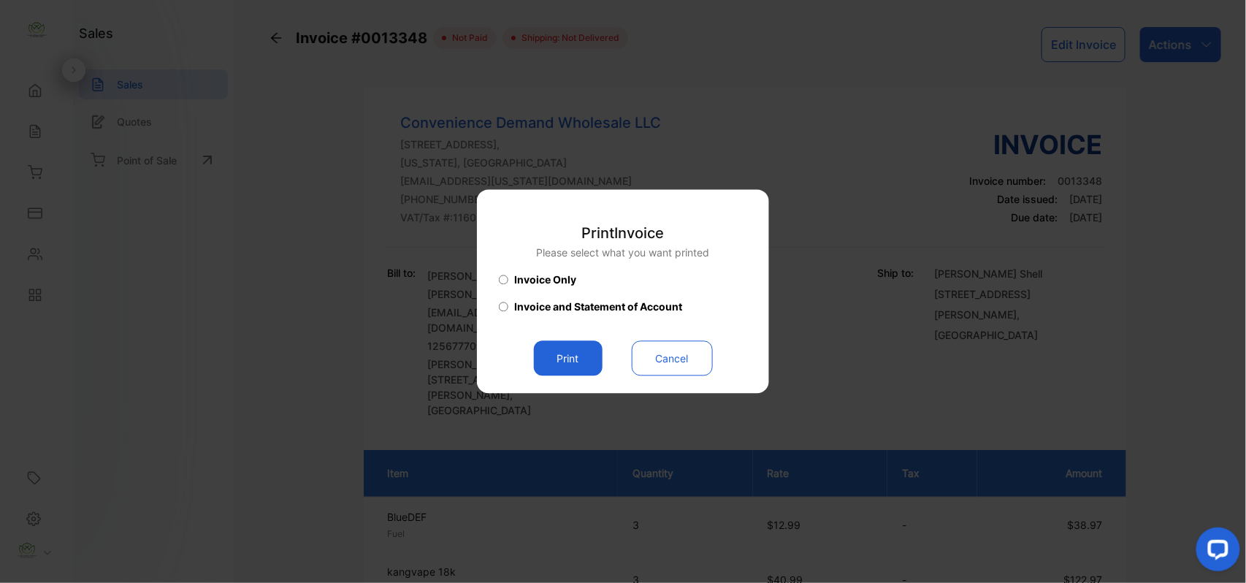
click at [574, 354] on button "Print" at bounding box center [568, 358] width 69 height 35
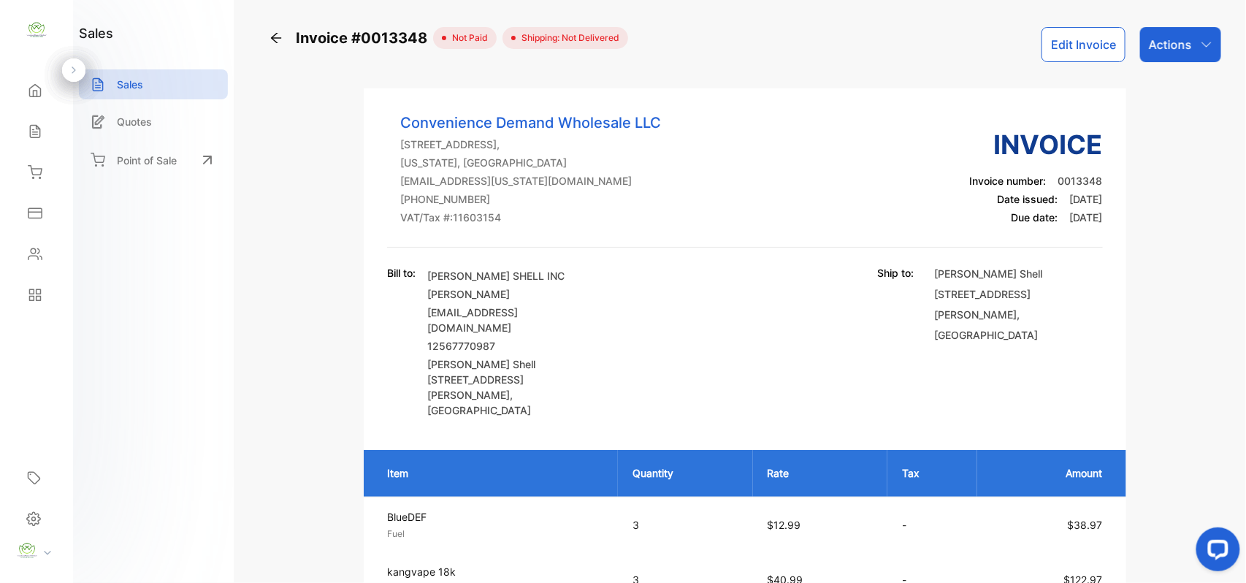
click at [276, 36] on icon at bounding box center [276, 38] width 15 height 15
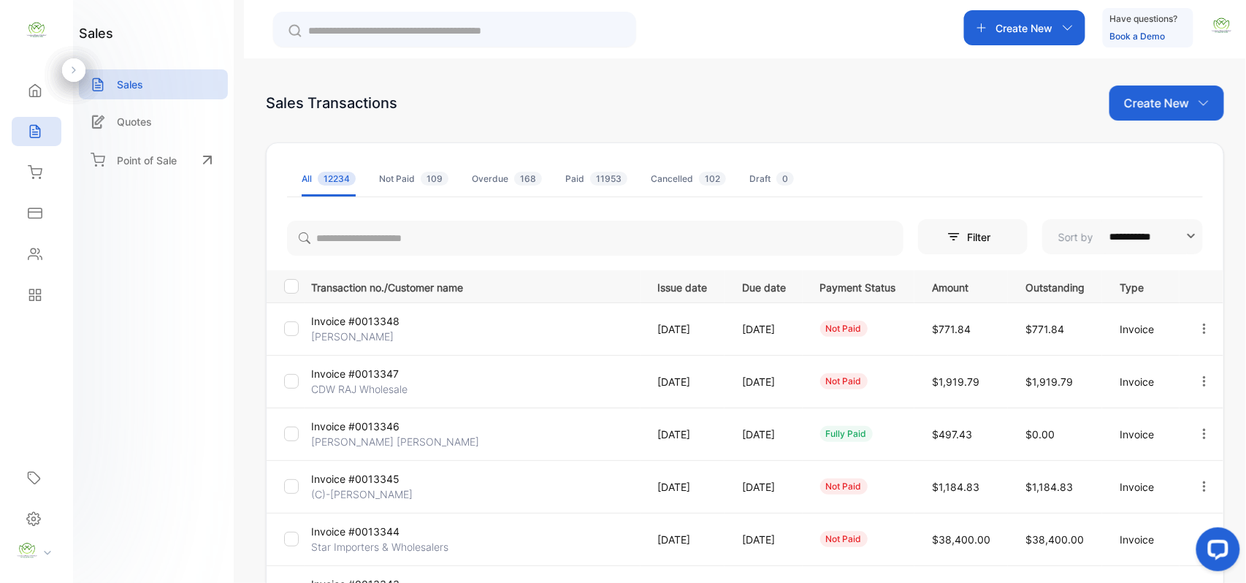
click at [1158, 100] on p "Create New" at bounding box center [1156, 103] width 65 height 18
click at [1167, 149] on span "Invoice" at bounding box center [1169, 151] width 34 height 15
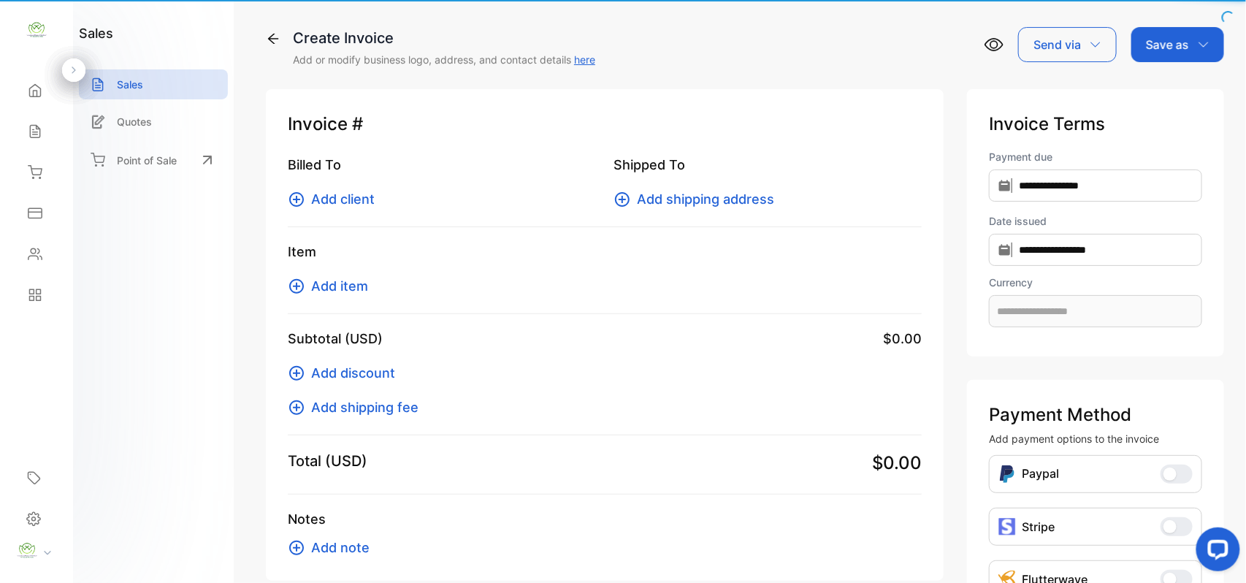
type input "**********"
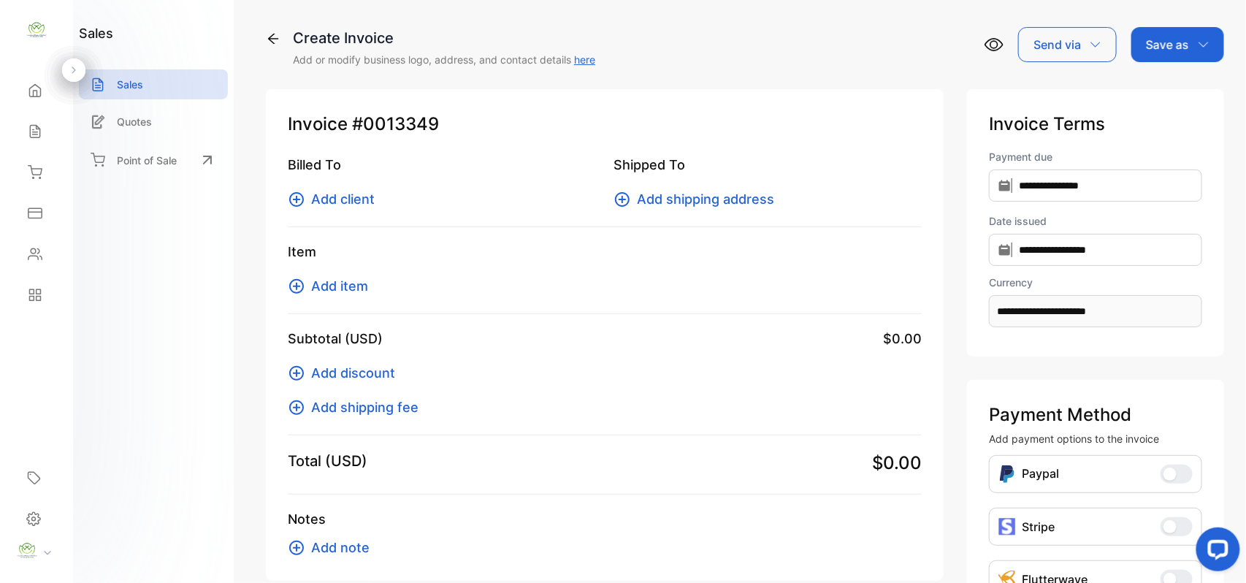
click at [275, 36] on icon at bounding box center [273, 38] width 15 height 15
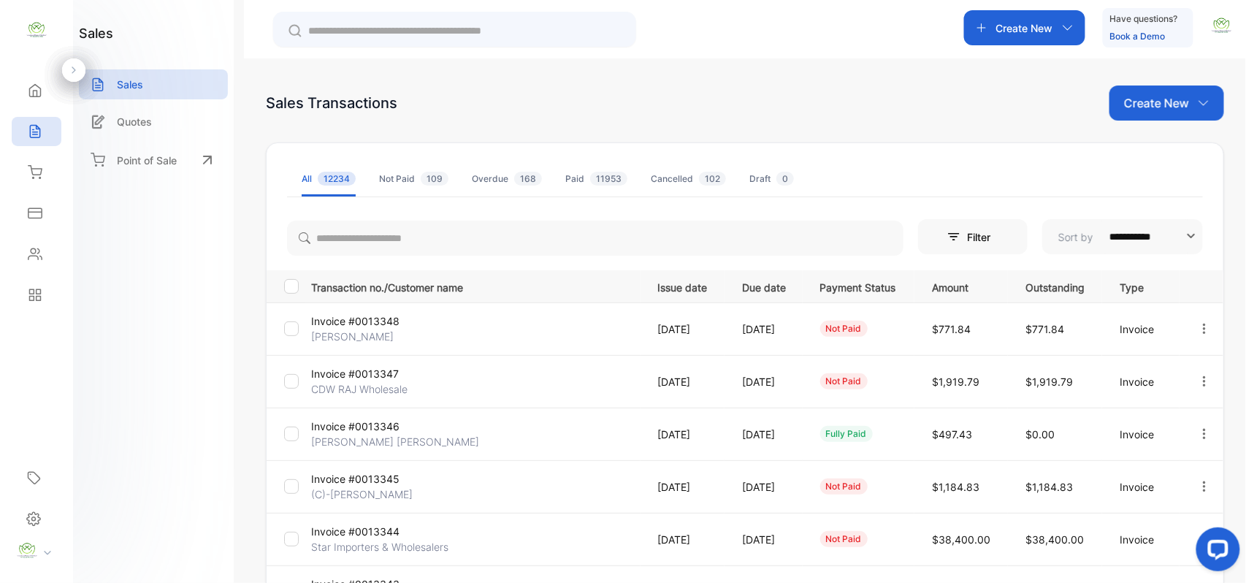
click at [1169, 99] on p "Create New" at bounding box center [1156, 103] width 65 height 18
click at [1164, 150] on span "Invoice" at bounding box center [1169, 151] width 34 height 15
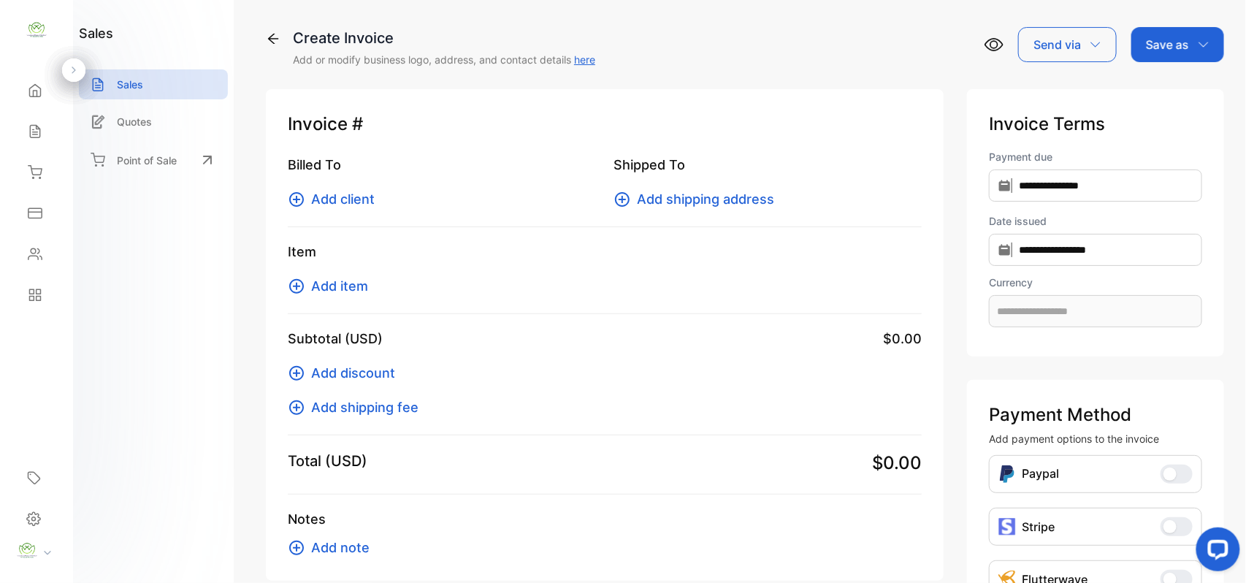
type input "**********"
click at [334, 291] on span "Add item" at bounding box center [339, 286] width 57 height 20
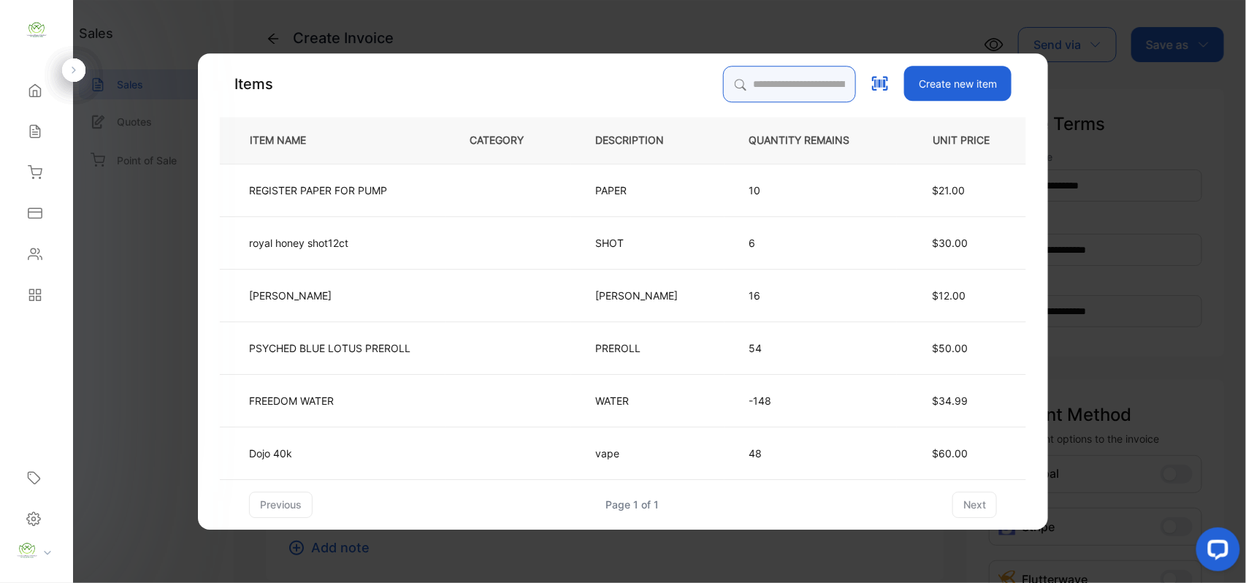
click at [755, 88] on input "search" at bounding box center [789, 84] width 133 height 37
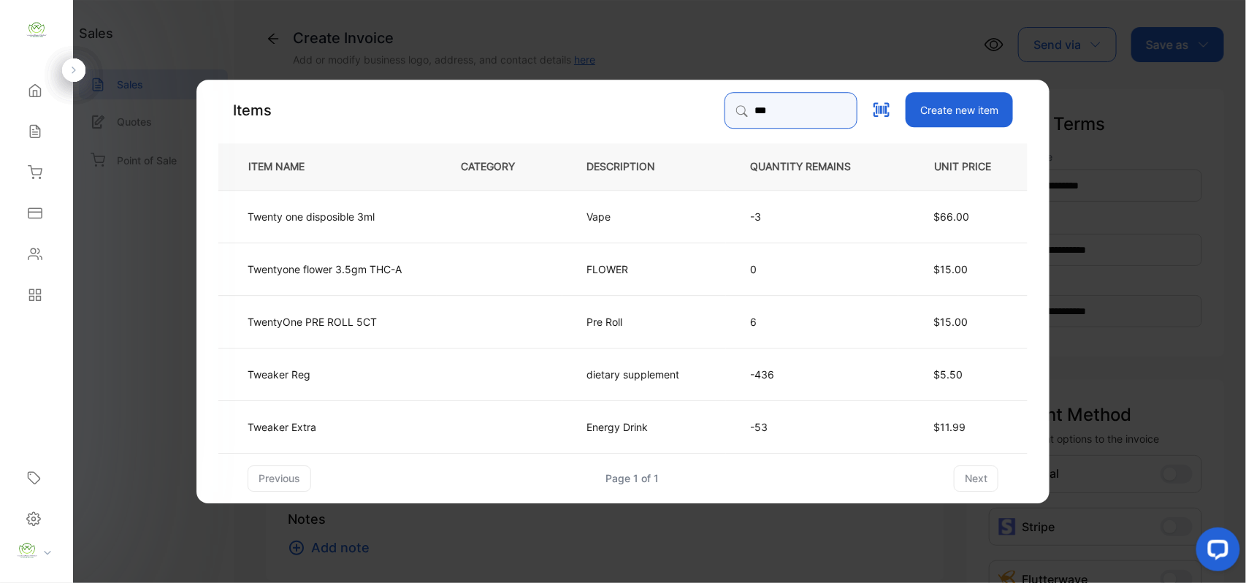
type input "***"
click at [679, 410] on td "Energy Drink" at bounding box center [644, 426] width 164 height 53
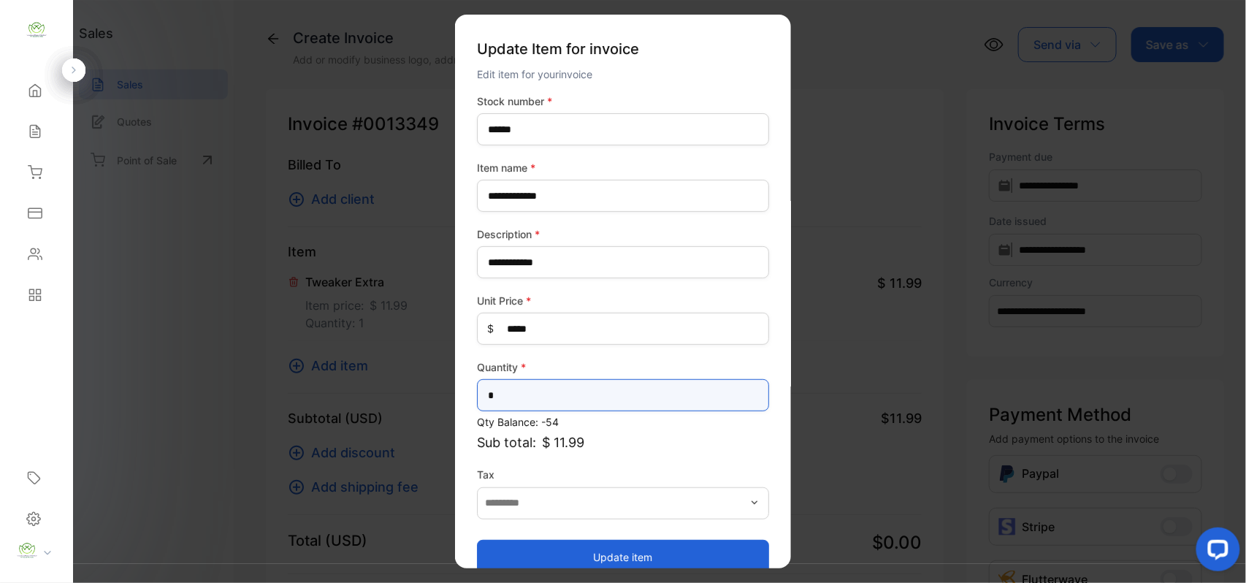
drag, startPoint x: 638, startPoint y: 397, endPoint x: 0, endPoint y: 468, distance: 642.3
click at [23, 468] on div "**********" at bounding box center [623, 306] width 1246 height 612
type input "*"
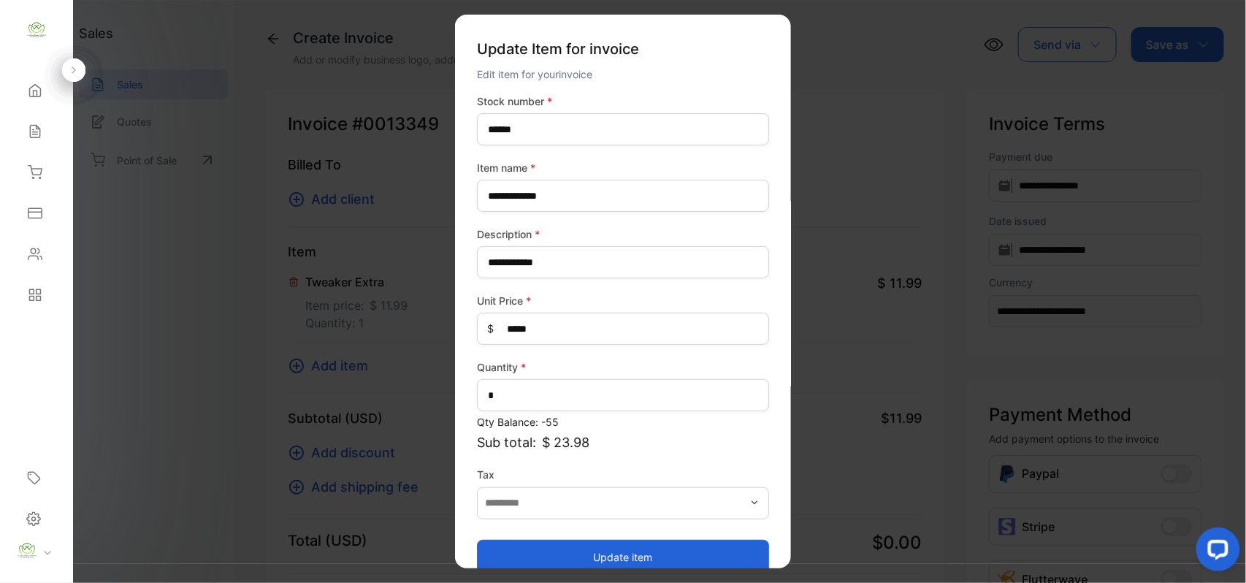
click at [514, 554] on button "Update item" at bounding box center [623, 556] width 292 height 35
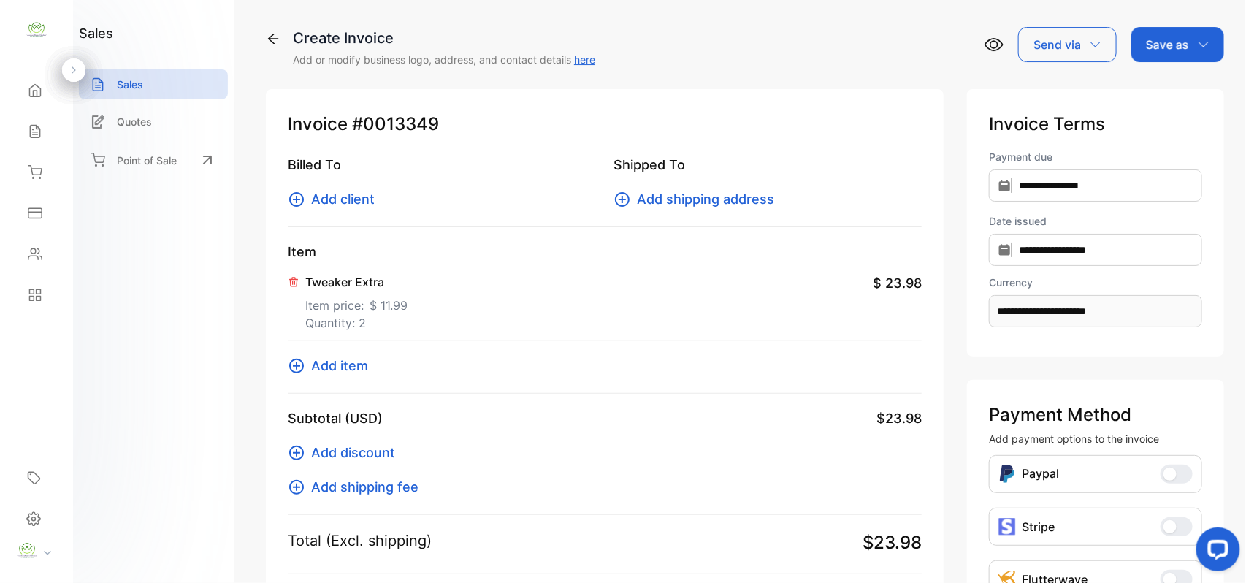
click at [300, 360] on icon at bounding box center [296, 366] width 15 height 15
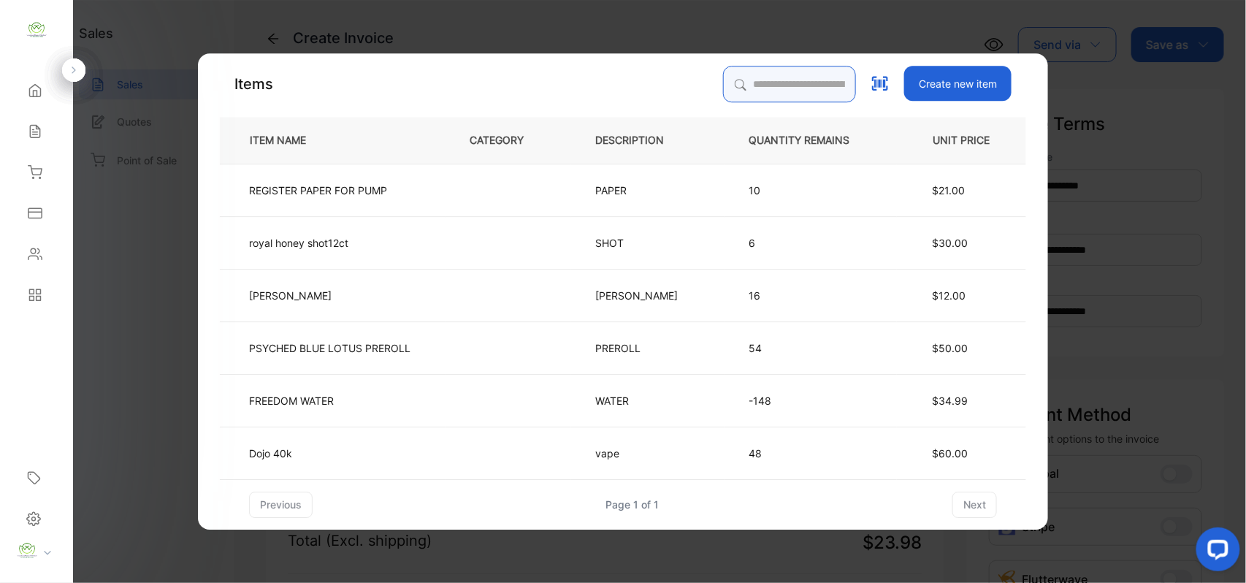
click at [737, 82] on input "search" at bounding box center [789, 84] width 133 height 37
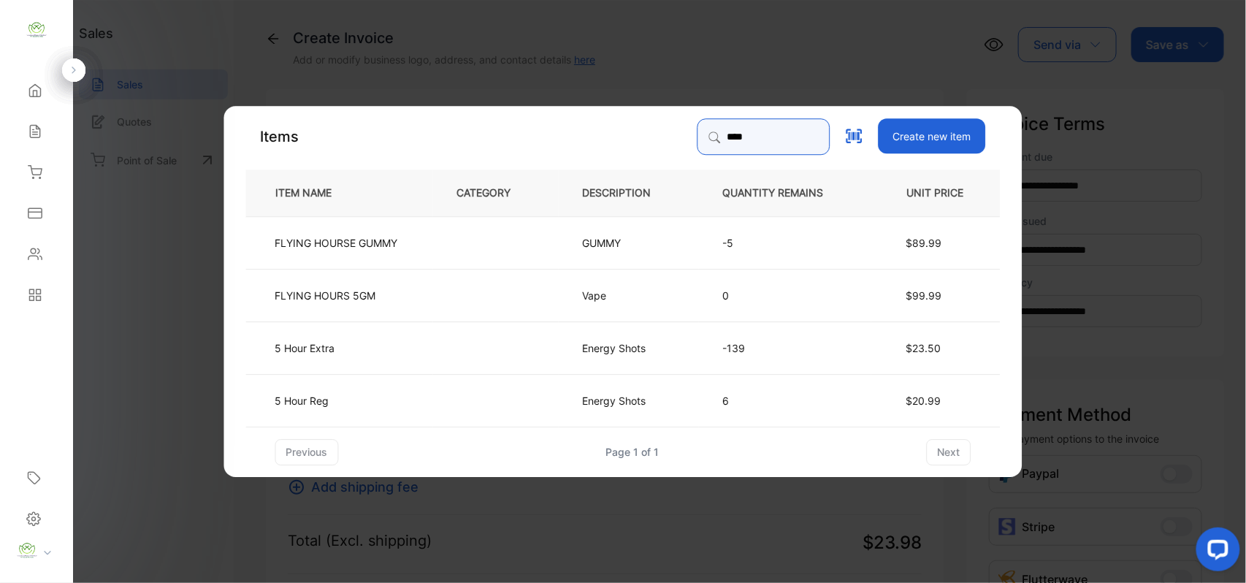
type input "****"
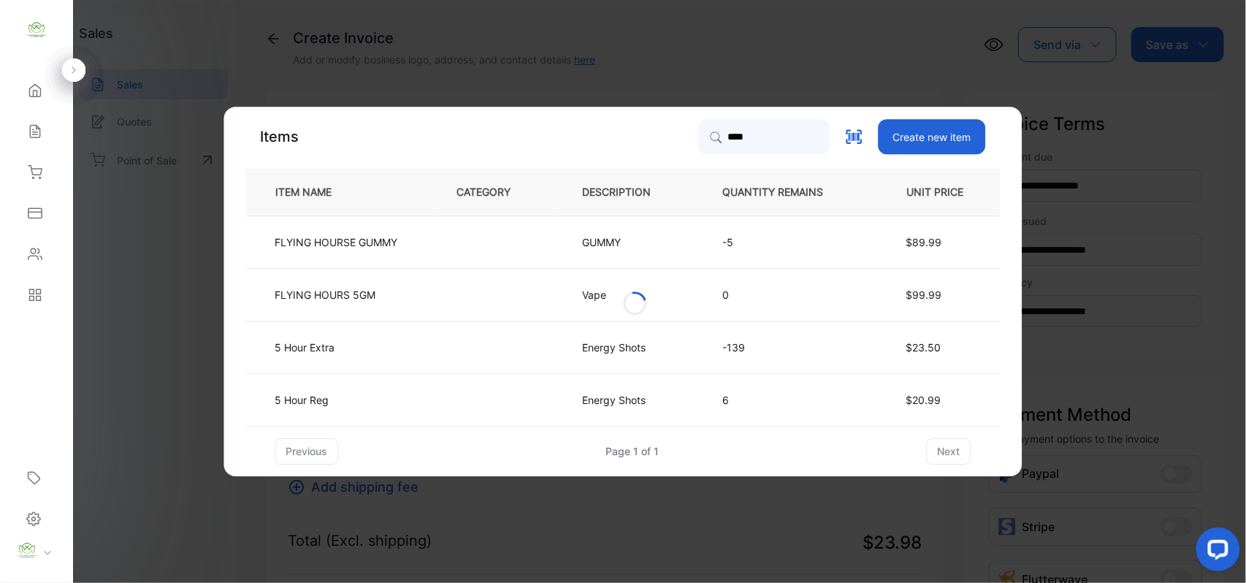
click at [626, 361] on td "Energy Shots" at bounding box center [629, 347] width 140 height 53
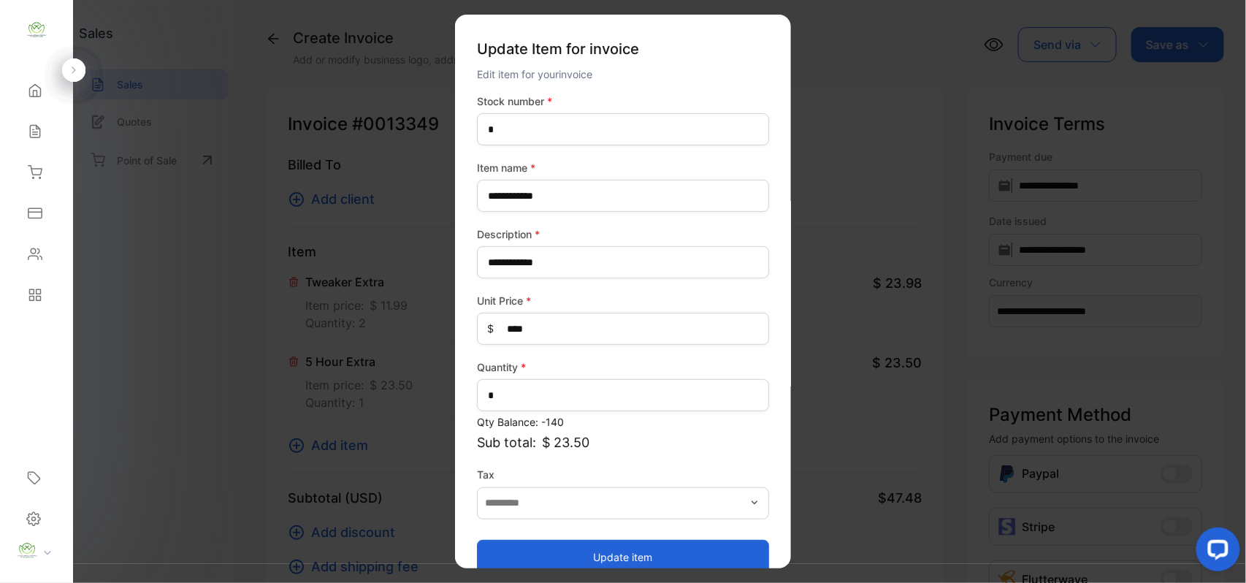
click at [620, 552] on button "Update item" at bounding box center [623, 556] width 292 height 35
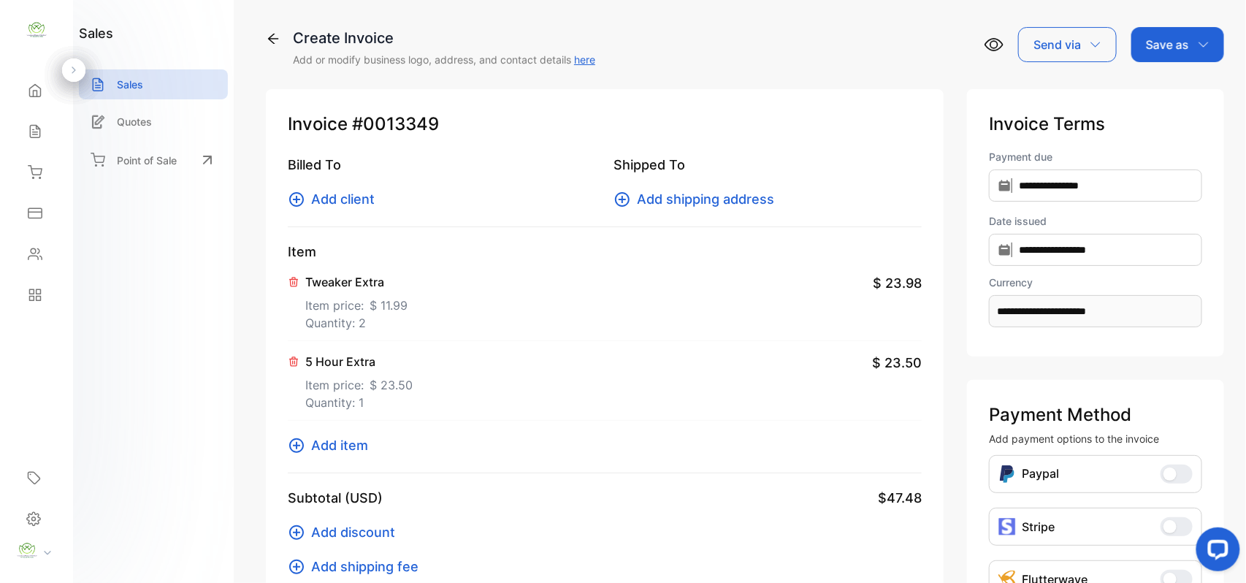
click at [314, 193] on span "Add client" at bounding box center [343, 199] width 64 height 20
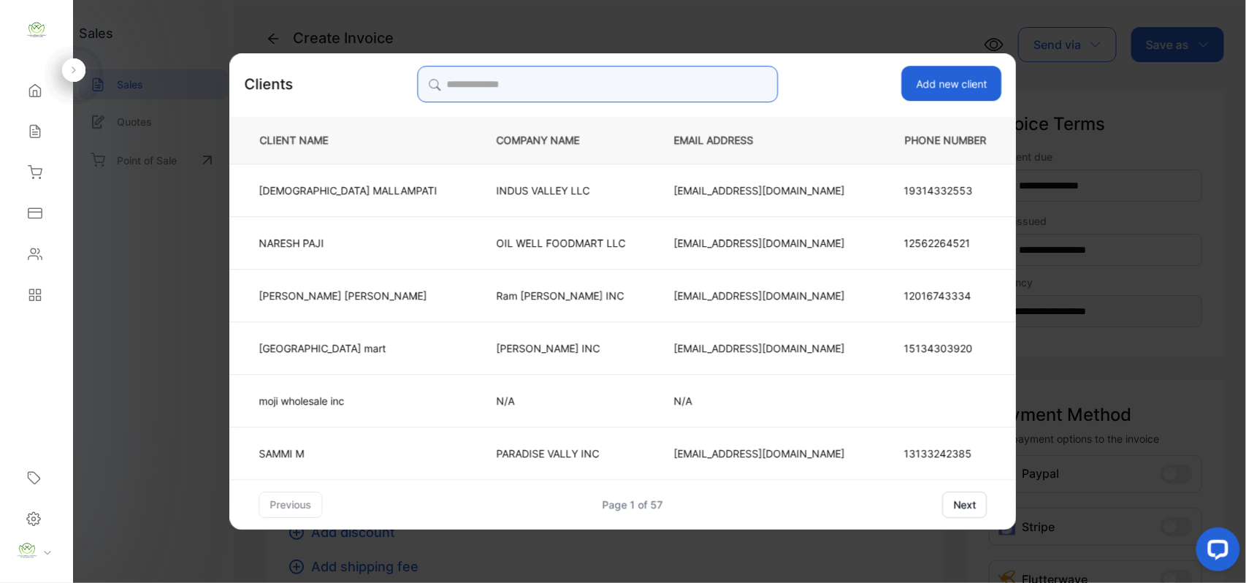
click at [608, 74] on input "search" at bounding box center [597, 84] width 361 height 37
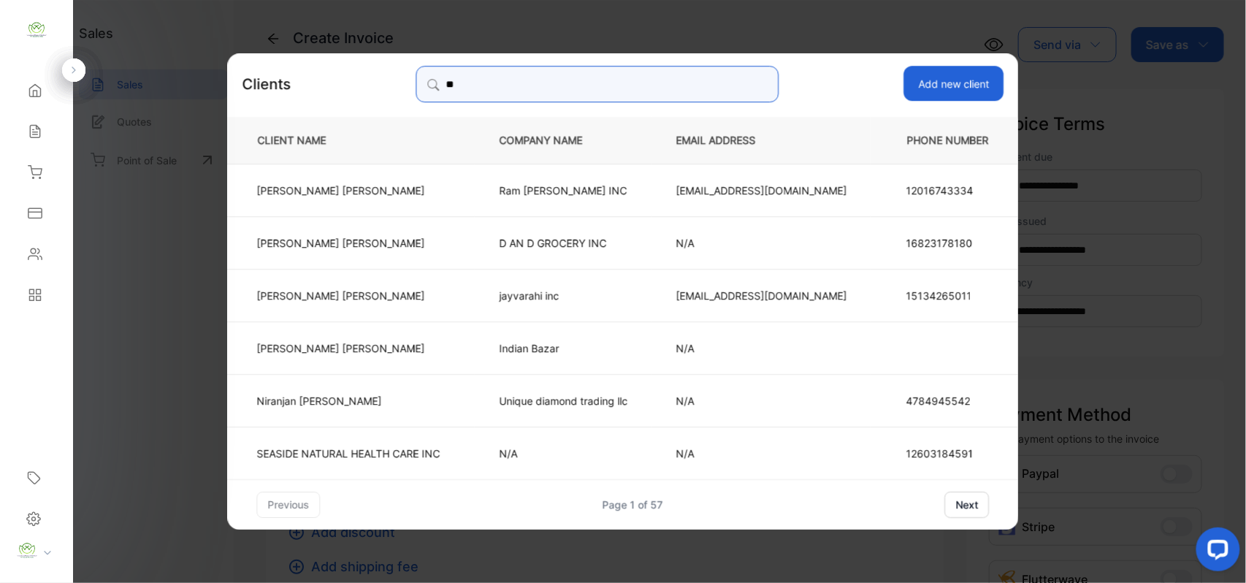
type input "***"
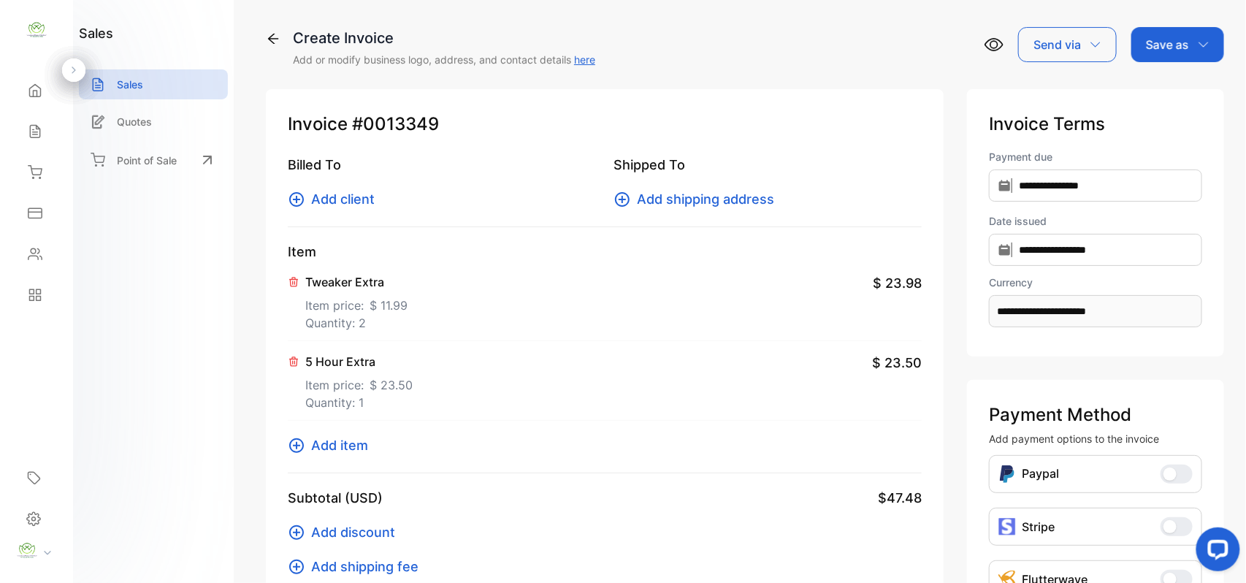
click at [364, 202] on span "Add client" at bounding box center [343, 199] width 64 height 20
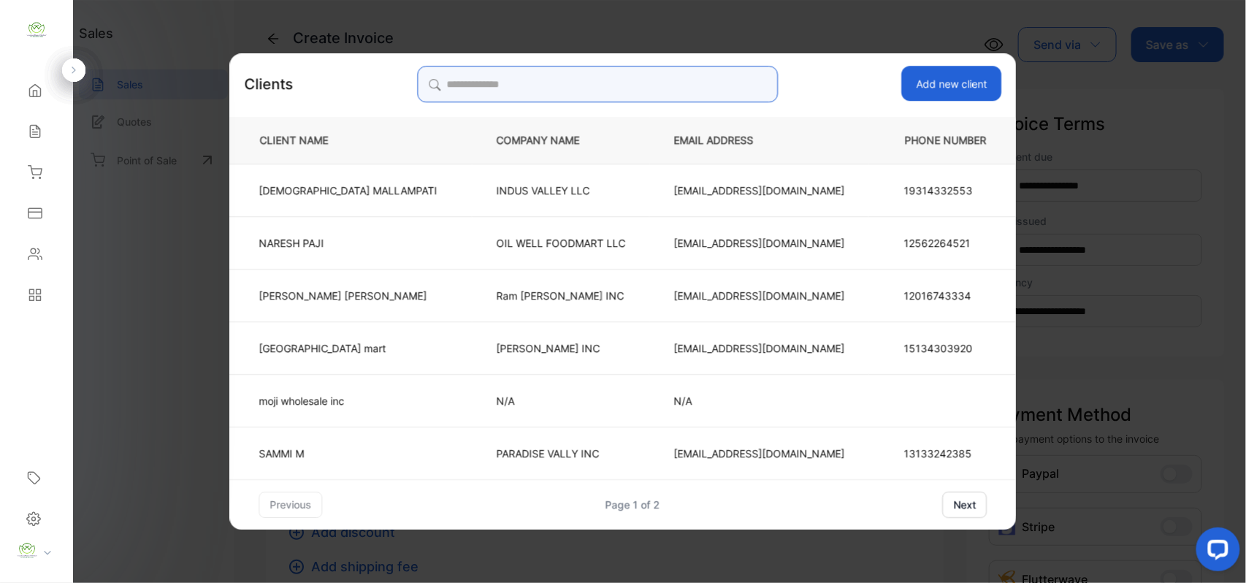
click at [576, 91] on input "search" at bounding box center [597, 84] width 361 height 37
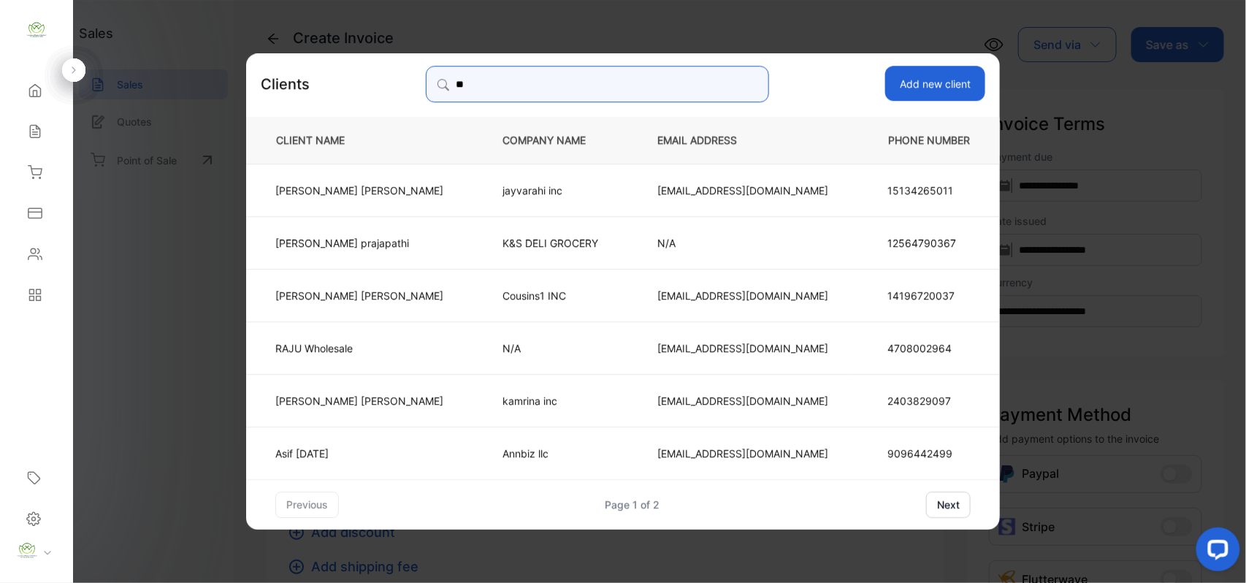
type input "*"
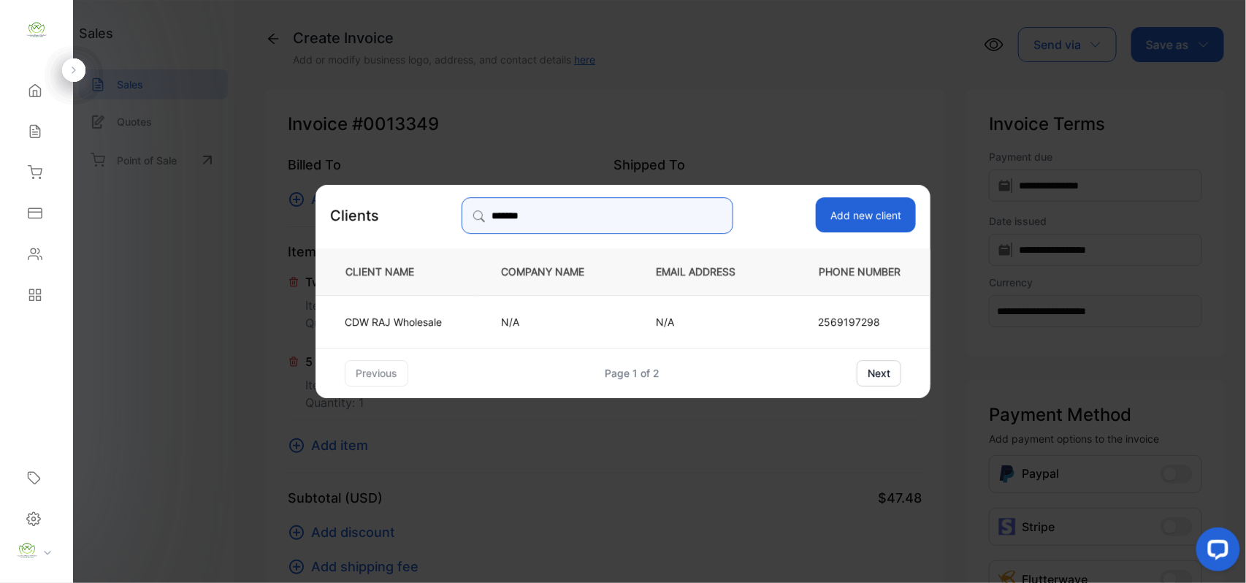
type input "*******"
click at [456, 319] on td "CDW RAJ Wholesale" at bounding box center [396, 320] width 161 height 53
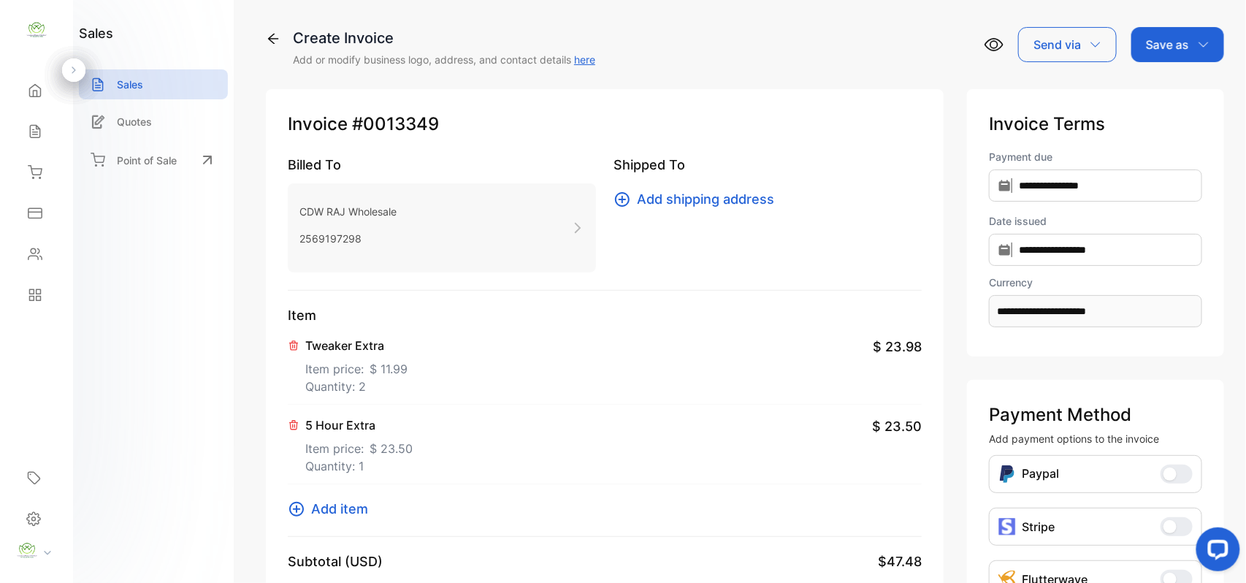
click at [1161, 48] on p "Save as" at bounding box center [1167, 45] width 43 height 18
click at [1138, 96] on div "Invoice" at bounding box center [1174, 92] width 84 height 29
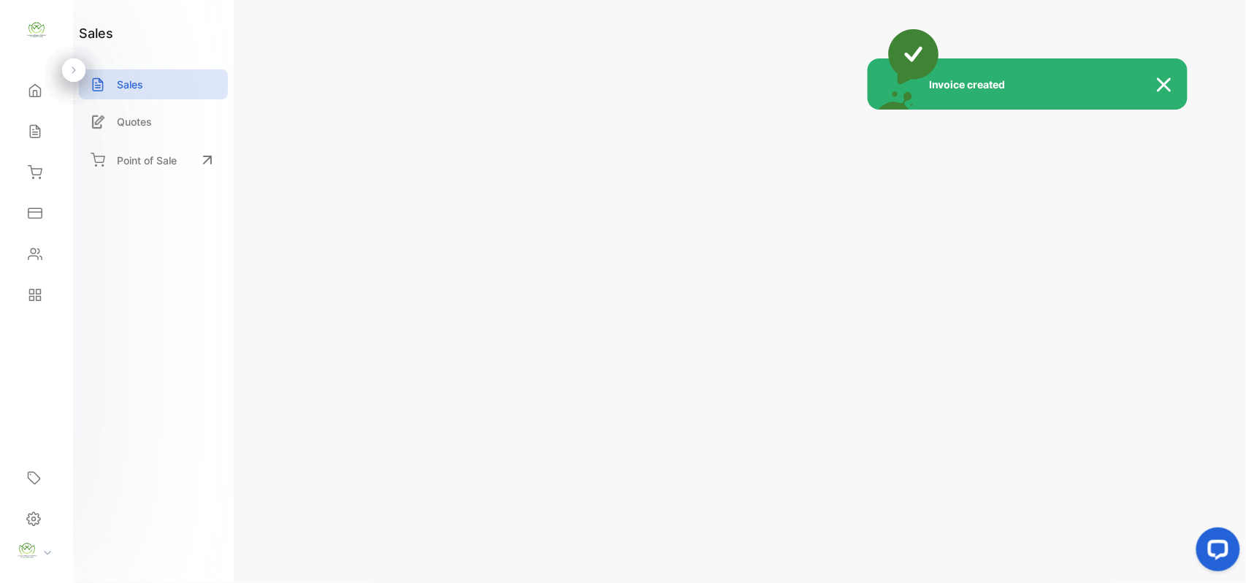
click at [1198, 32] on div "Invoice created" at bounding box center [623, 291] width 1246 height 583
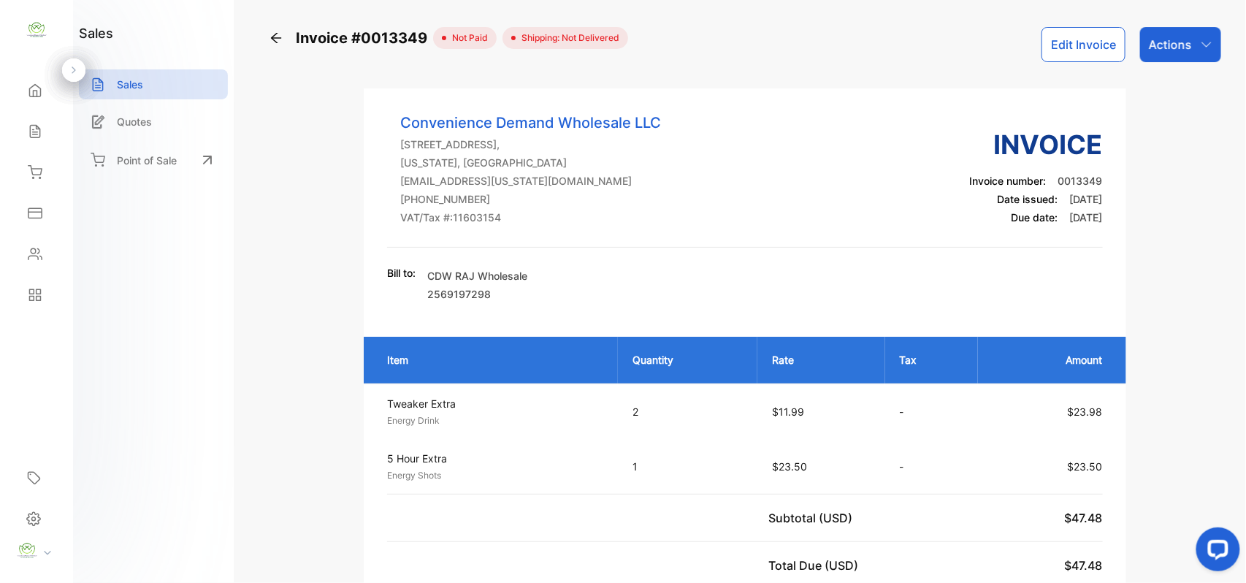
click at [1192, 37] on div "Actions" at bounding box center [1180, 44] width 81 height 35
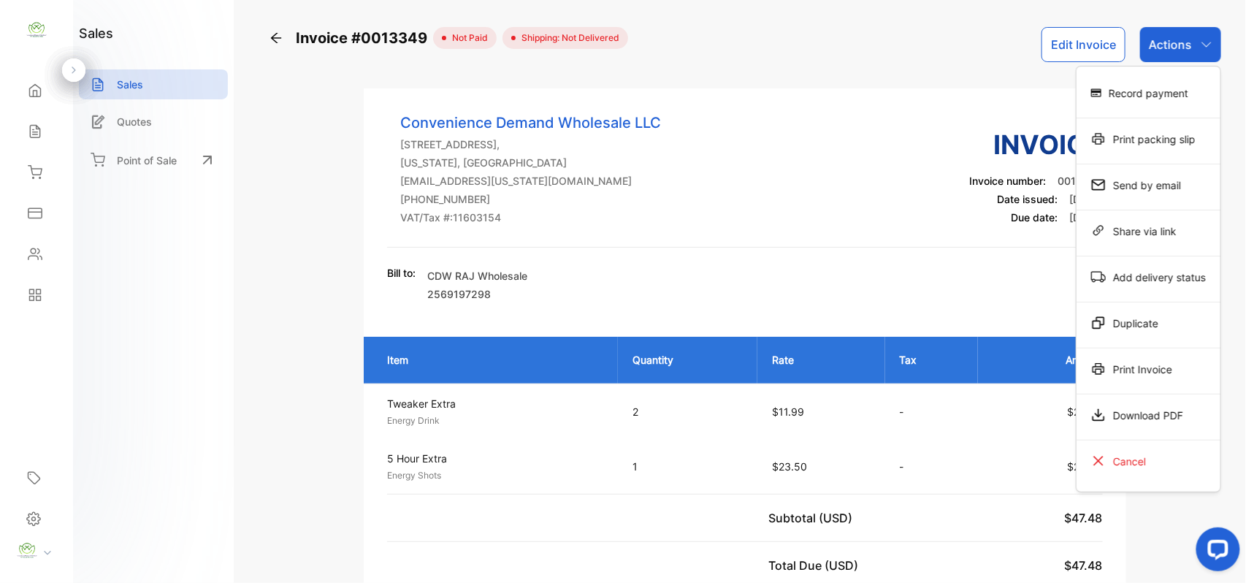
click at [1111, 372] on div "Print Invoice" at bounding box center [1149, 368] width 144 height 29
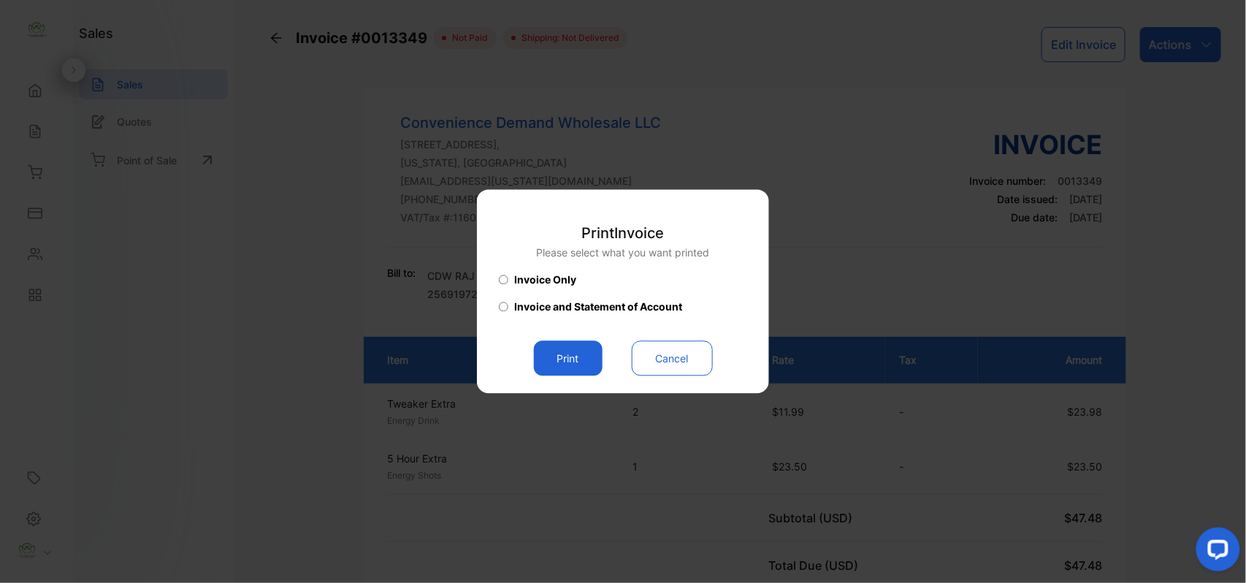
click at [564, 352] on button "Print" at bounding box center [568, 358] width 69 height 35
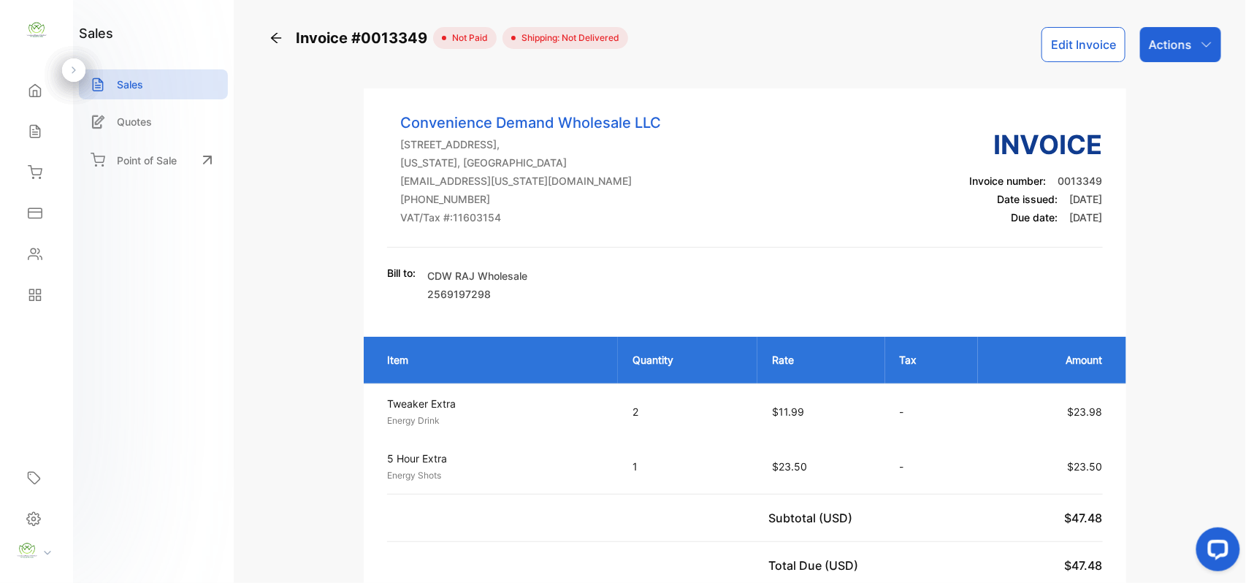
click at [1167, 45] on p "Actions" at bounding box center [1170, 45] width 43 height 18
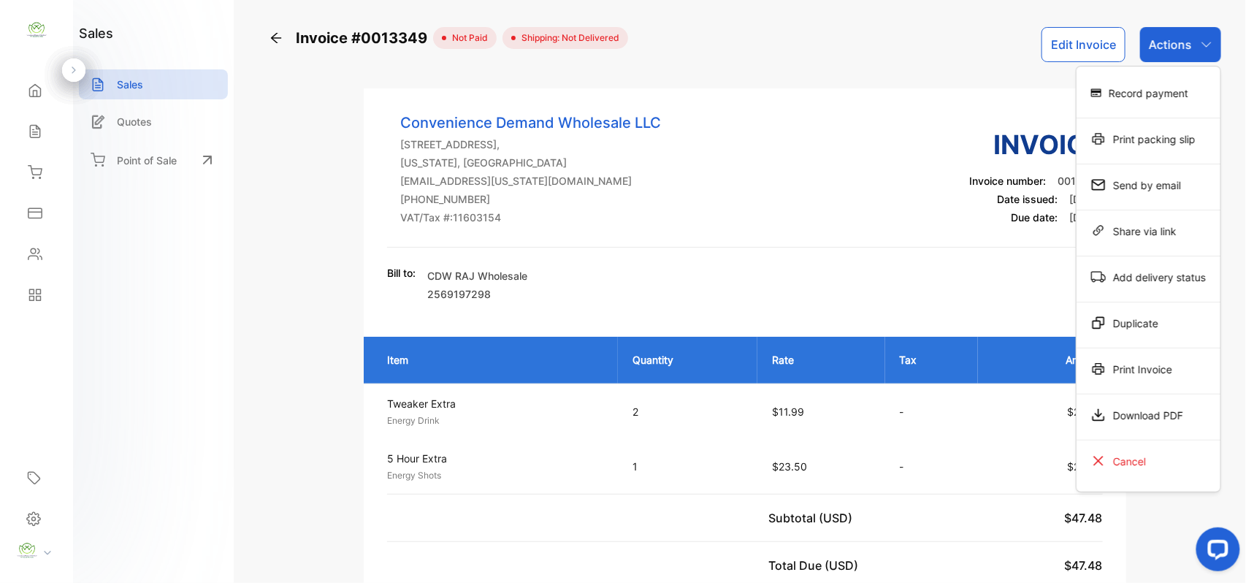
click at [1134, 82] on div "Record payment" at bounding box center [1149, 92] width 144 height 29
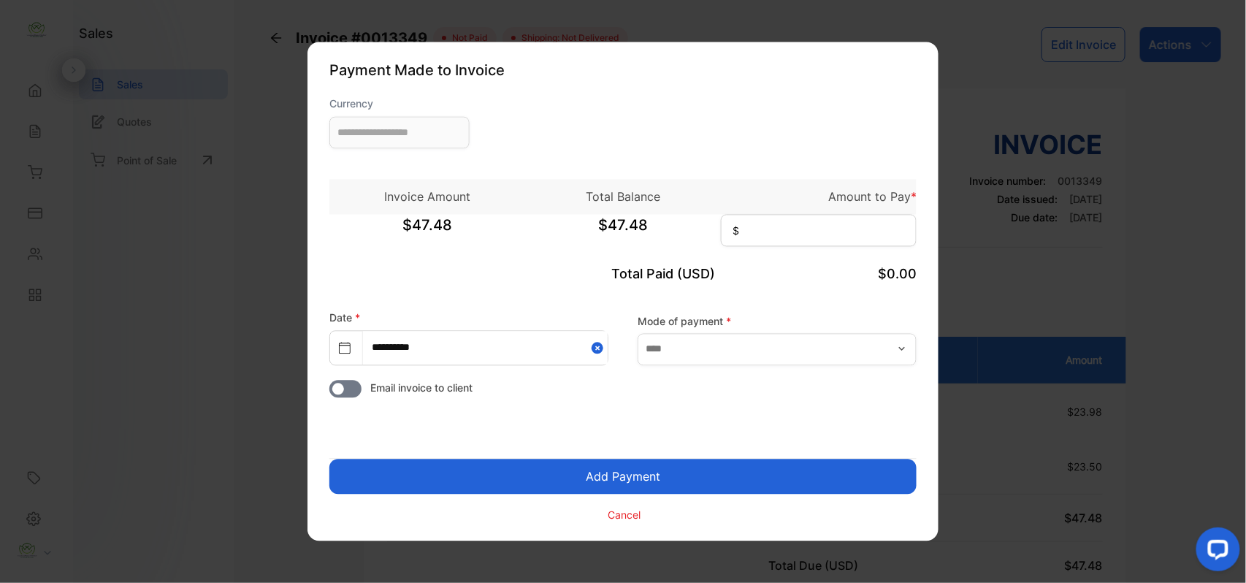
type input "**********"
click at [816, 215] on input at bounding box center [819, 231] width 196 height 32
type input "*****"
click at [709, 468] on button "Add Payment" at bounding box center [622, 476] width 587 height 35
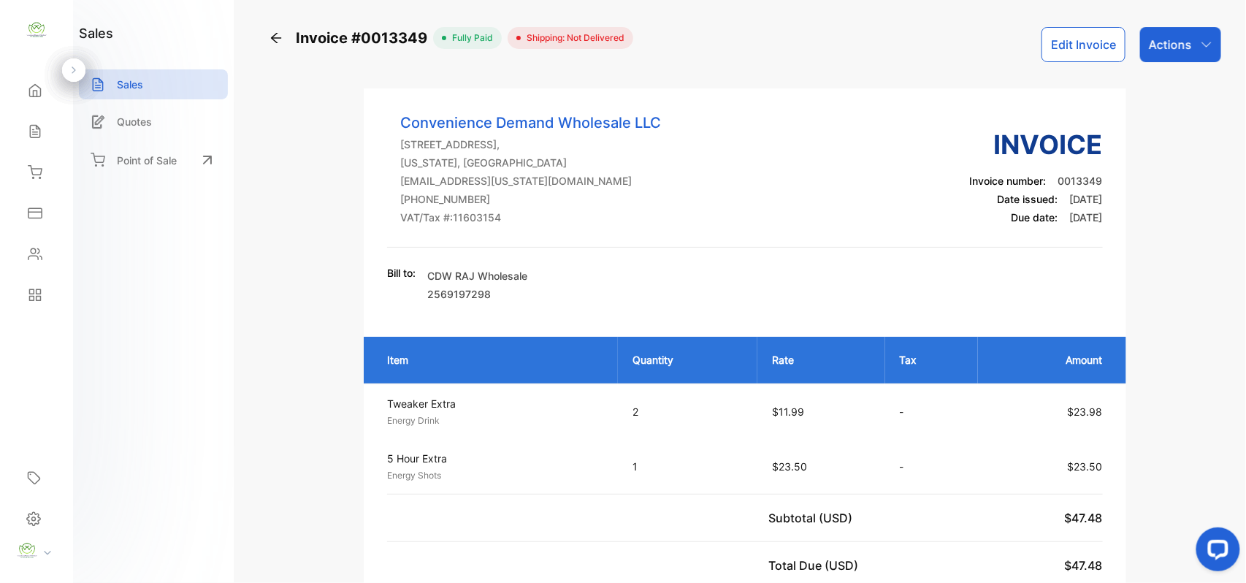
click at [270, 37] on icon at bounding box center [276, 38] width 15 height 15
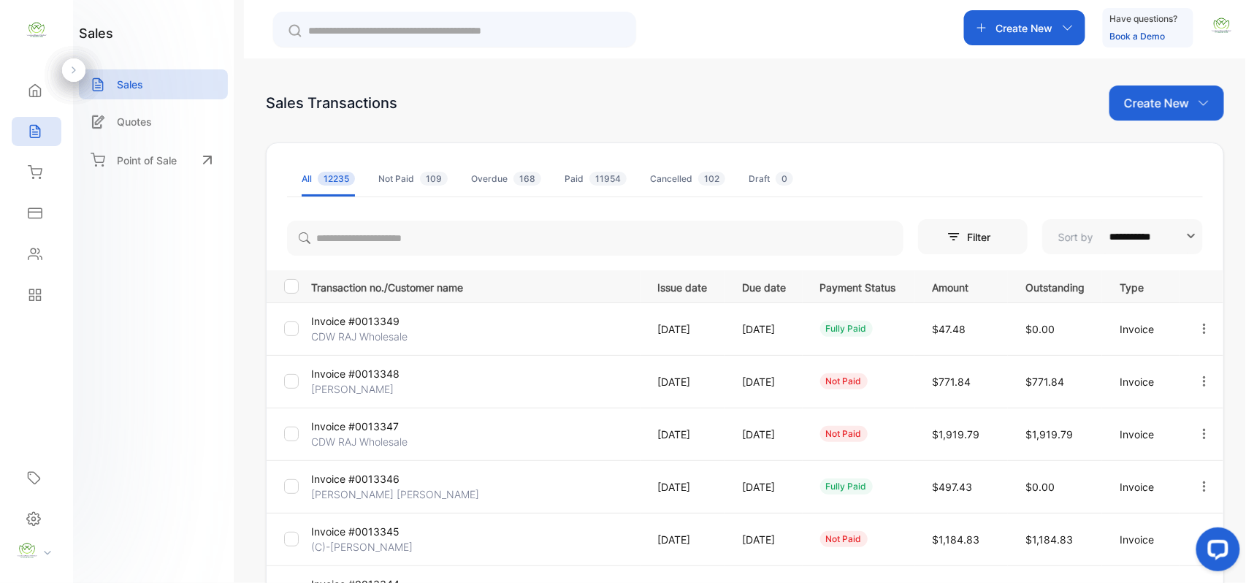
click at [1166, 105] on p "Create New" at bounding box center [1156, 103] width 65 height 18
click at [1141, 141] on div "Invoice" at bounding box center [1172, 151] width 102 height 29
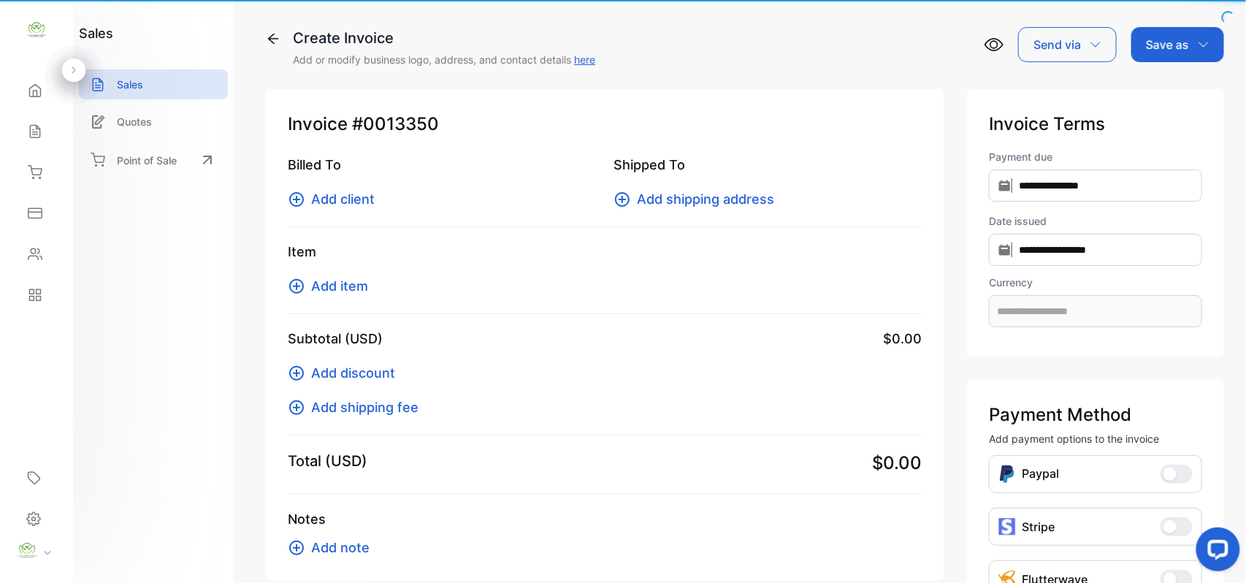
type input "**********"
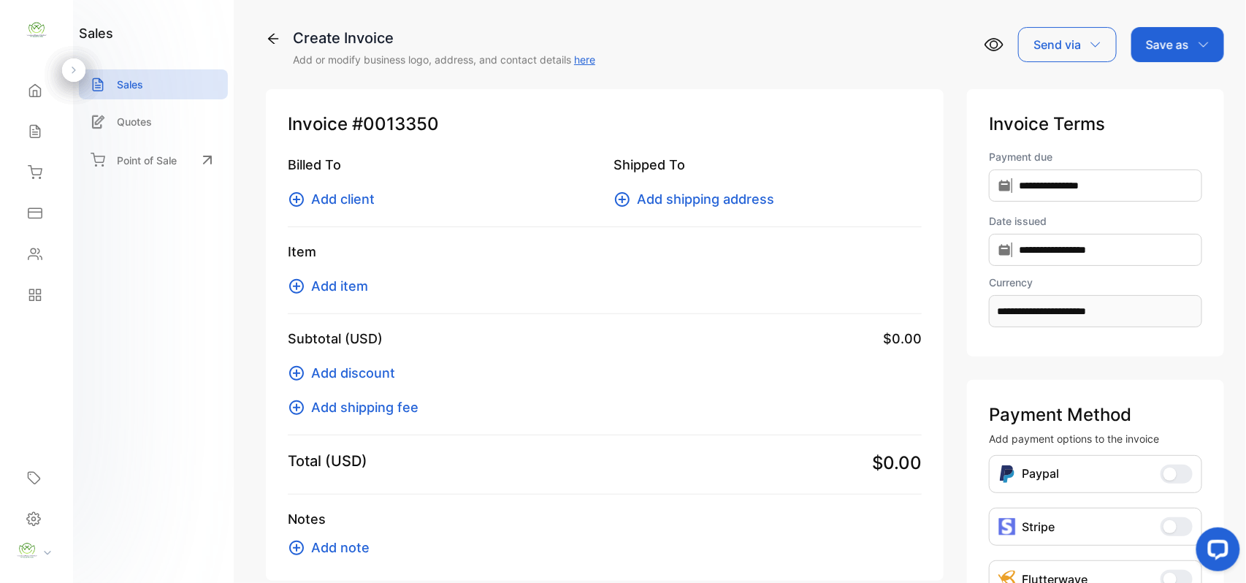
click at [366, 203] on span "Add client" at bounding box center [343, 199] width 64 height 20
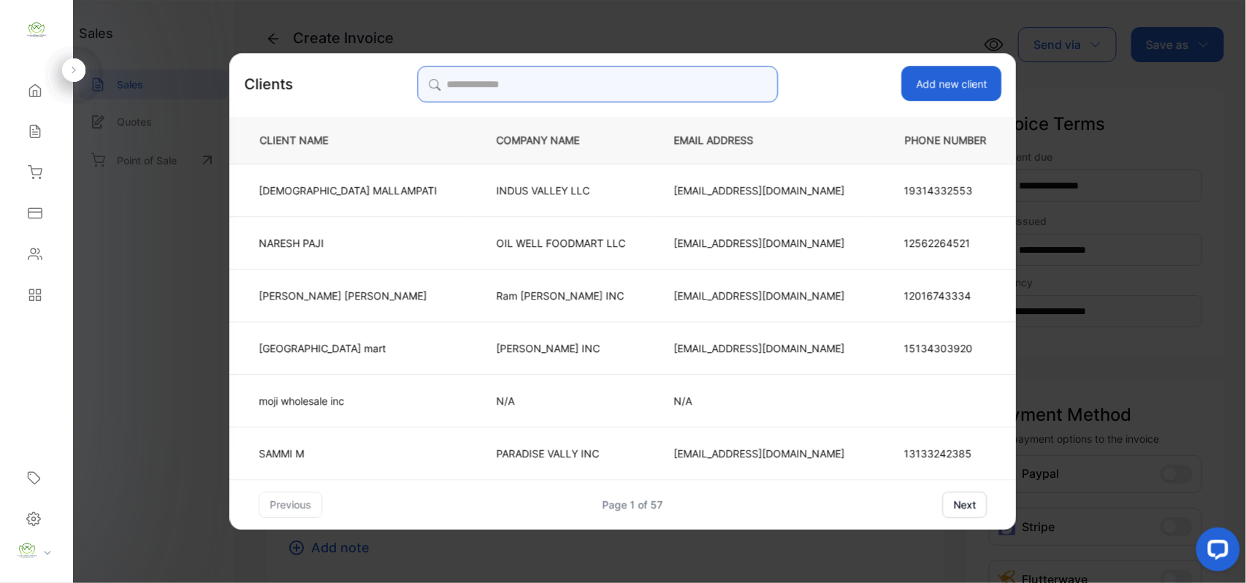
click at [609, 88] on input "search" at bounding box center [597, 84] width 361 height 37
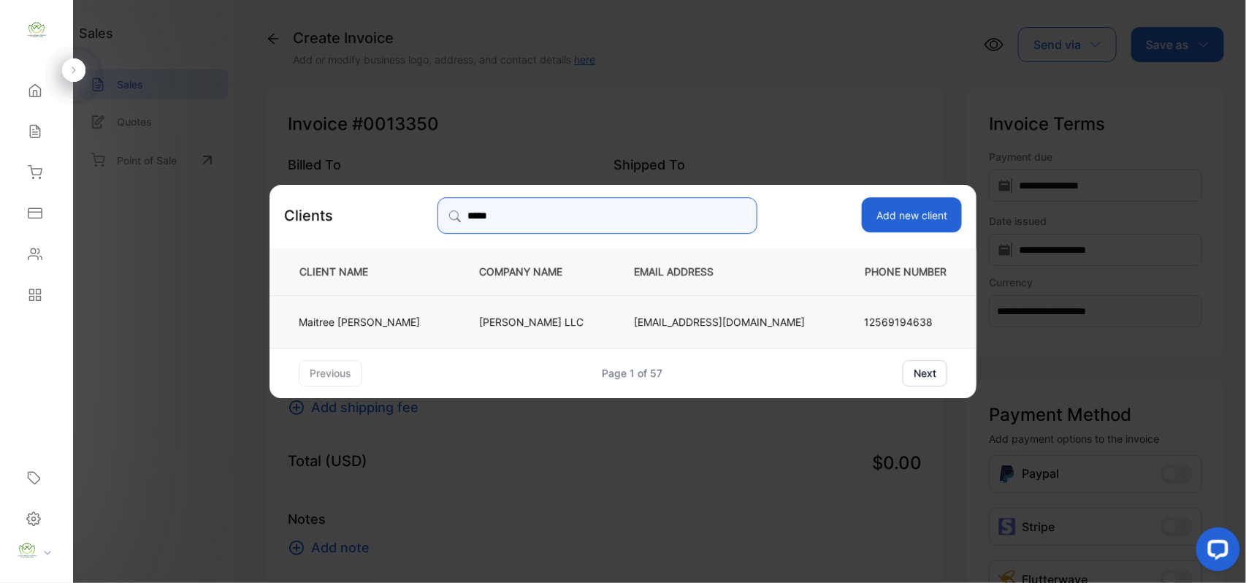
type input "*****"
click at [500, 313] on td "[PERSON_NAME] LLC" at bounding box center [532, 320] width 155 height 53
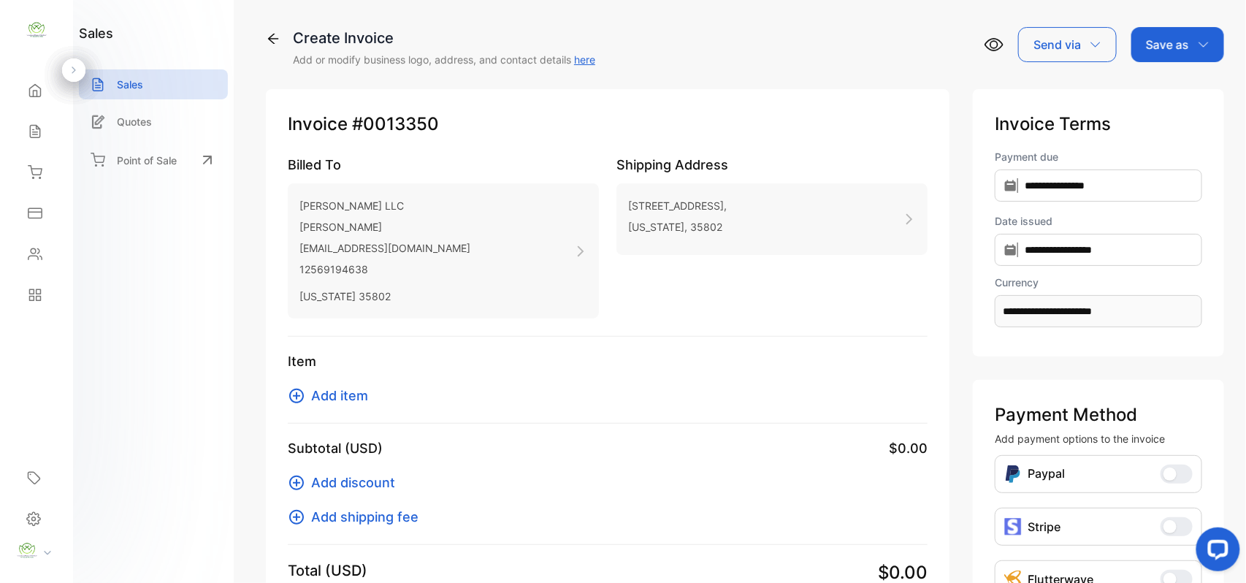
click at [310, 395] on button "Add item" at bounding box center [332, 396] width 89 height 20
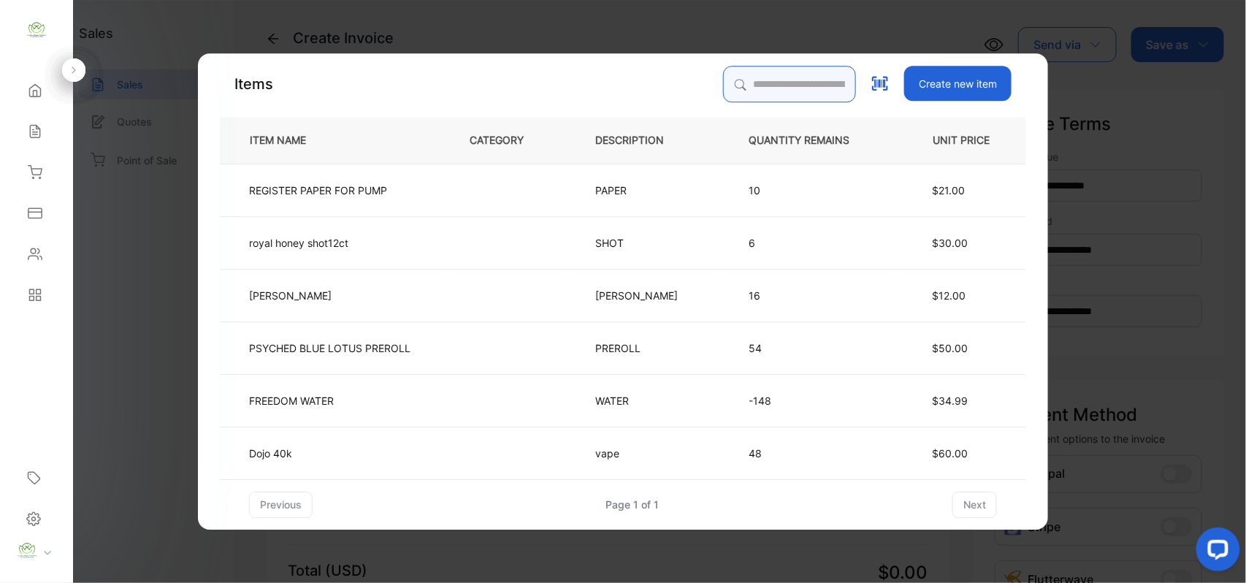
click at [741, 88] on input "search" at bounding box center [789, 84] width 133 height 37
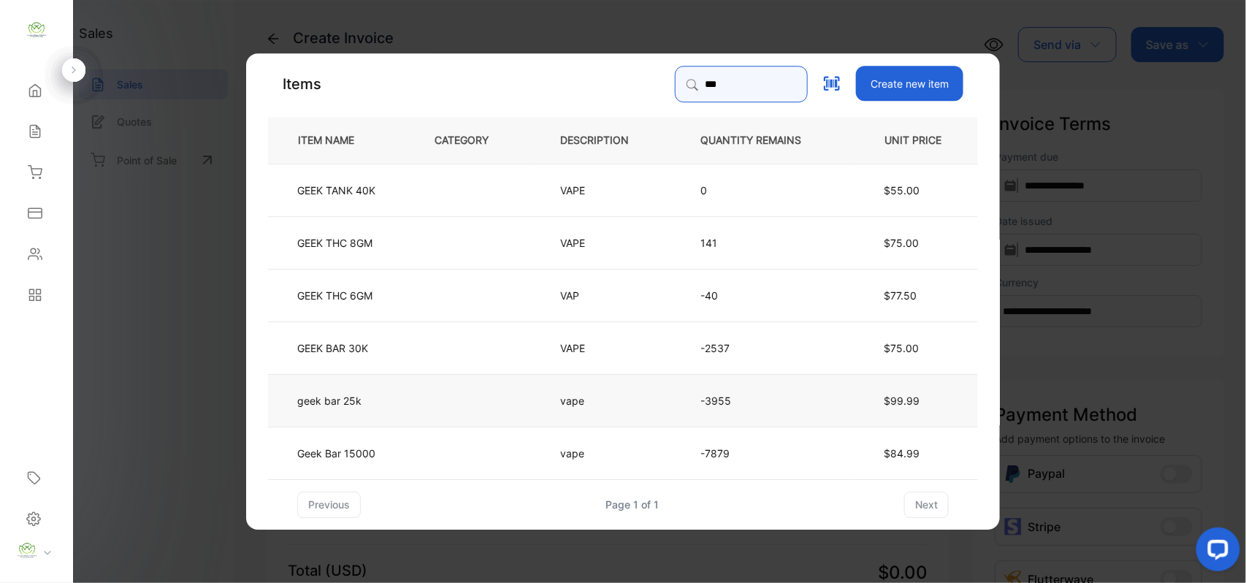
type input "***"
click at [506, 396] on td at bounding box center [474, 399] width 126 height 53
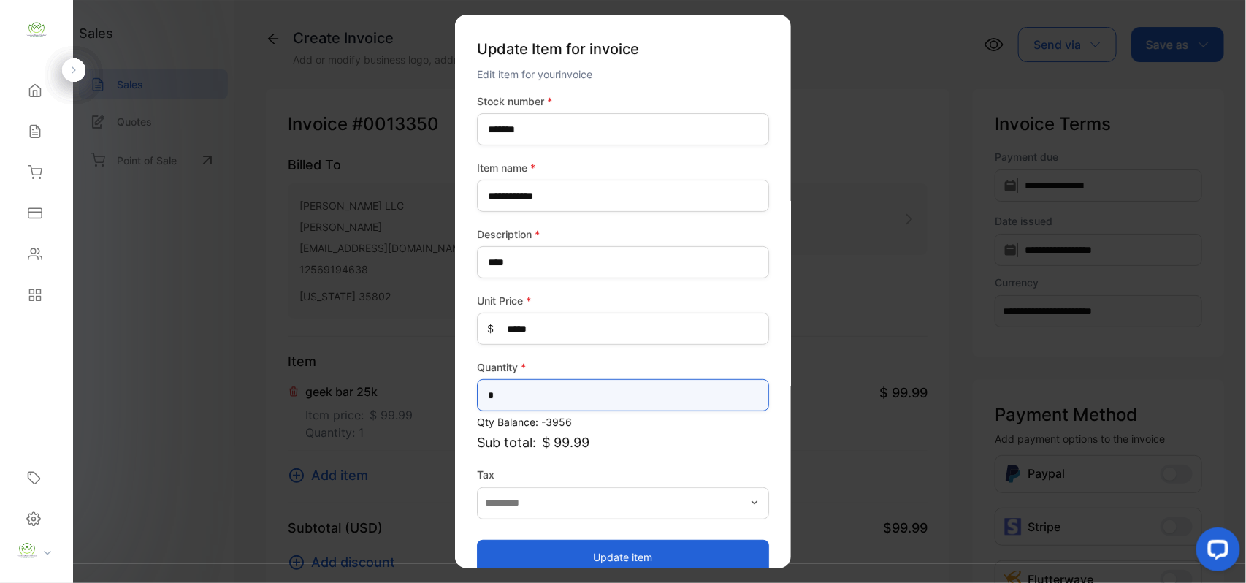
drag, startPoint x: 510, startPoint y: 397, endPoint x: 305, endPoint y: 405, distance: 204.7
type input "*"
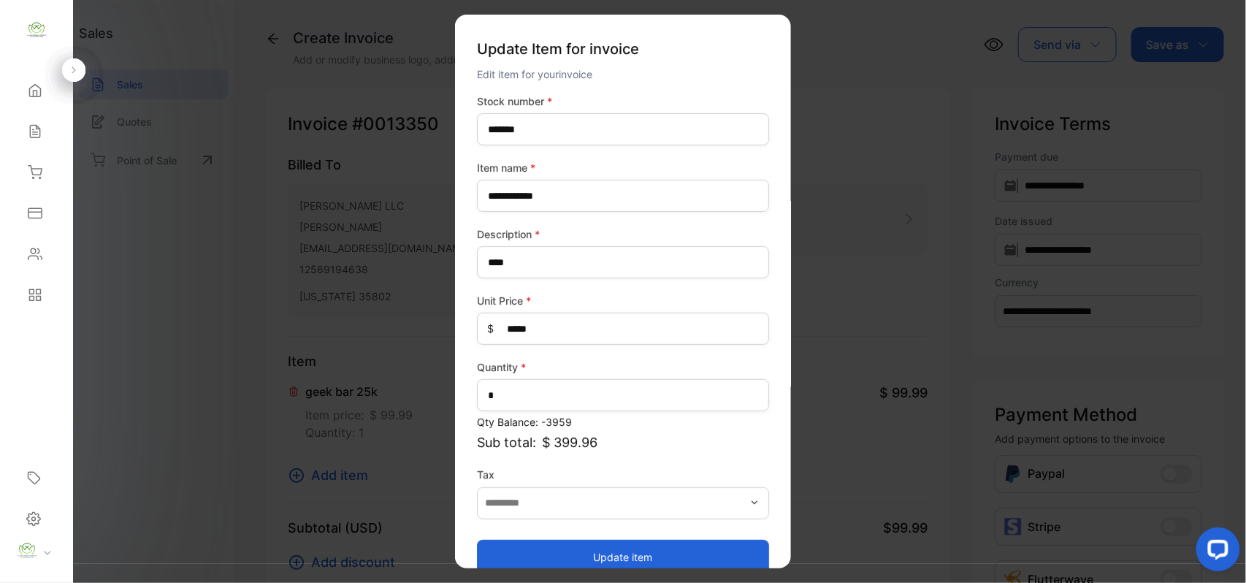
click at [516, 554] on button "Update item" at bounding box center [623, 556] width 292 height 35
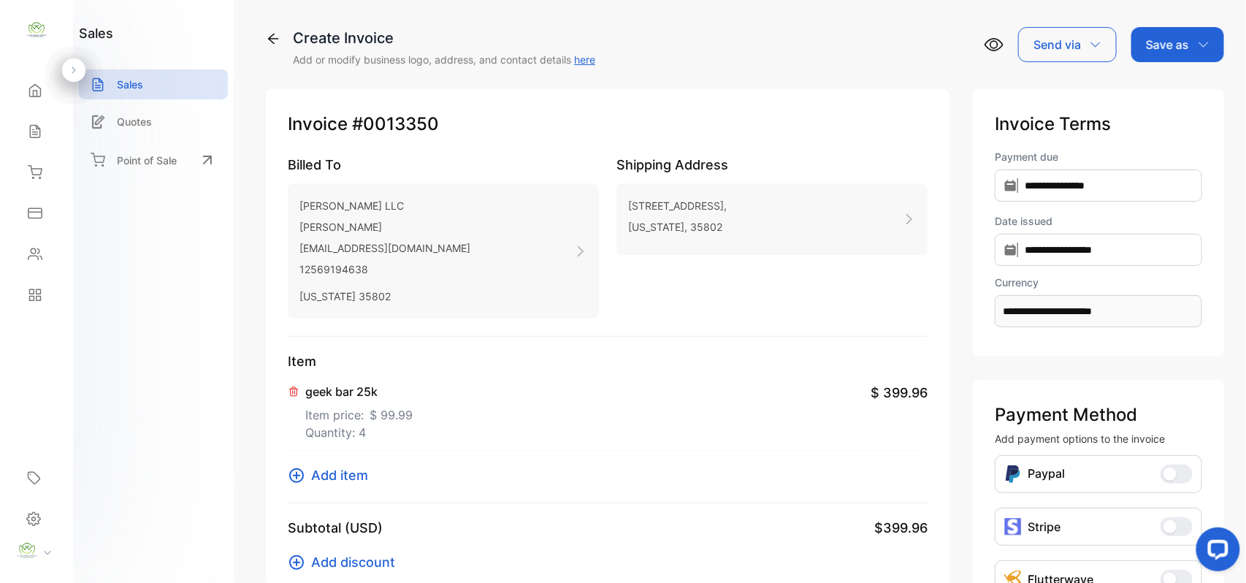
click at [321, 475] on span "Add item" at bounding box center [339, 475] width 57 height 20
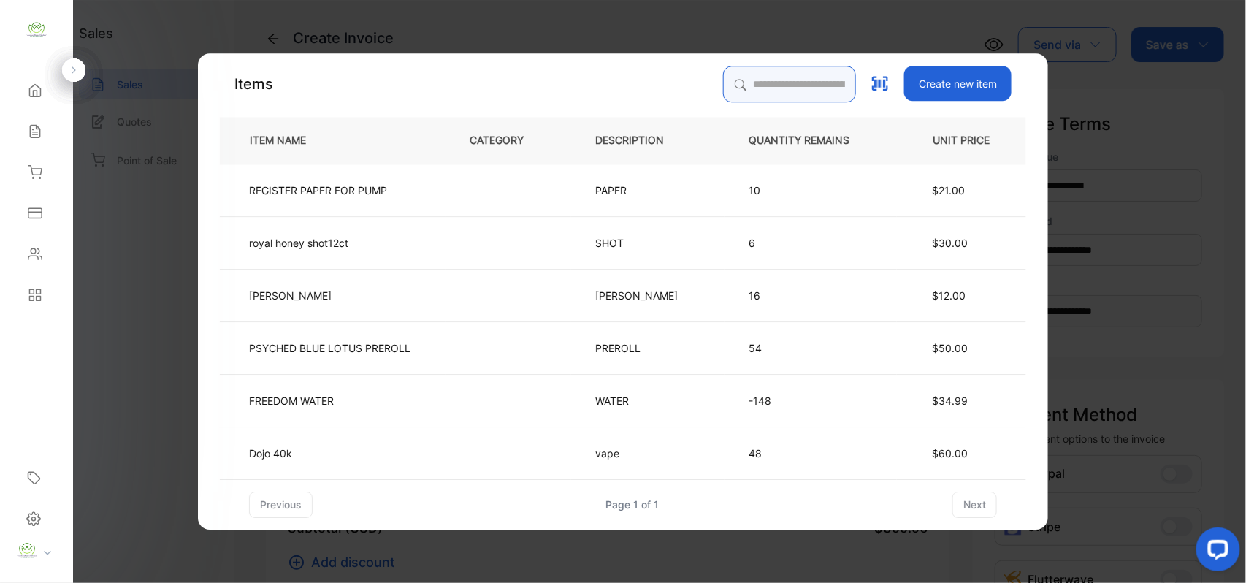
click at [725, 92] on input "search" at bounding box center [789, 84] width 133 height 37
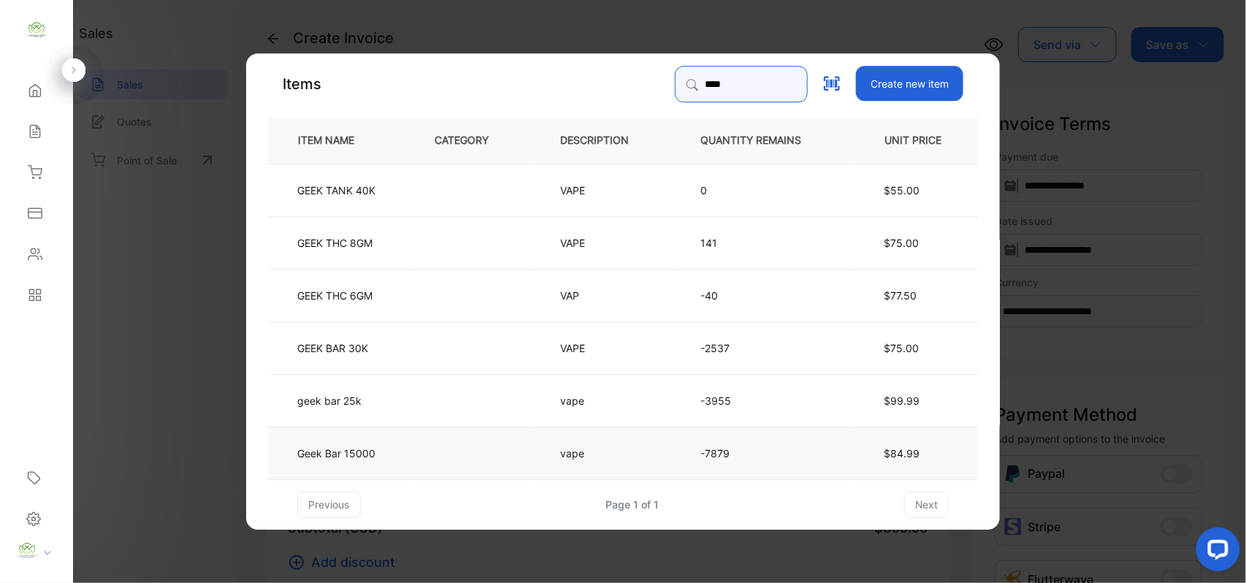
type input "****"
click at [489, 451] on td at bounding box center [474, 452] width 126 height 53
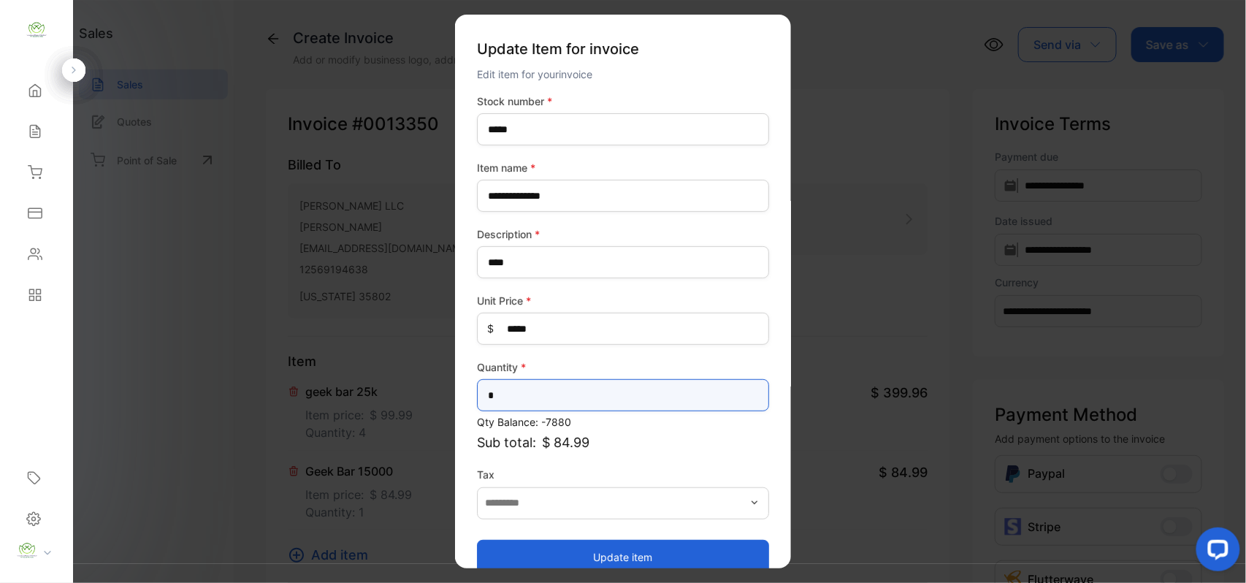
drag, startPoint x: 561, startPoint y: 383, endPoint x: 378, endPoint y: 389, distance: 183.5
type input "*"
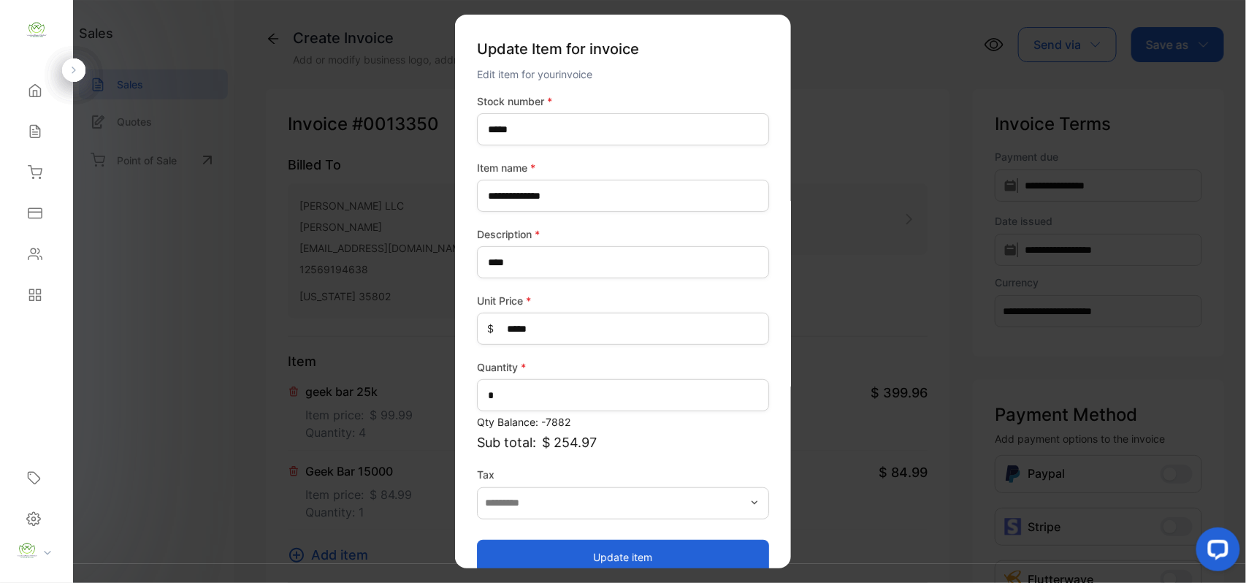
click at [520, 545] on button "Update item" at bounding box center [623, 556] width 292 height 35
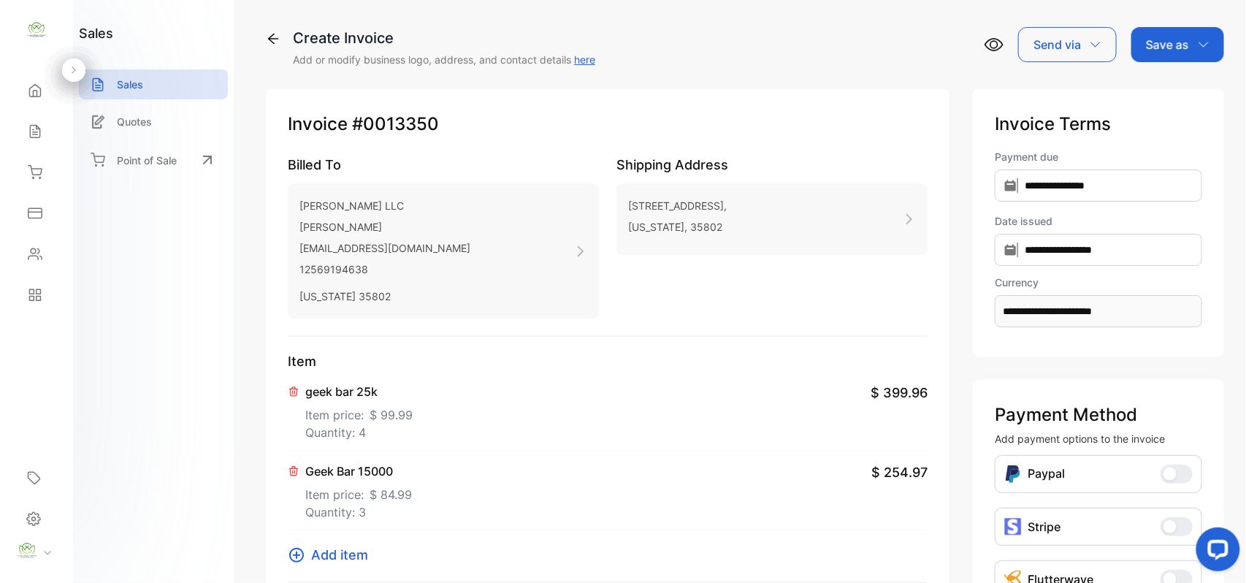
click at [336, 555] on span "Add item" at bounding box center [339, 555] width 57 height 20
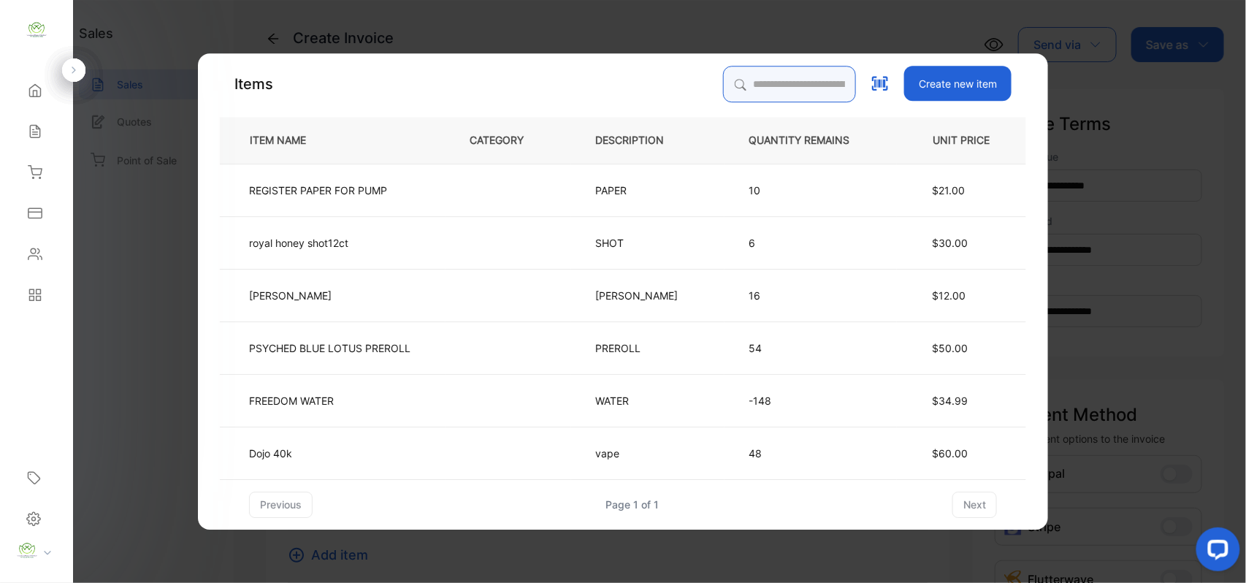
click at [731, 86] on input "search" at bounding box center [789, 84] width 133 height 37
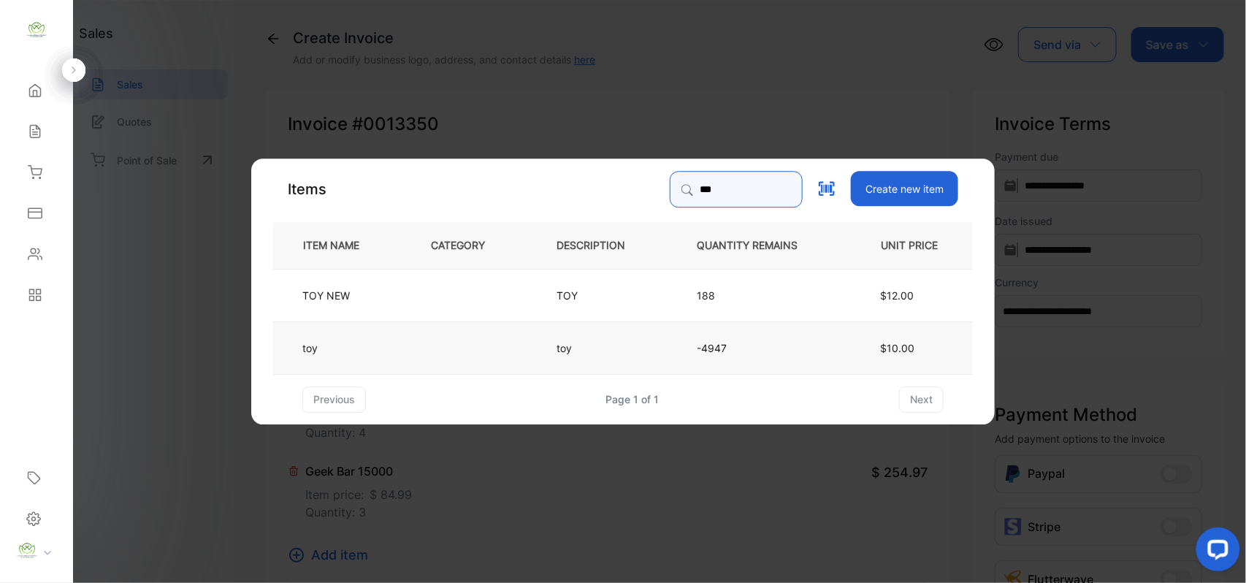
type input "***"
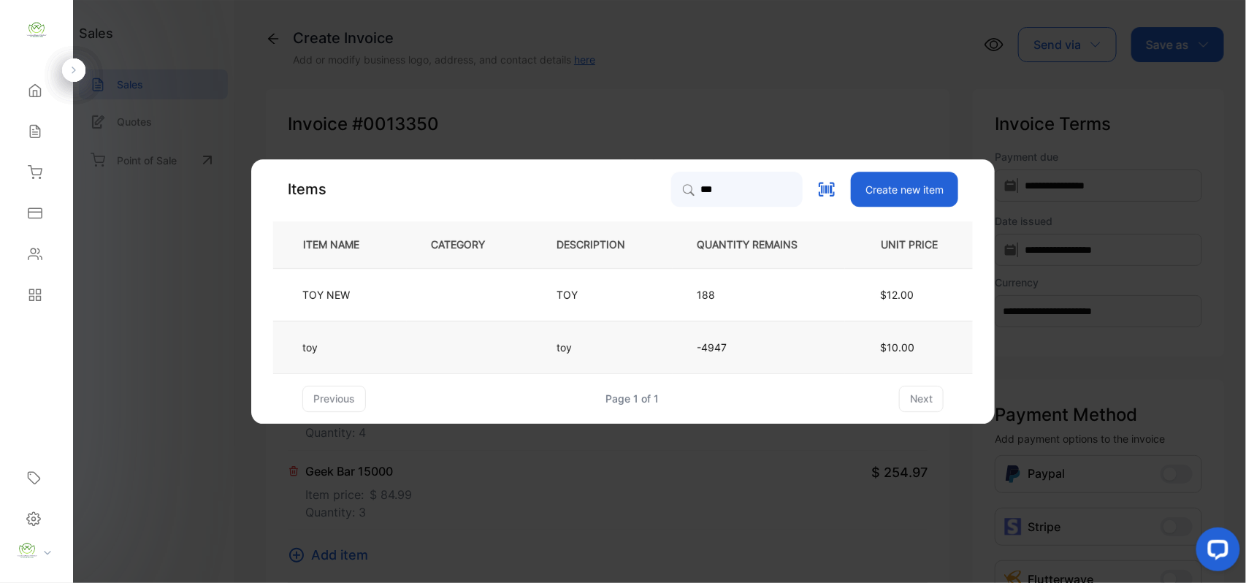
click at [422, 351] on td at bounding box center [470, 347] width 126 height 53
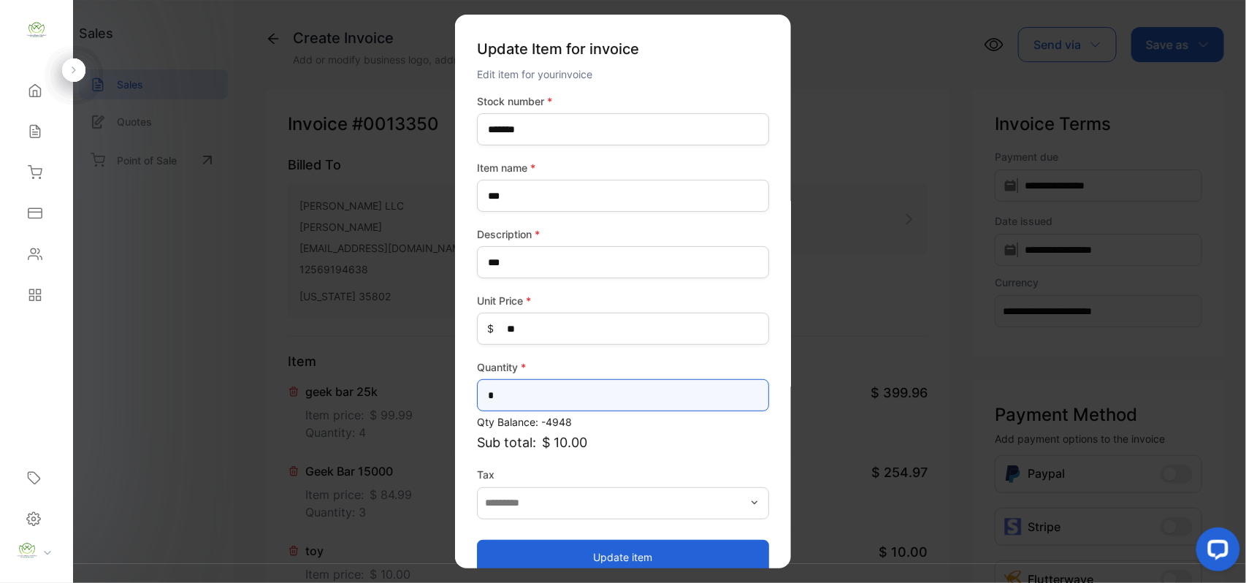
drag, startPoint x: 497, startPoint y: 400, endPoint x: 249, endPoint y: 393, distance: 247.8
type input "*"
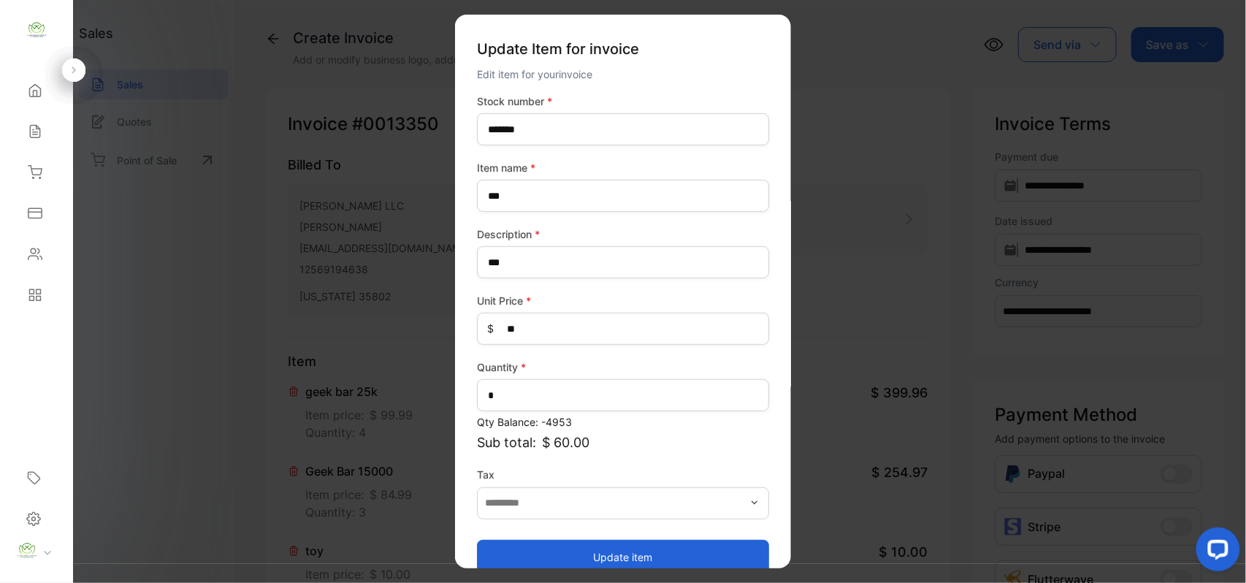
click at [500, 544] on button "Update item" at bounding box center [623, 556] width 292 height 35
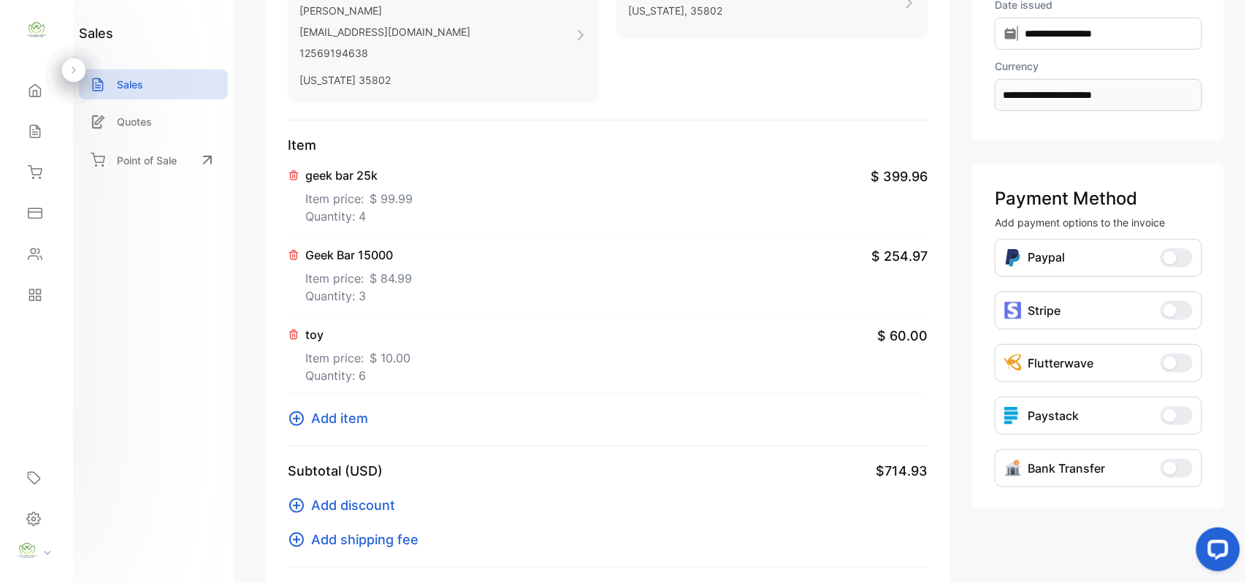
scroll to position [226, 0]
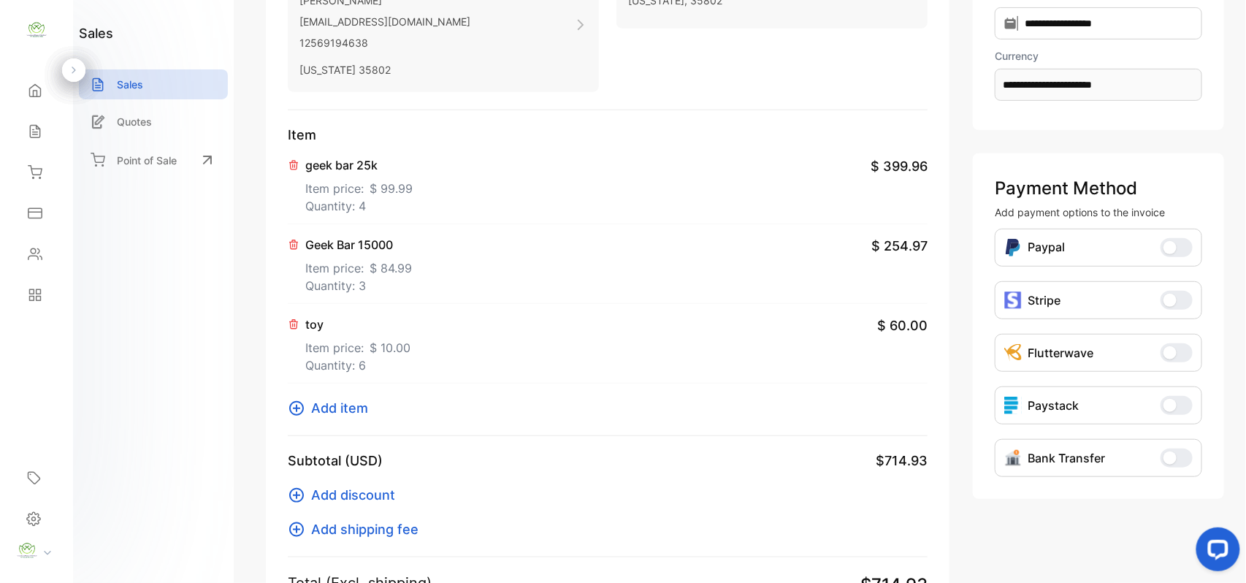
click at [346, 409] on span "Add item" at bounding box center [339, 408] width 57 height 20
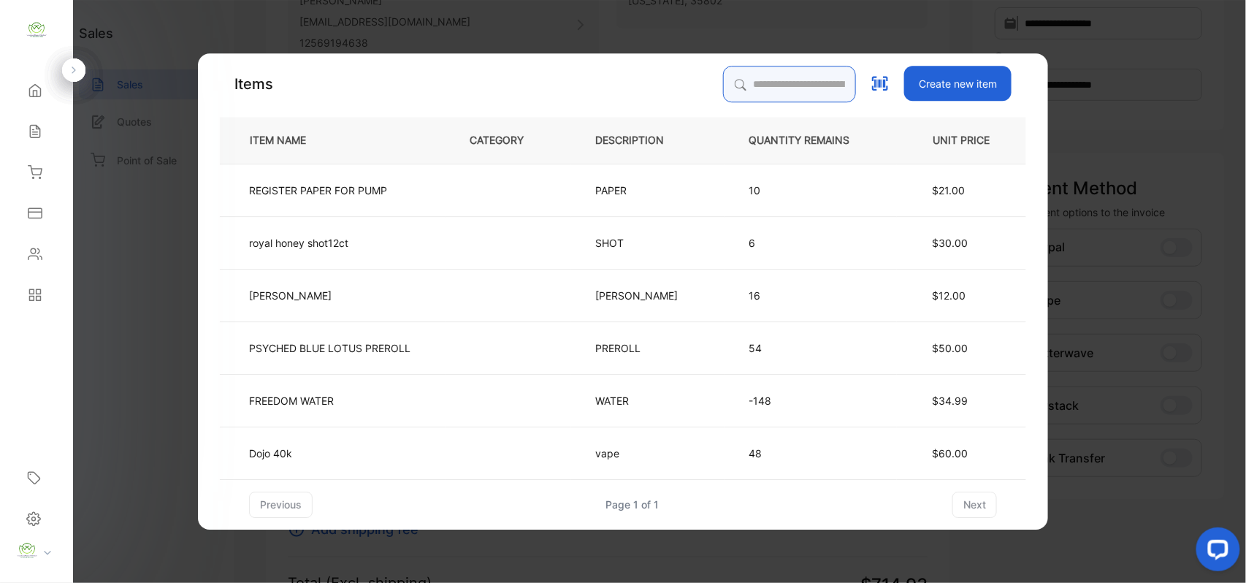
click at [764, 74] on input "search" at bounding box center [789, 84] width 133 height 37
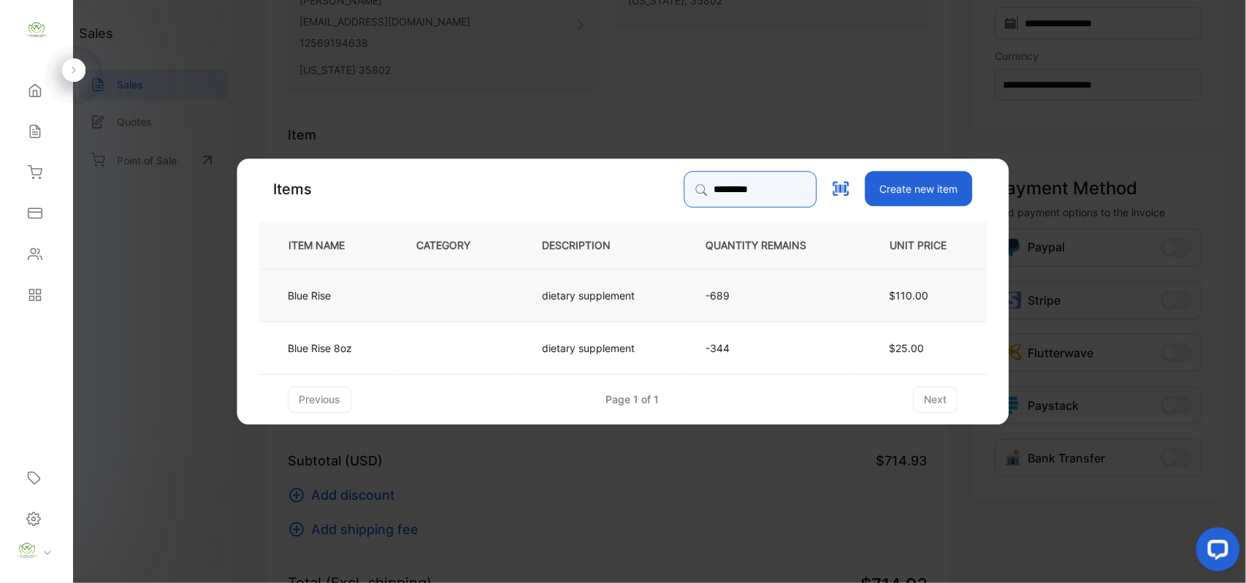
type input "*********"
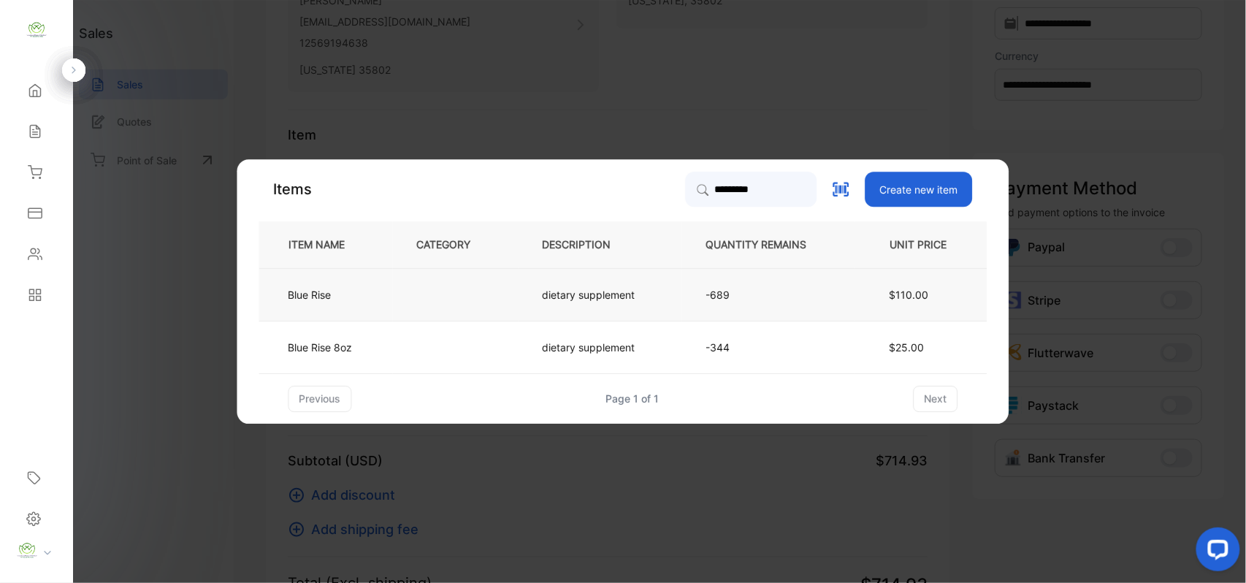
click at [421, 293] on td at bounding box center [456, 294] width 126 height 53
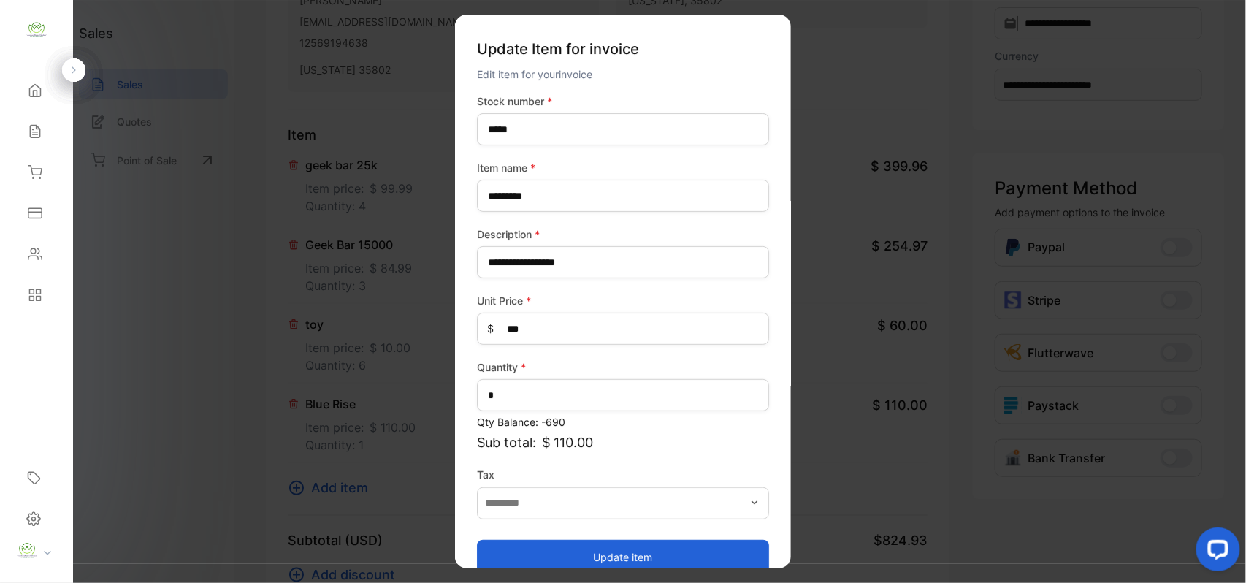
click at [605, 552] on button "Update item" at bounding box center [623, 556] width 292 height 35
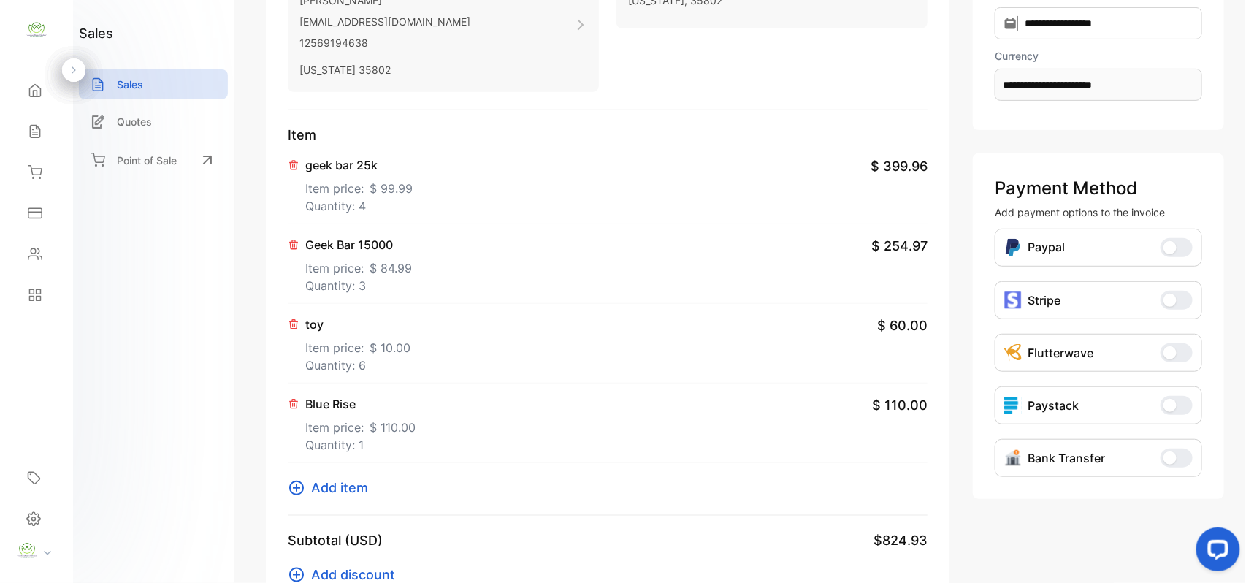
click at [356, 482] on span "Add item" at bounding box center [339, 488] width 57 height 20
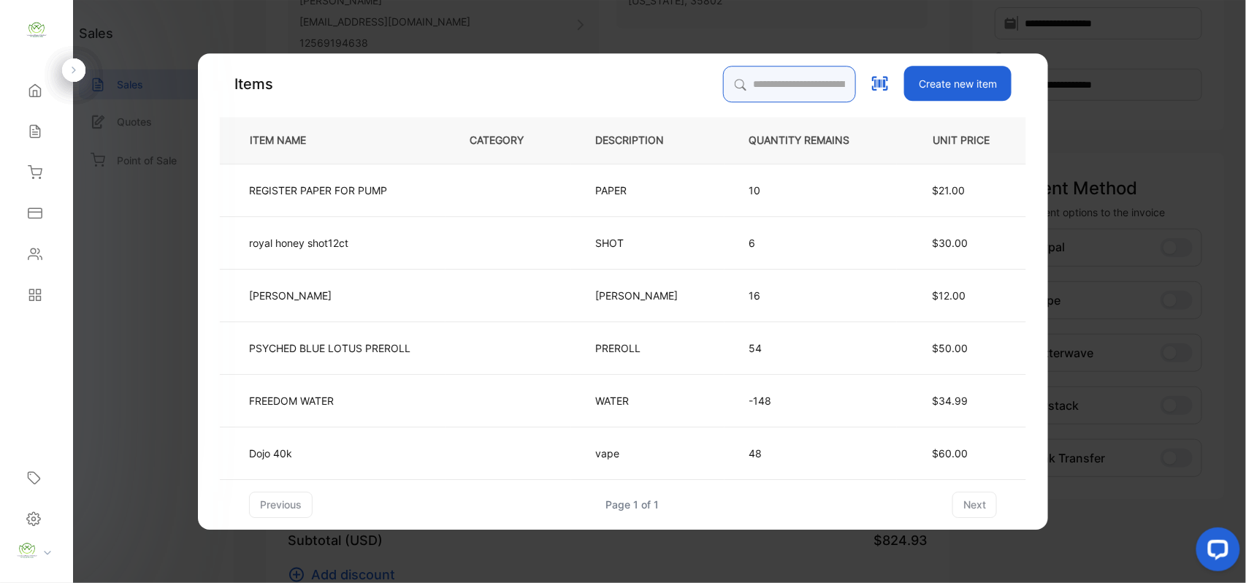
click at [752, 88] on input "search" at bounding box center [789, 84] width 133 height 37
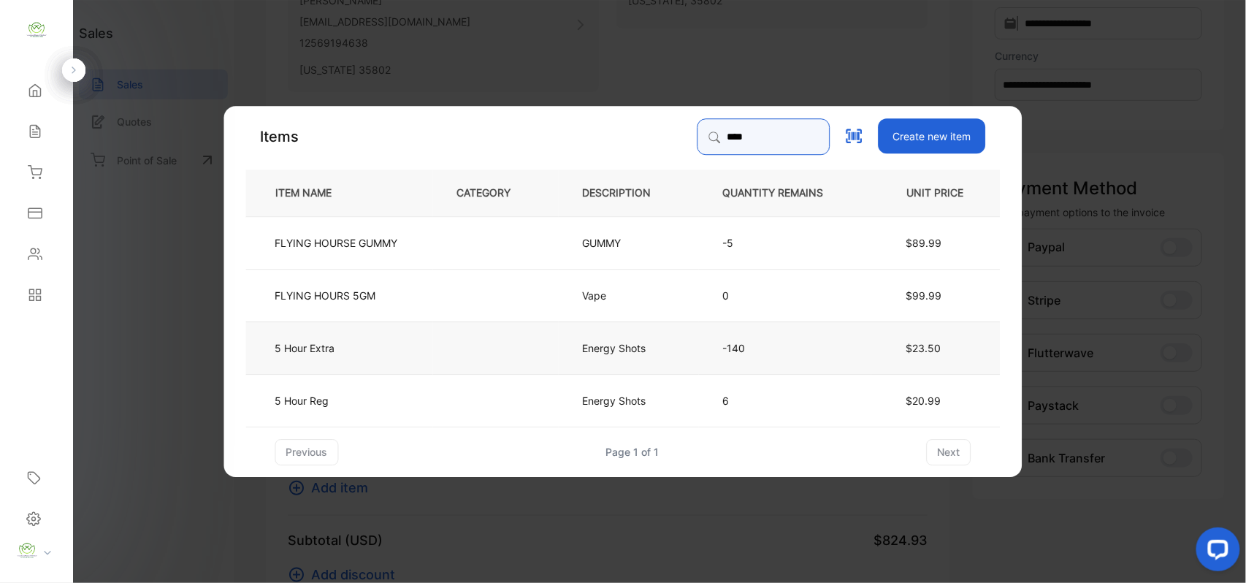
type input "****"
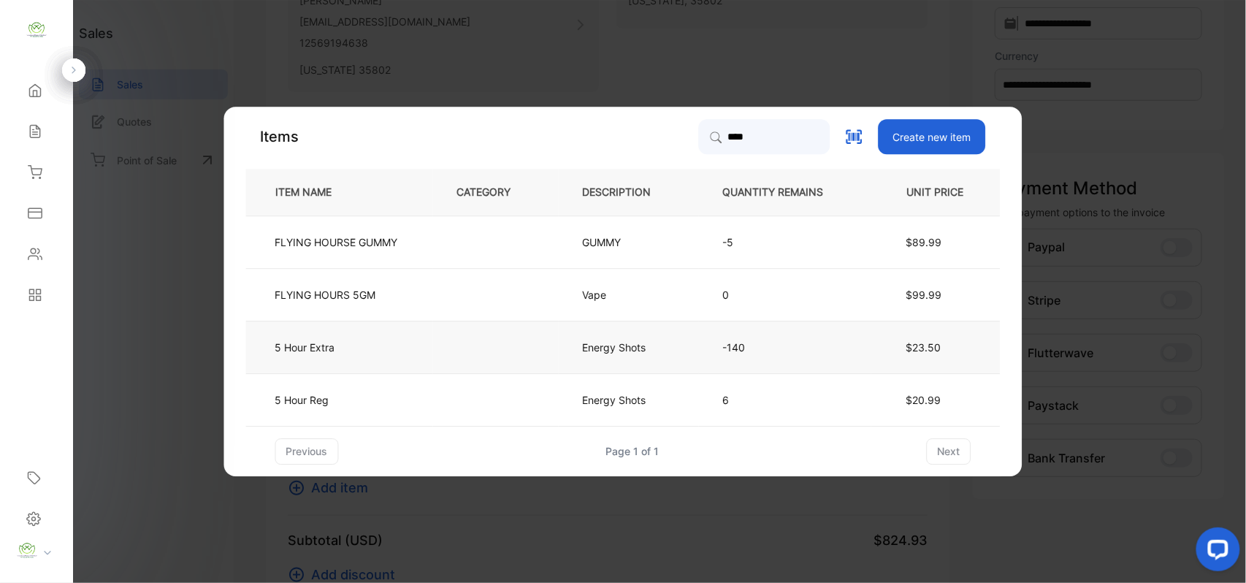
click at [497, 351] on td at bounding box center [496, 347] width 126 height 53
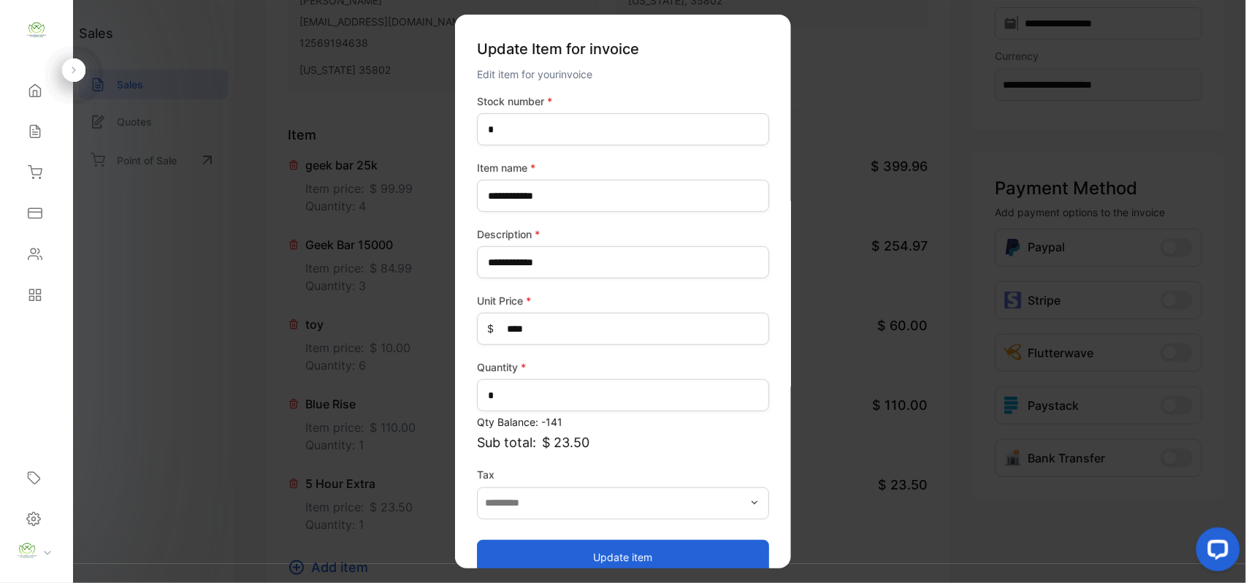
click at [560, 551] on button "Update item" at bounding box center [623, 556] width 292 height 35
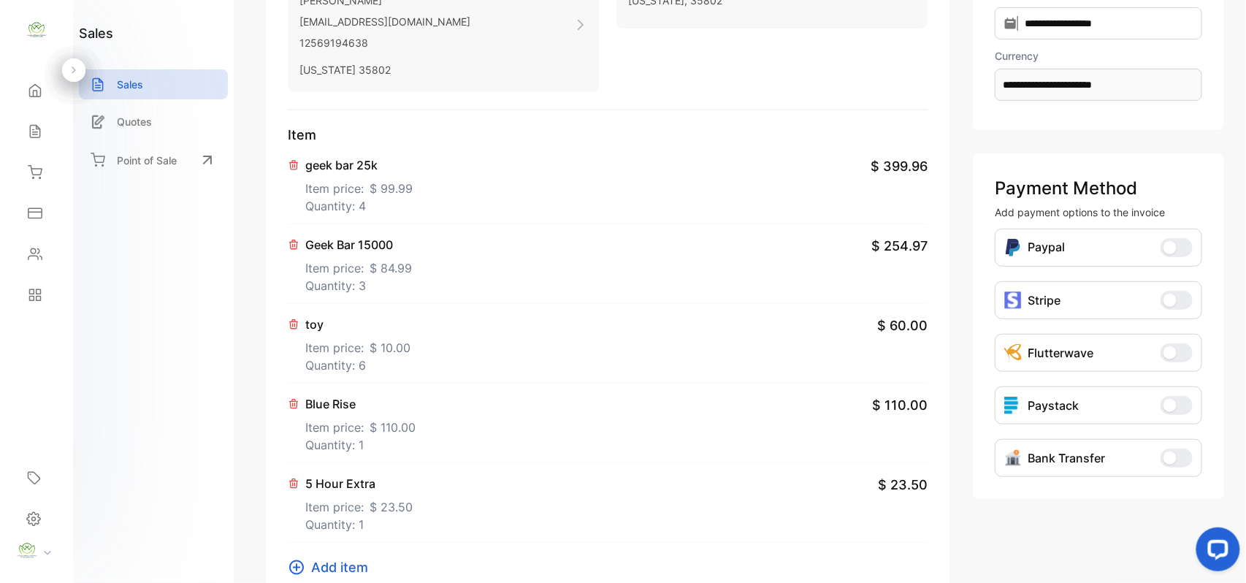
click at [330, 565] on span "Add item" at bounding box center [339, 567] width 57 height 20
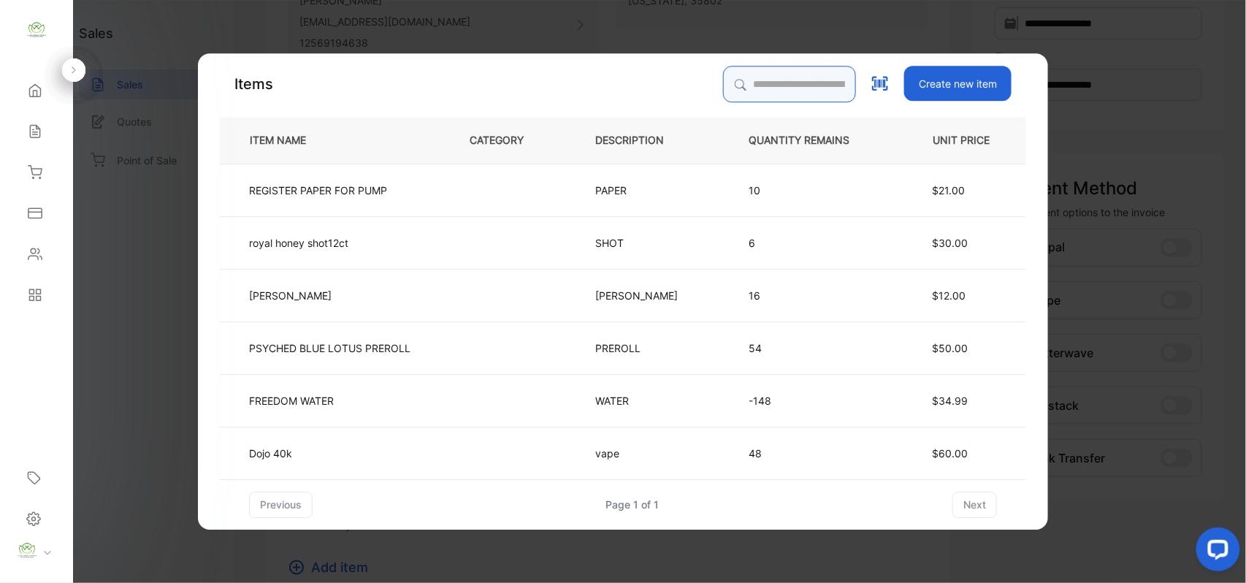
click at [741, 85] on input "search" at bounding box center [789, 84] width 133 height 37
type input "***"
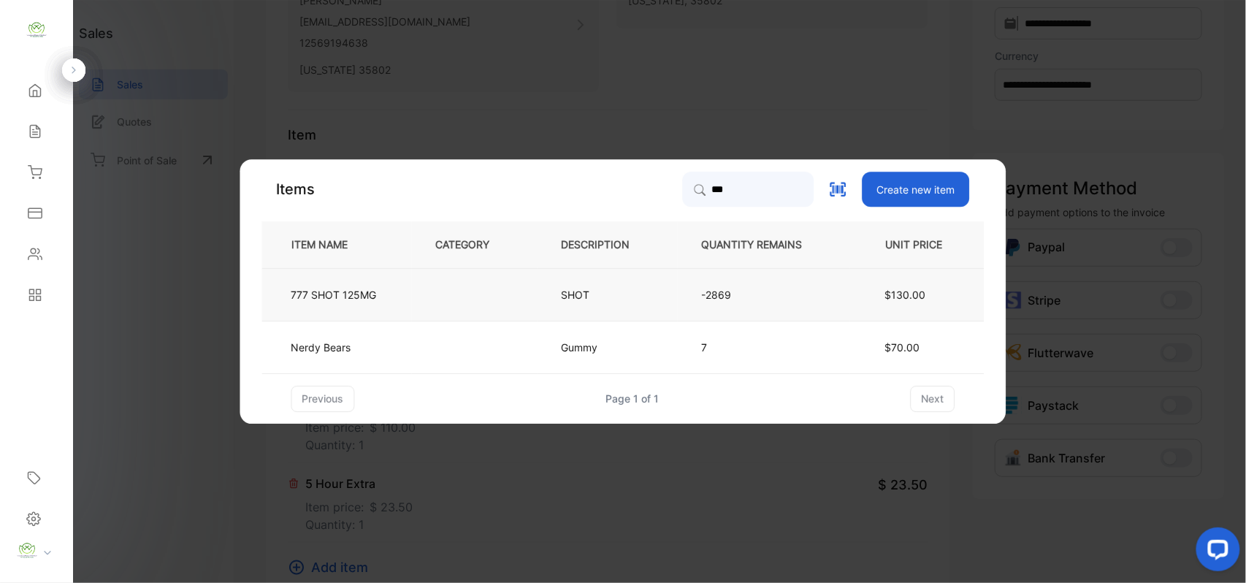
click at [757, 300] on p "-2869" at bounding box center [764, 294] width 124 height 15
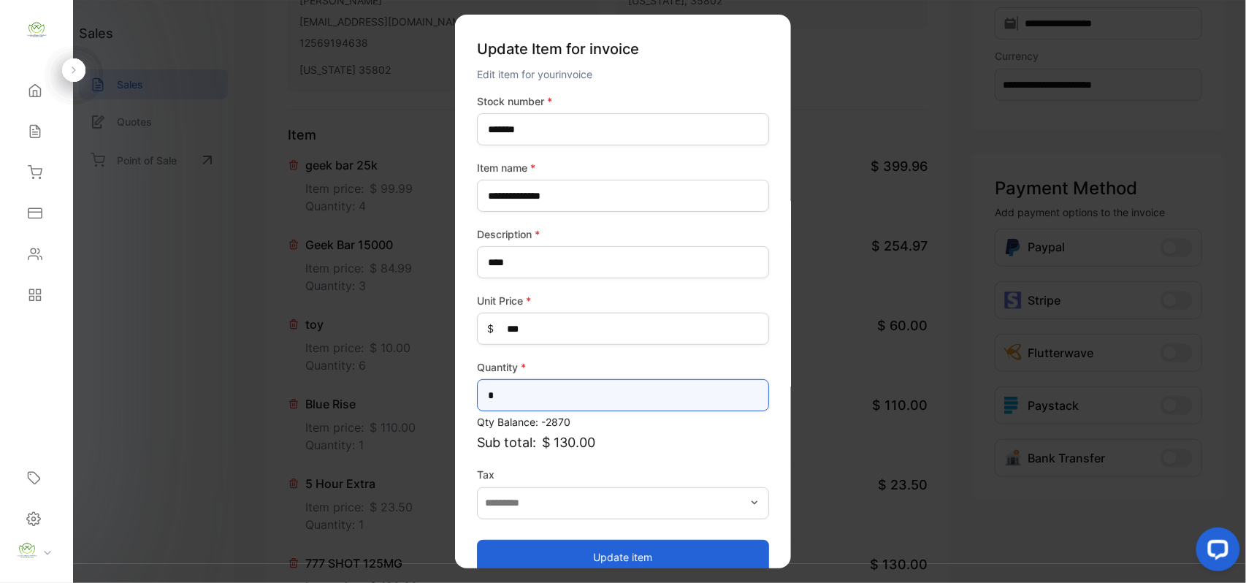
drag, startPoint x: 708, startPoint y: 381, endPoint x: 77, endPoint y: 398, distance: 630.7
type input "*"
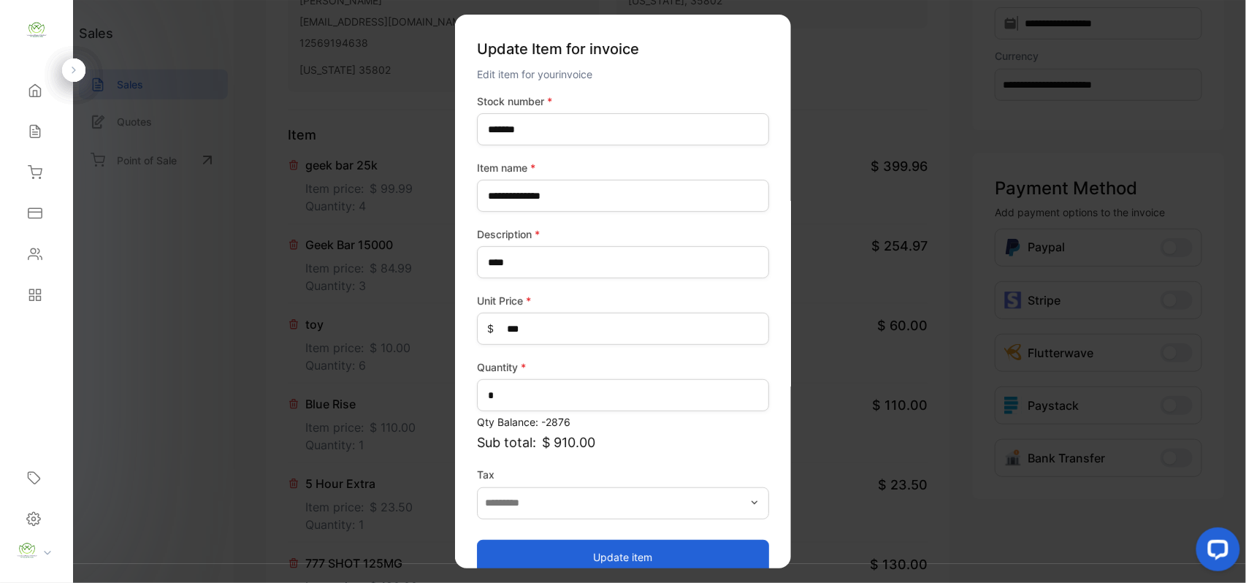
click at [555, 560] on button "Update item" at bounding box center [623, 556] width 292 height 35
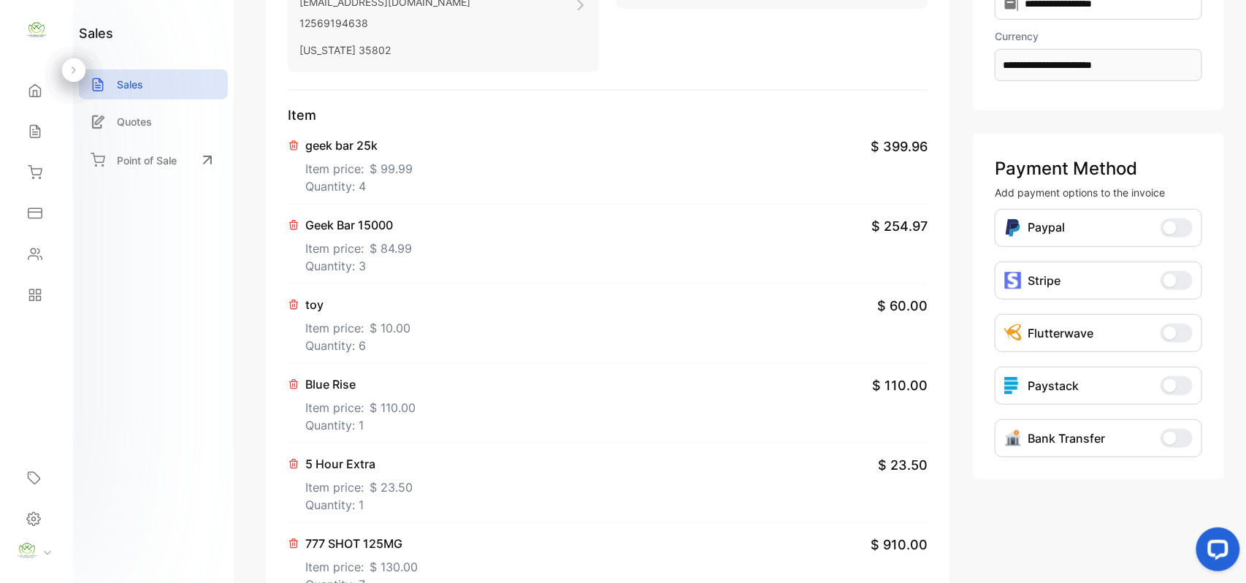
scroll to position [0, 0]
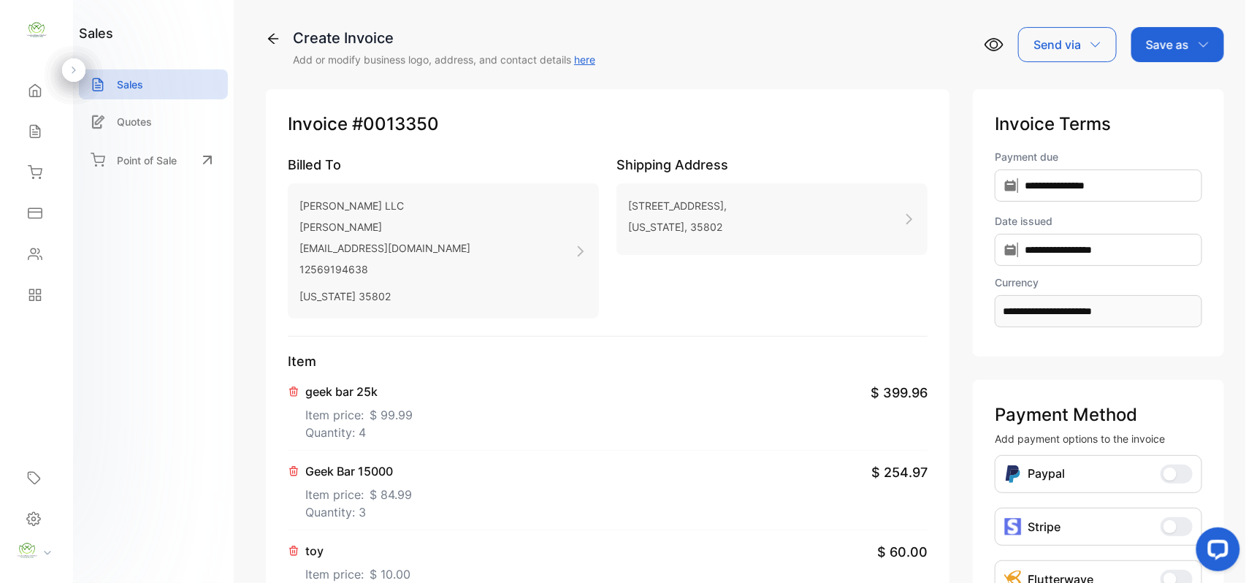
click at [1166, 48] on p "Save as" at bounding box center [1167, 45] width 43 height 18
click at [1150, 101] on div "Invoice" at bounding box center [1174, 92] width 84 height 29
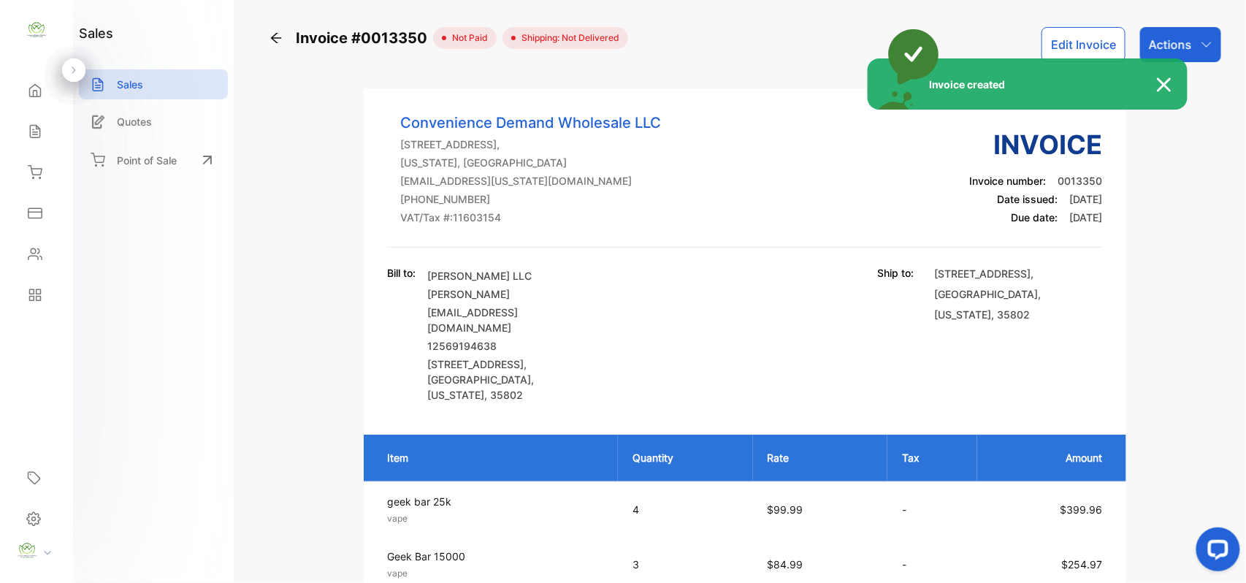
click at [270, 39] on div "Invoice created" at bounding box center [623, 291] width 1246 height 583
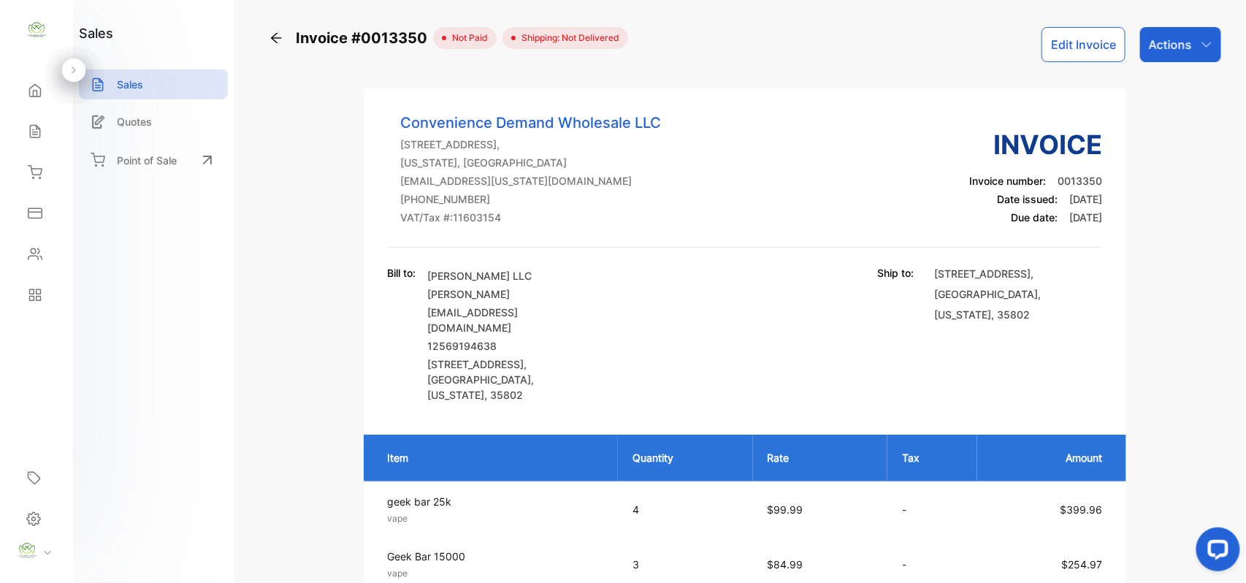
click at [1086, 38] on button "Edit Invoice" at bounding box center [1084, 44] width 84 height 35
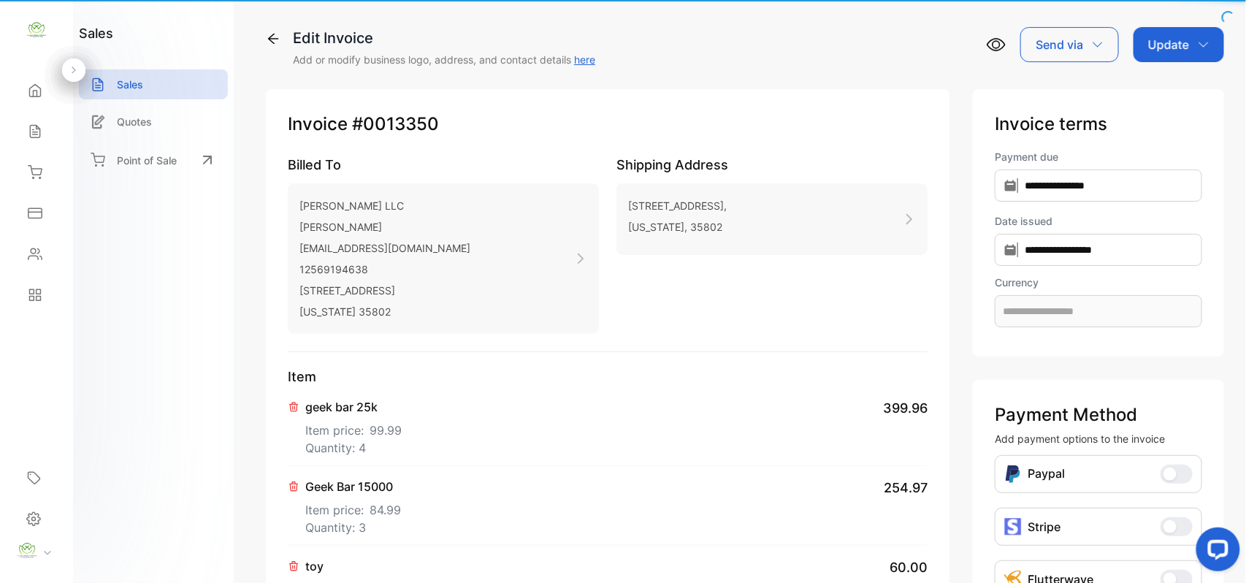
type input "**********"
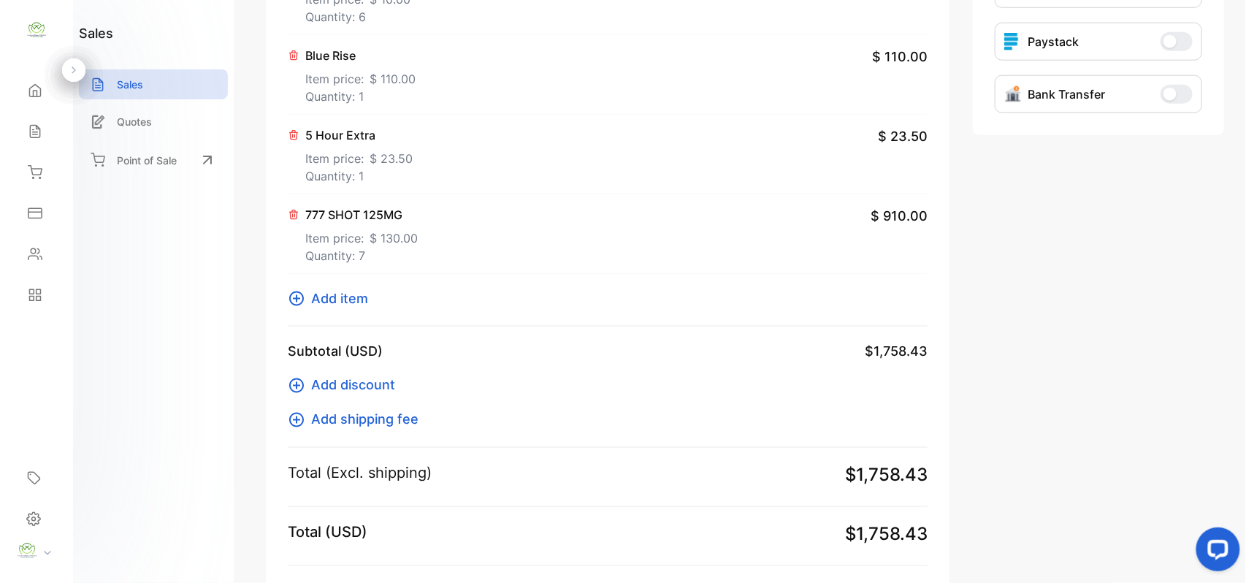
scroll to position [682, 0]
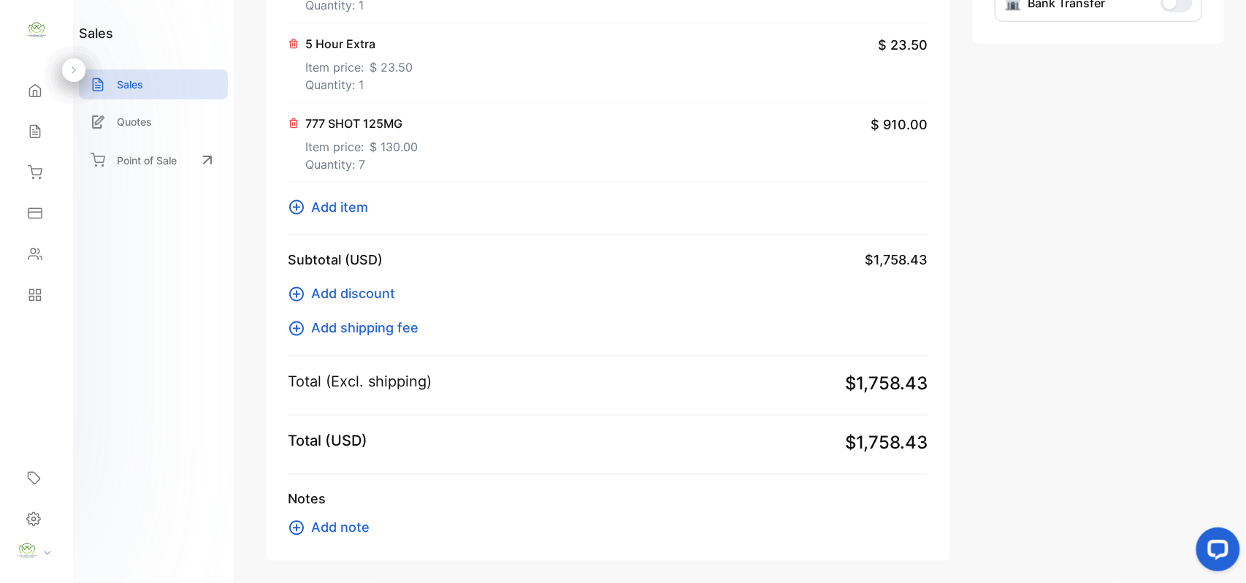
click at [348, 214] on span "Add item" at bounding box center [339, 207] width 57 height 20
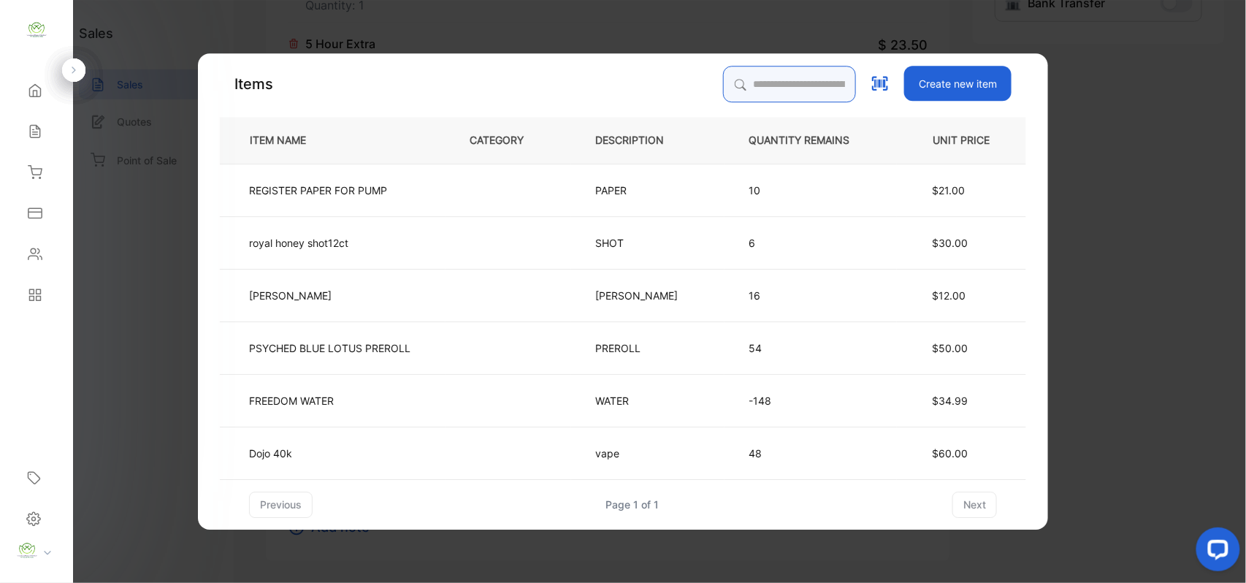
click at [763, 80] on input "search" at bounding box center [789, 84] width 133 height 37
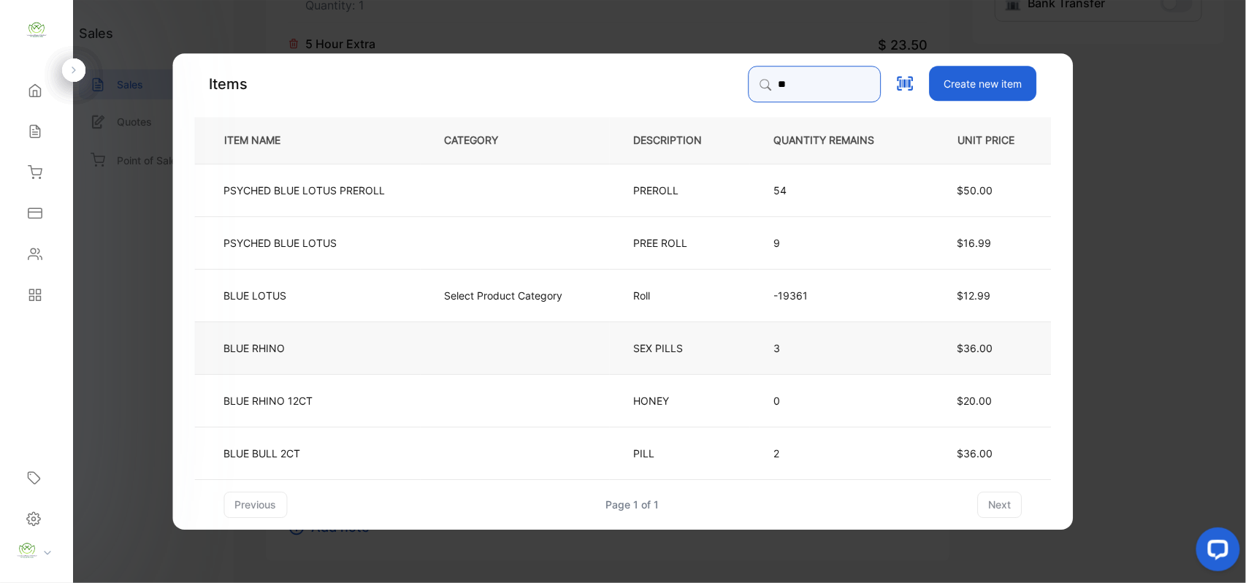
type input "*"
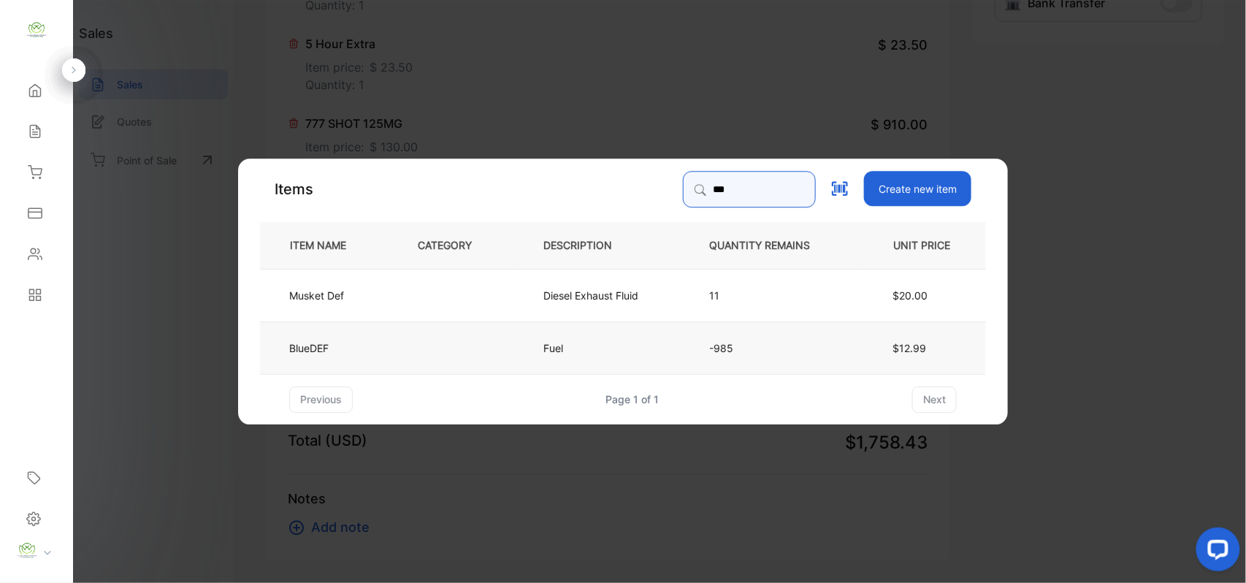
type input "***"
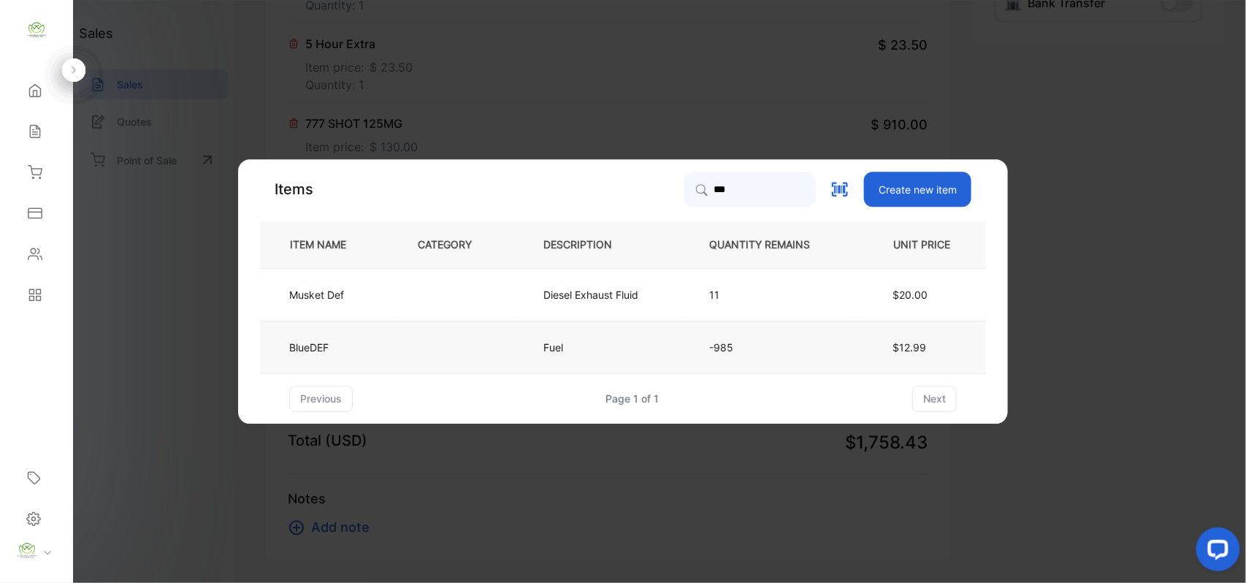
click at [462, 342] on td at bounding box center [457, 347] width 126 height 53
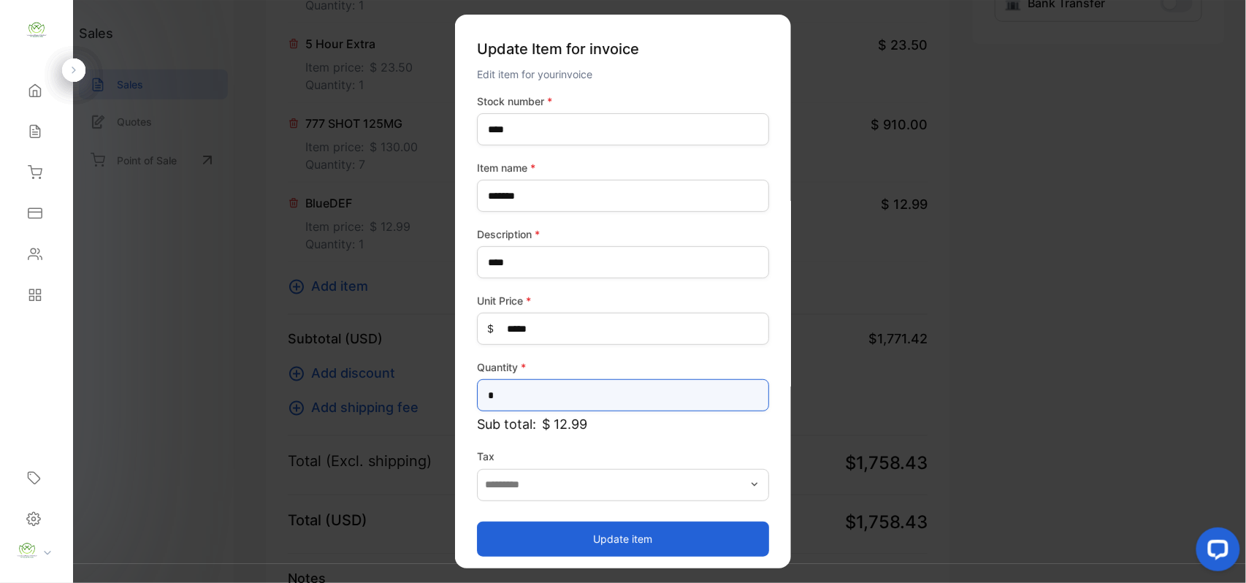
drag, startPoint x: 558, startPoint y: 389, endPoint x: 247, endPoint y: 396, distance: 311.3
type input "*"
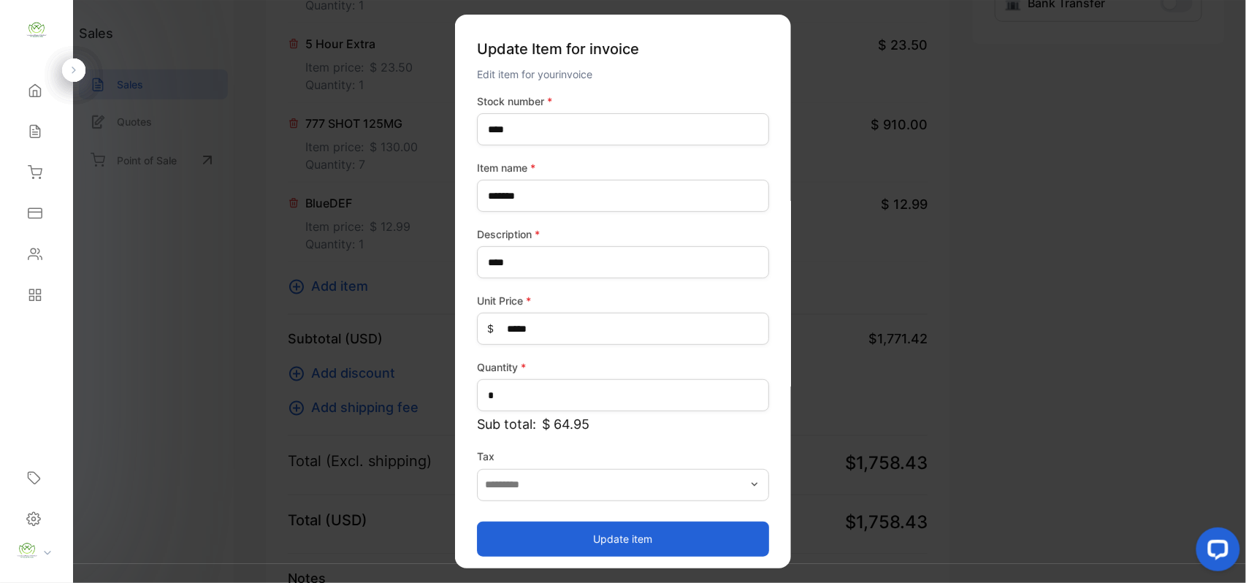
click at [606, 538] on button "Update item" at bounding box center [623, 538] width 292 height 35
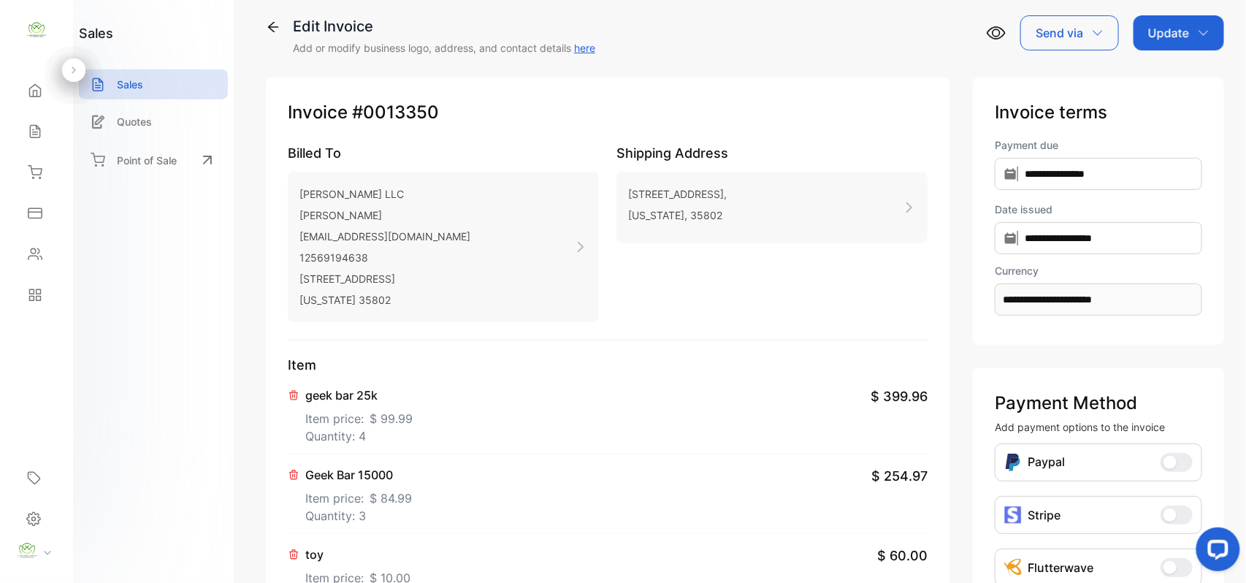
scroll to position [0, 0]
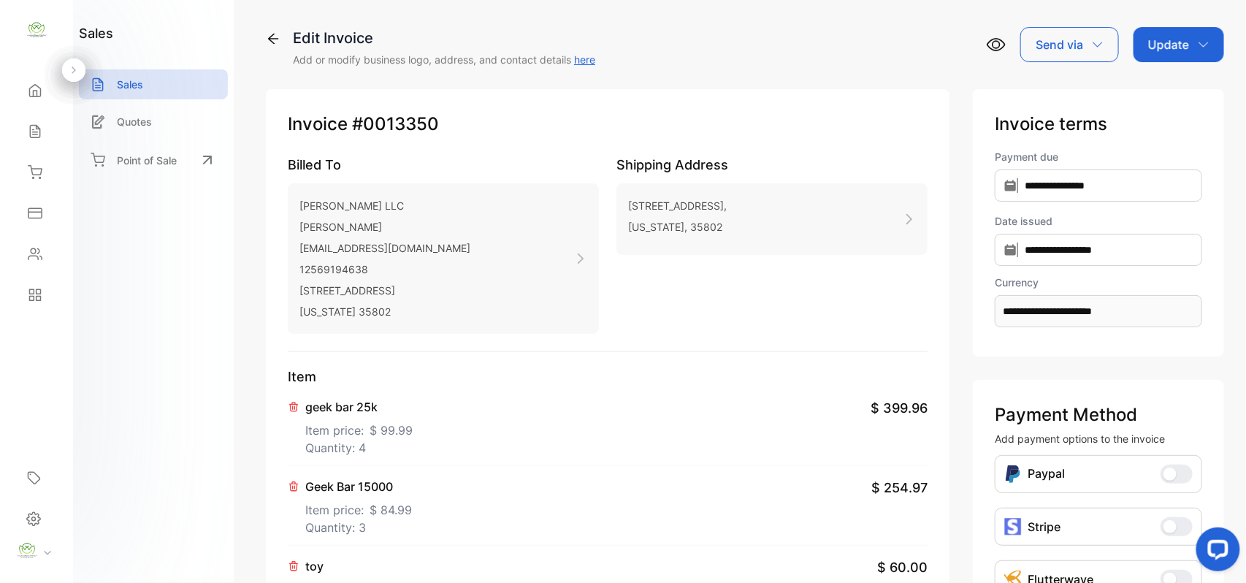
drag, startPoint x: 1160, startPoint y: 47, endPoint x: 1156, endPoint y: 58, distance: 12.5
click at [1160, 47] on p "Update" at bounding box center [1168, 45] width 41 height 18
click at [1158, 80] on div "Invoice" at bounding box center [1182, 92] width 84 height 29
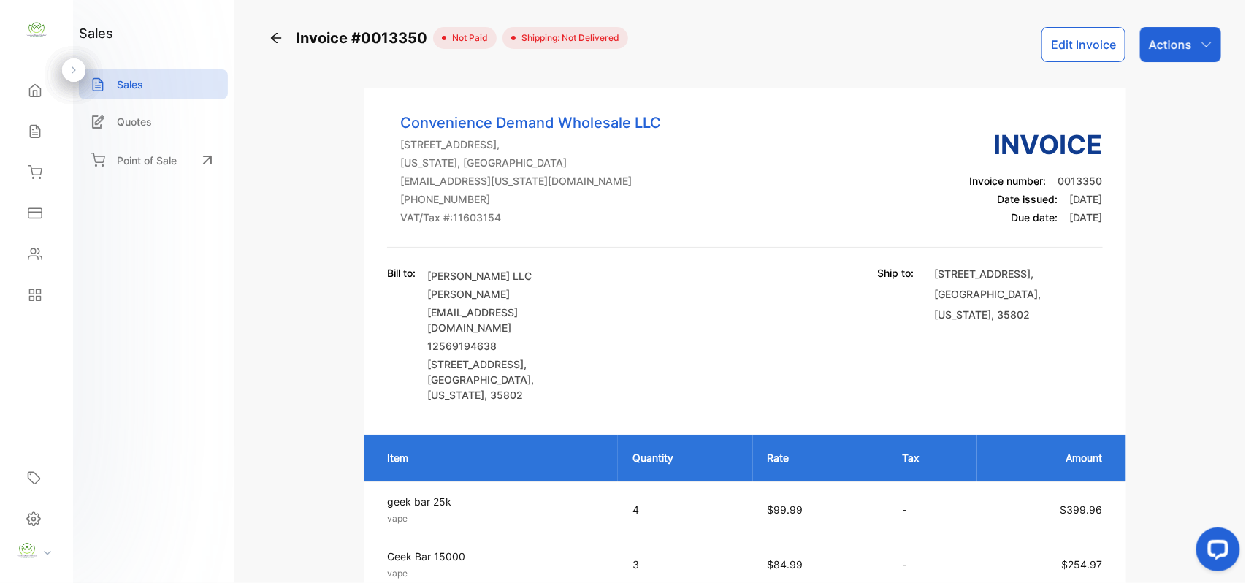
click at [270, 38] on icon at bounding box center [276, 38] width 15 height 15
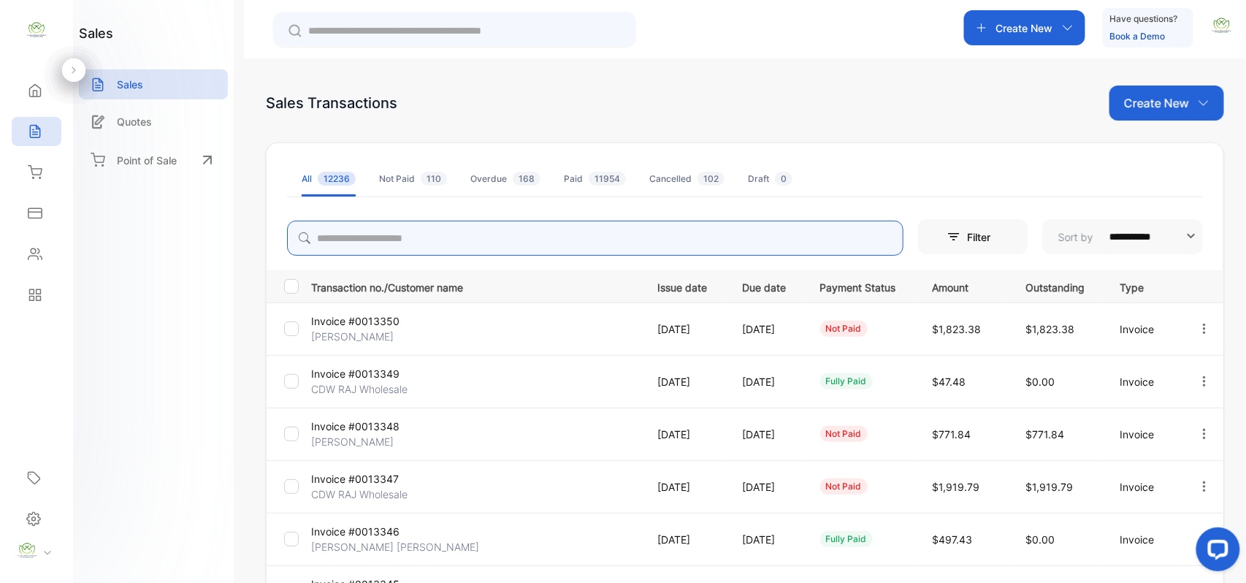
click at [411, 240] on input "search" at bounding box center [595, 238] width 617 height 35
type input "*"
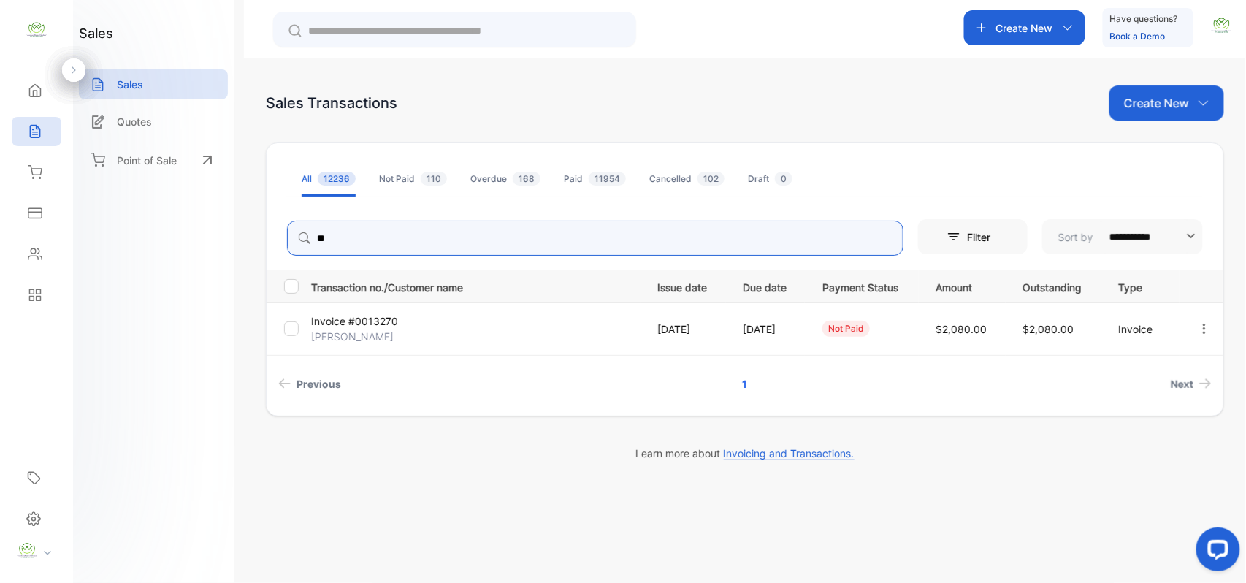
type input "*"
type input "*****"
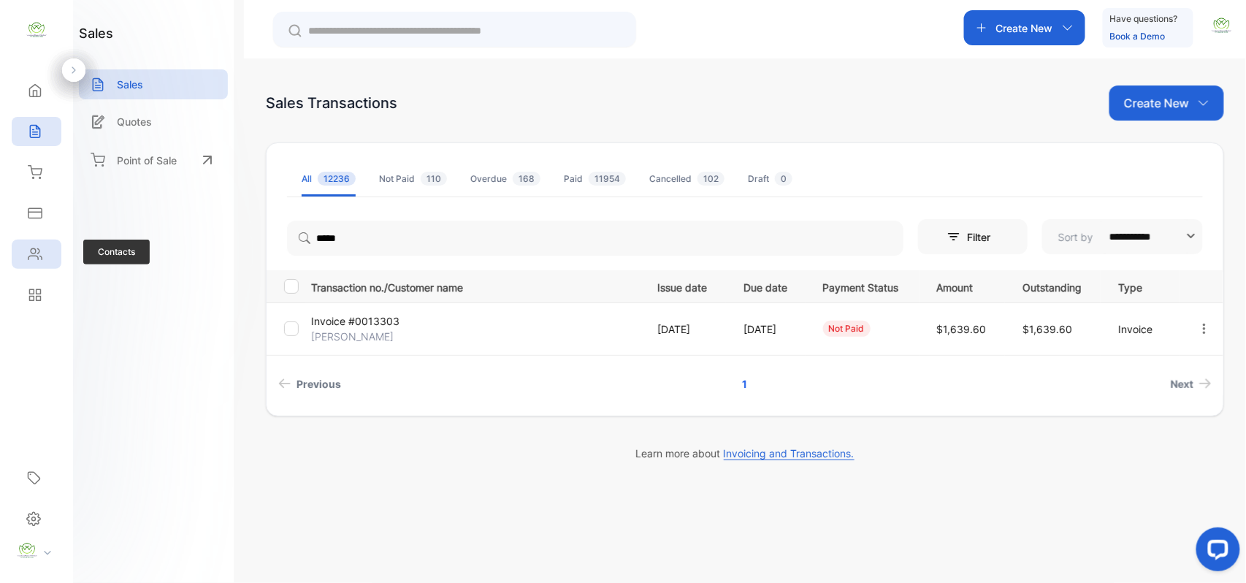
click at [47, 261] on div "Contacts" at bounding box center [37, 254] width 50 height 29
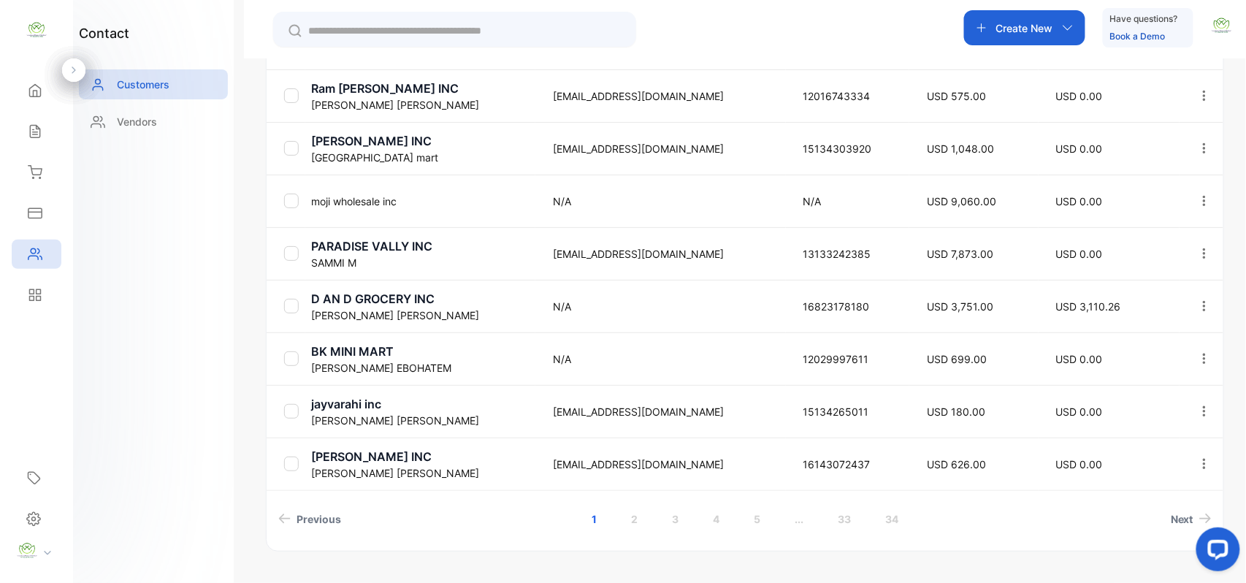
scroll to position [498, 0]
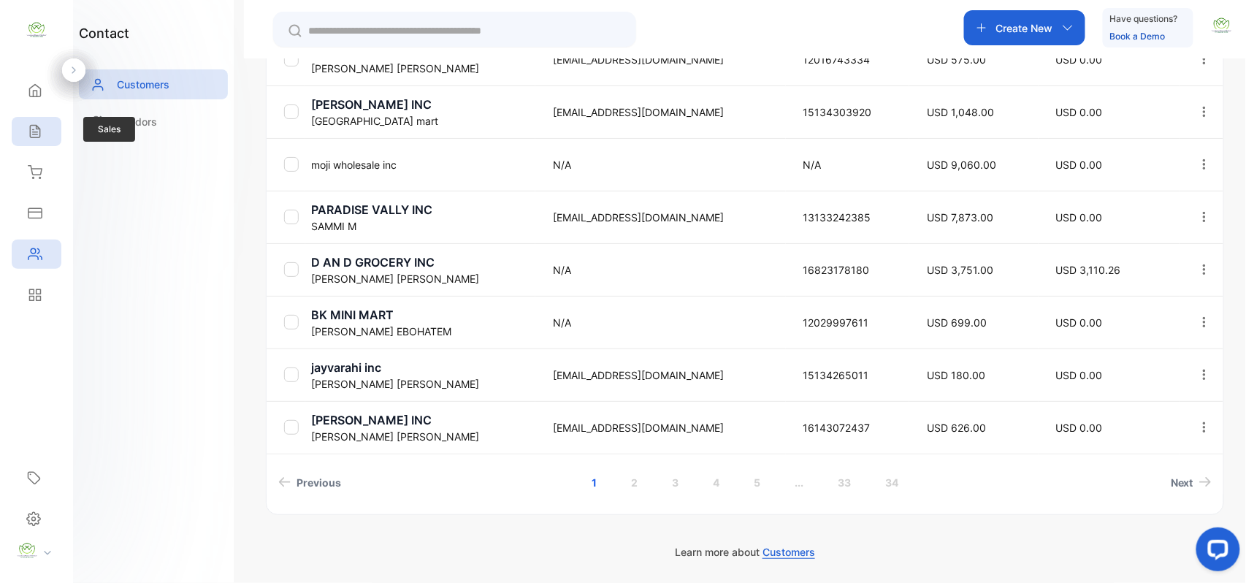
click at [25, 130] on div "Sales" at bounding box center [32, 131] width 19 height 15
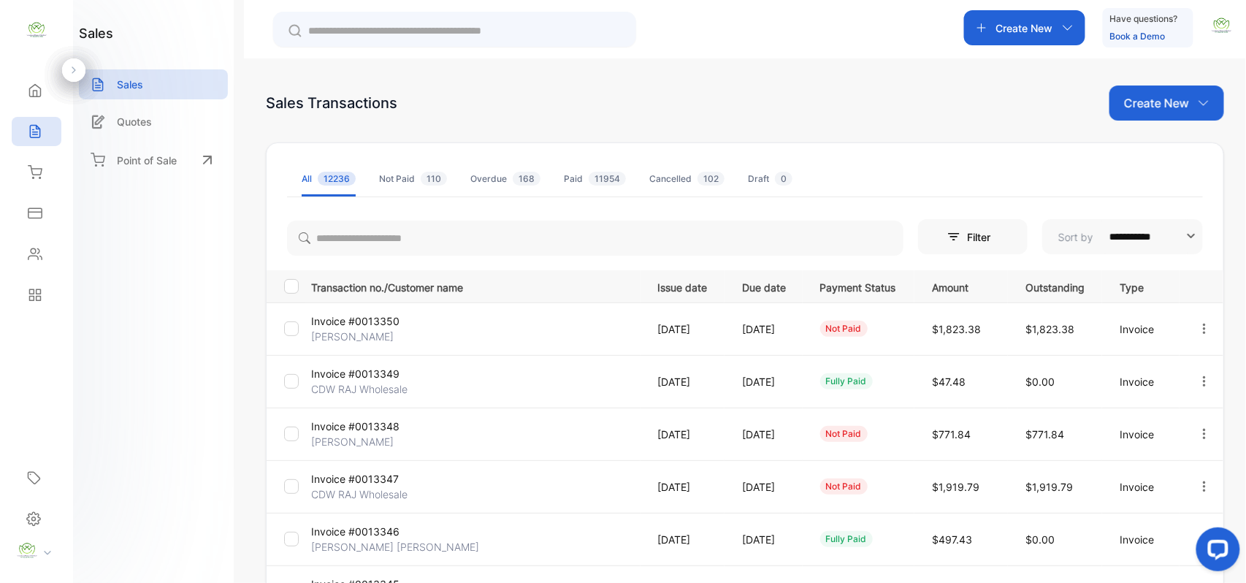
click at [1199, 326] on icon "button" at bounding box center [1204, 328] width 13 height 13
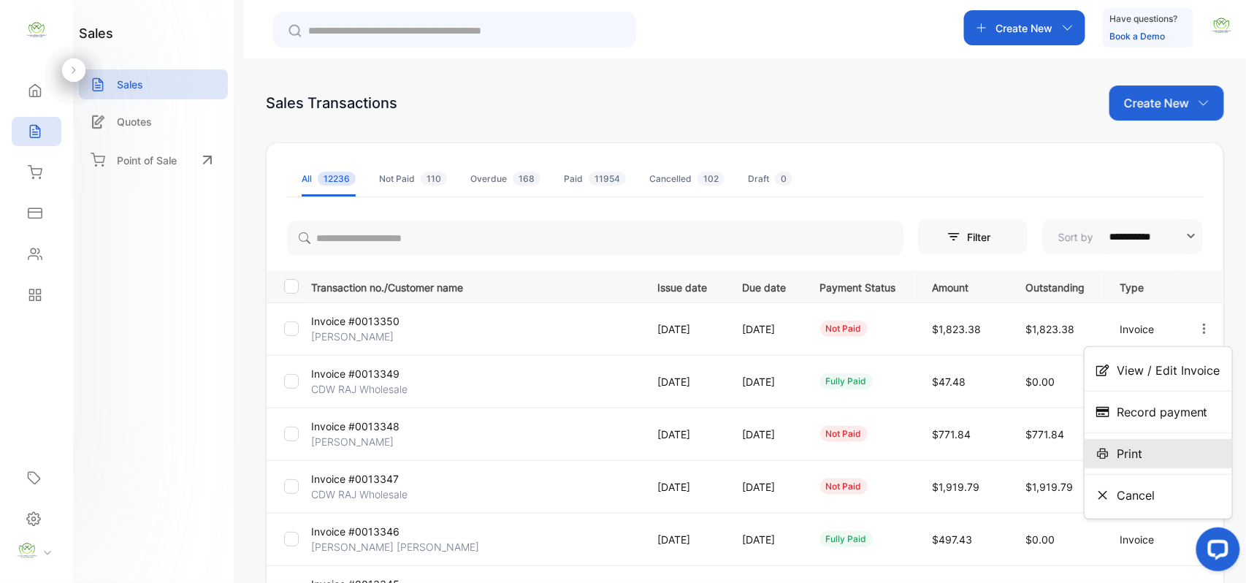
click at [1173, 446] on div "Print" at bounding box center [1159, 453] width 148 height 29
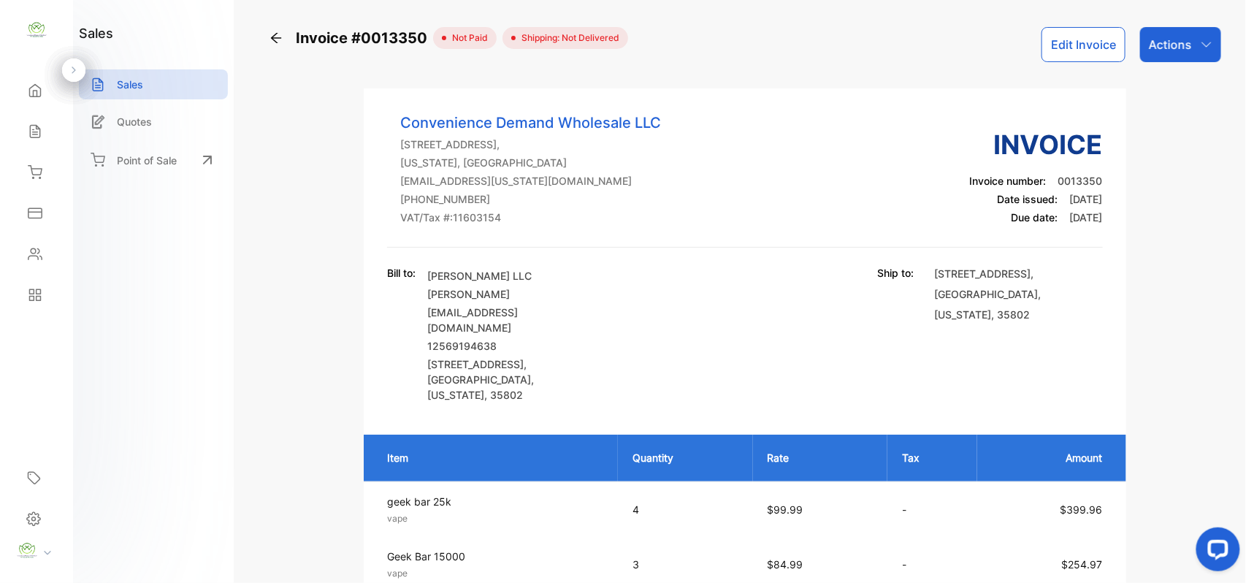
click at [270, 38] on icon at bounding box center [276, 38] width 15 height 15
